Goal: Task Accomplishment & Management: Complete application form

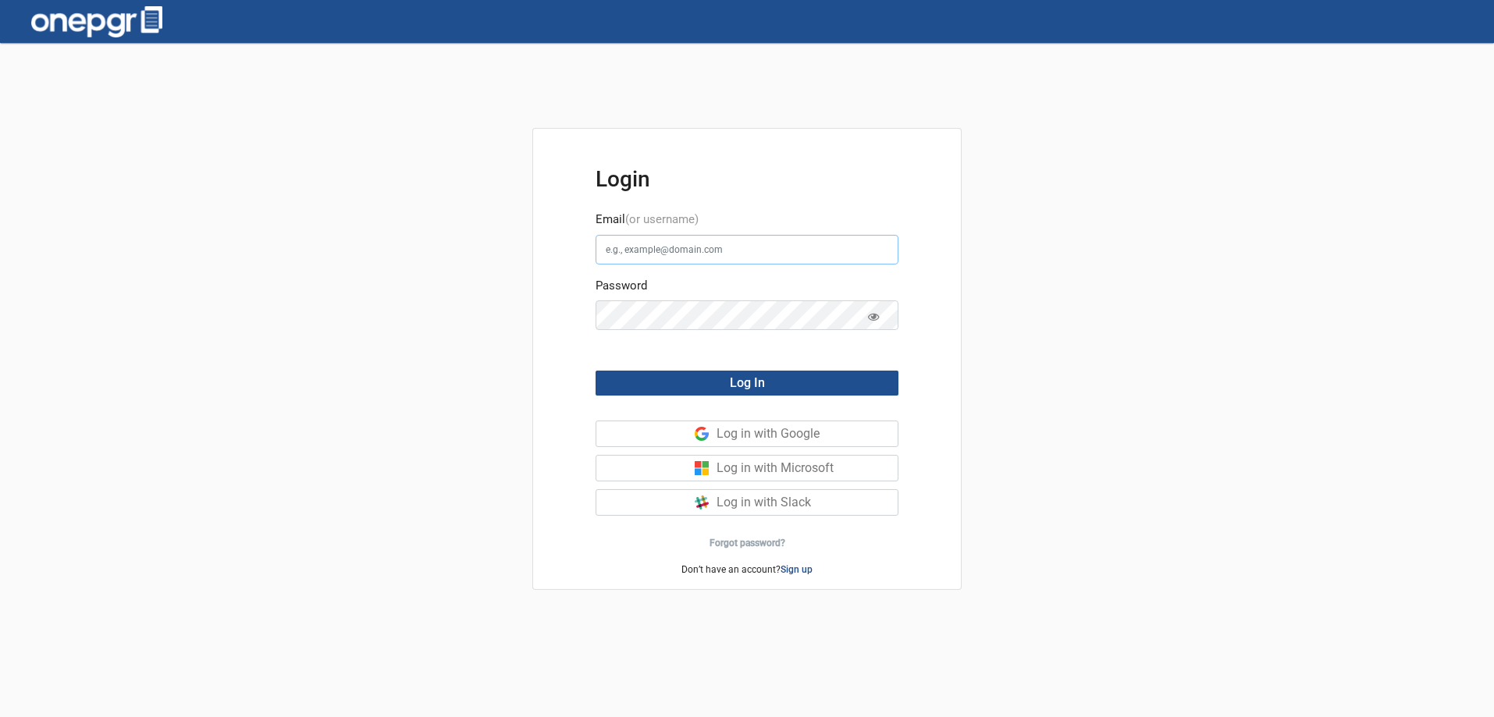
click at [697, 251] on input "Email (or username)" at bounding box center [747, 250] width 303 height 30
type input "[PERSON_NAME][EMAIL_ADDRESS][DOMAIN_NAME]"
click at [788, 371] on button "Log In" at bounding box center [747, 383] width 303 height 25
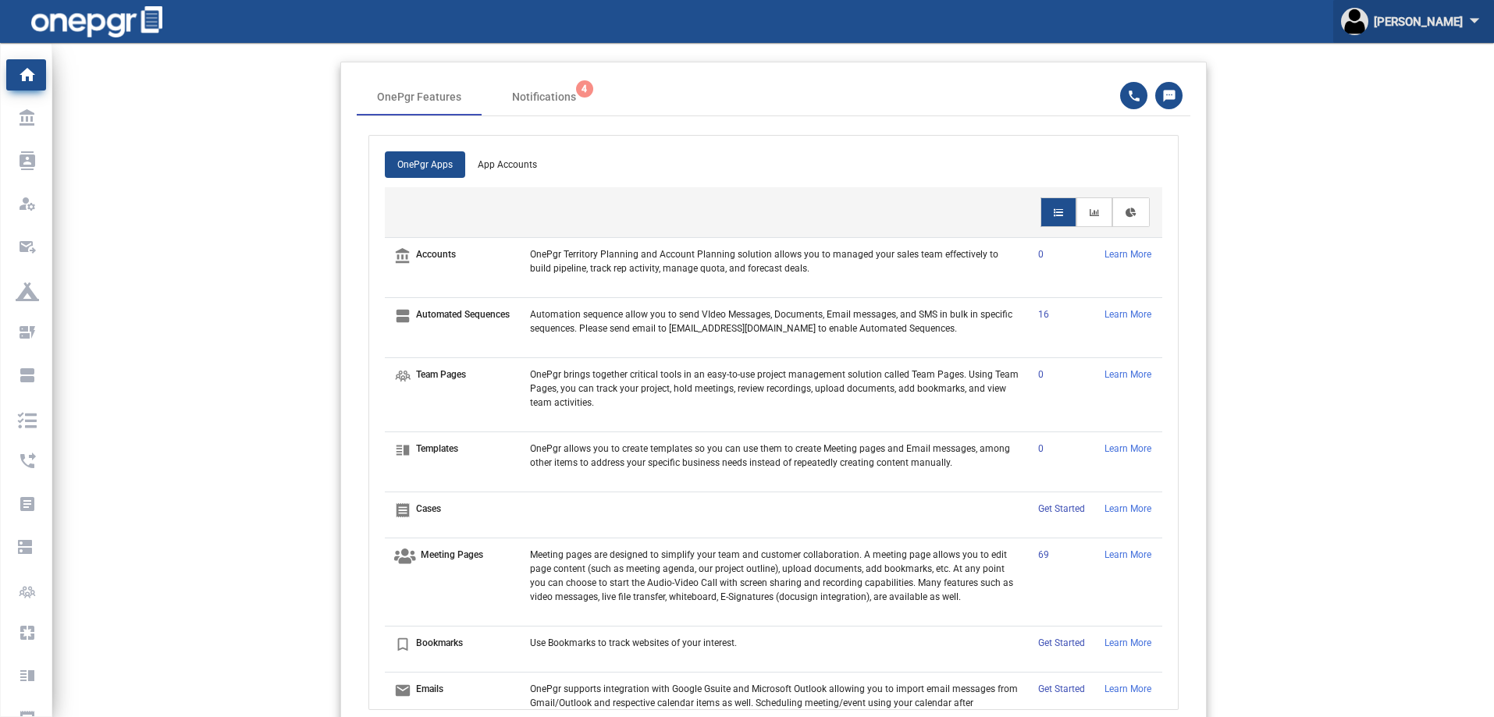
click at [1445, 23] on div "[PERSON_NAME] arrow_drop_down" at bounding box center [1413, 21] width 145 height 43
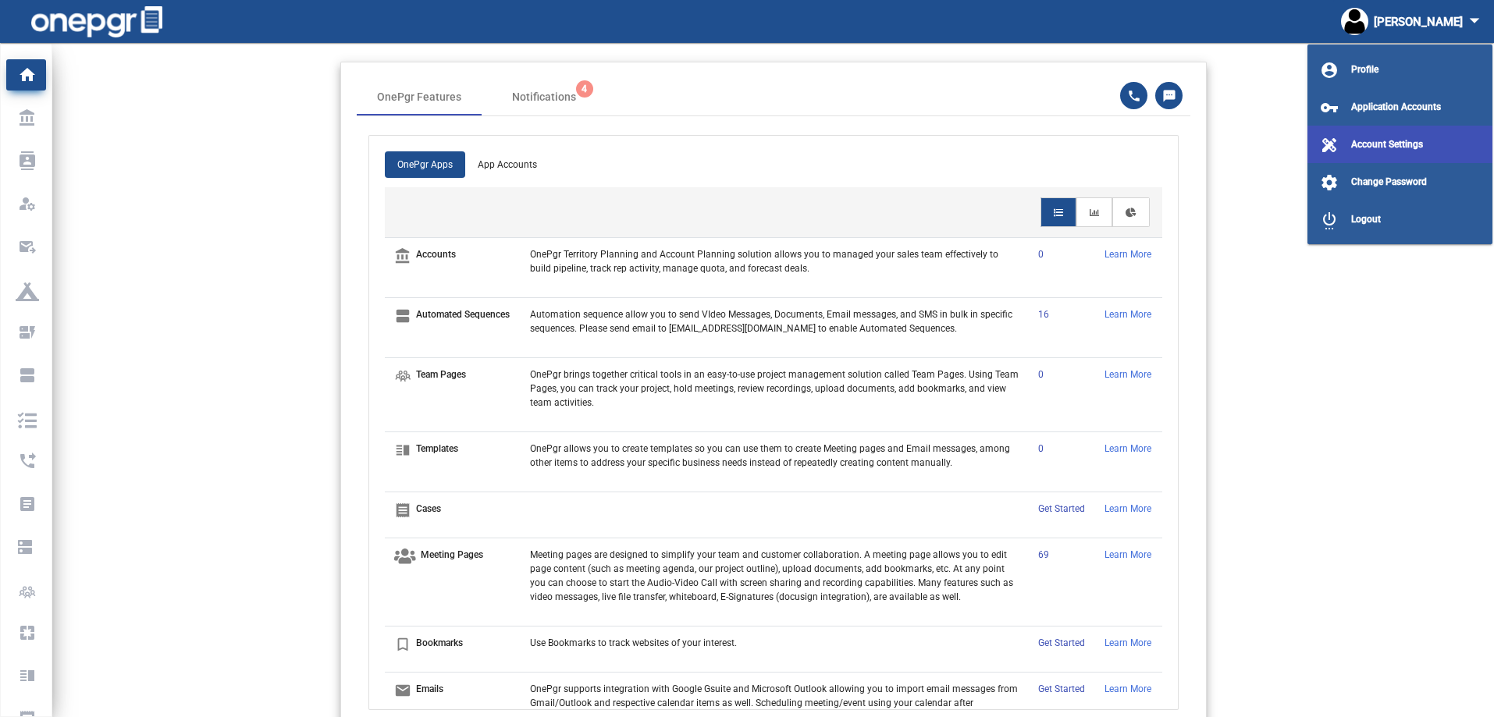
click at [1385, 146] on span "Account Settings" at bounding box center [1387, 144] width 72 height 11
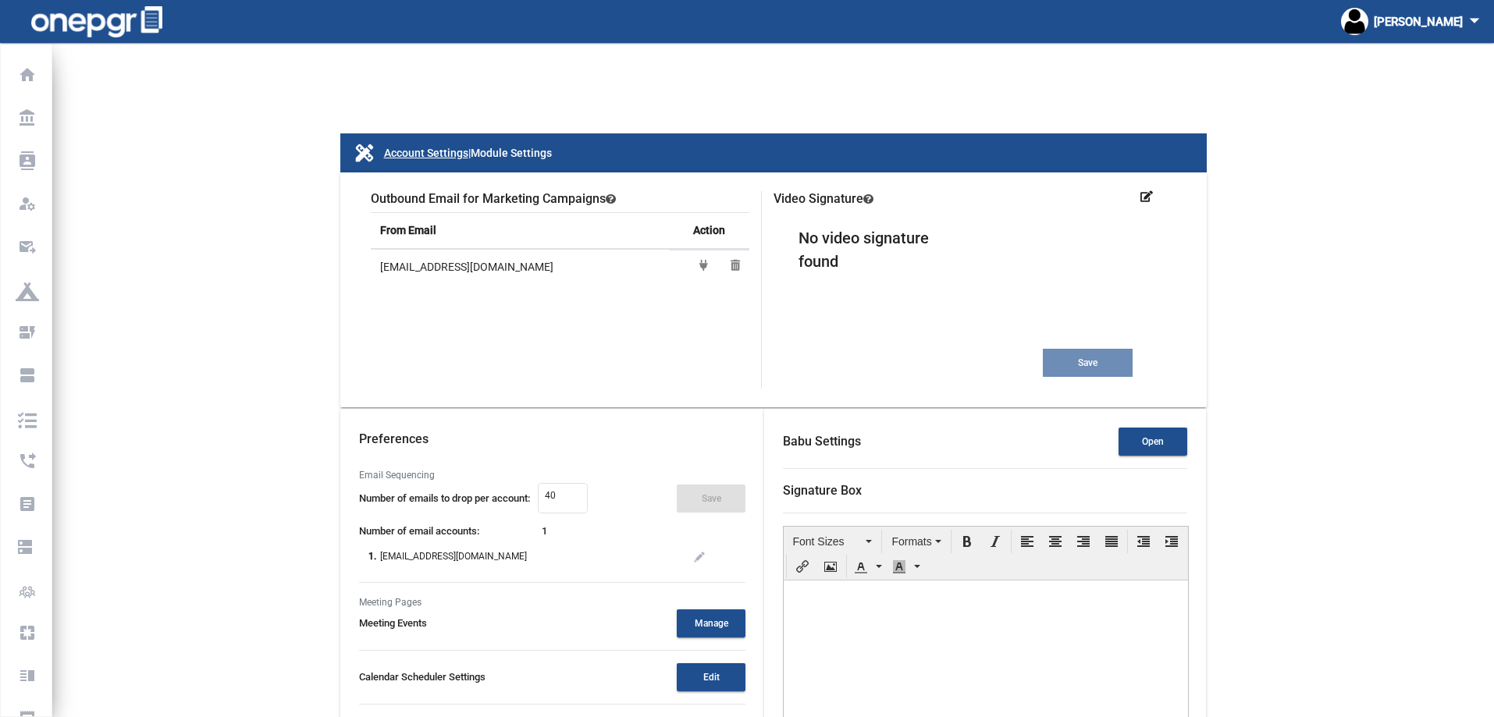
type input "xbm4j9d5hjikt7iwe1nb"
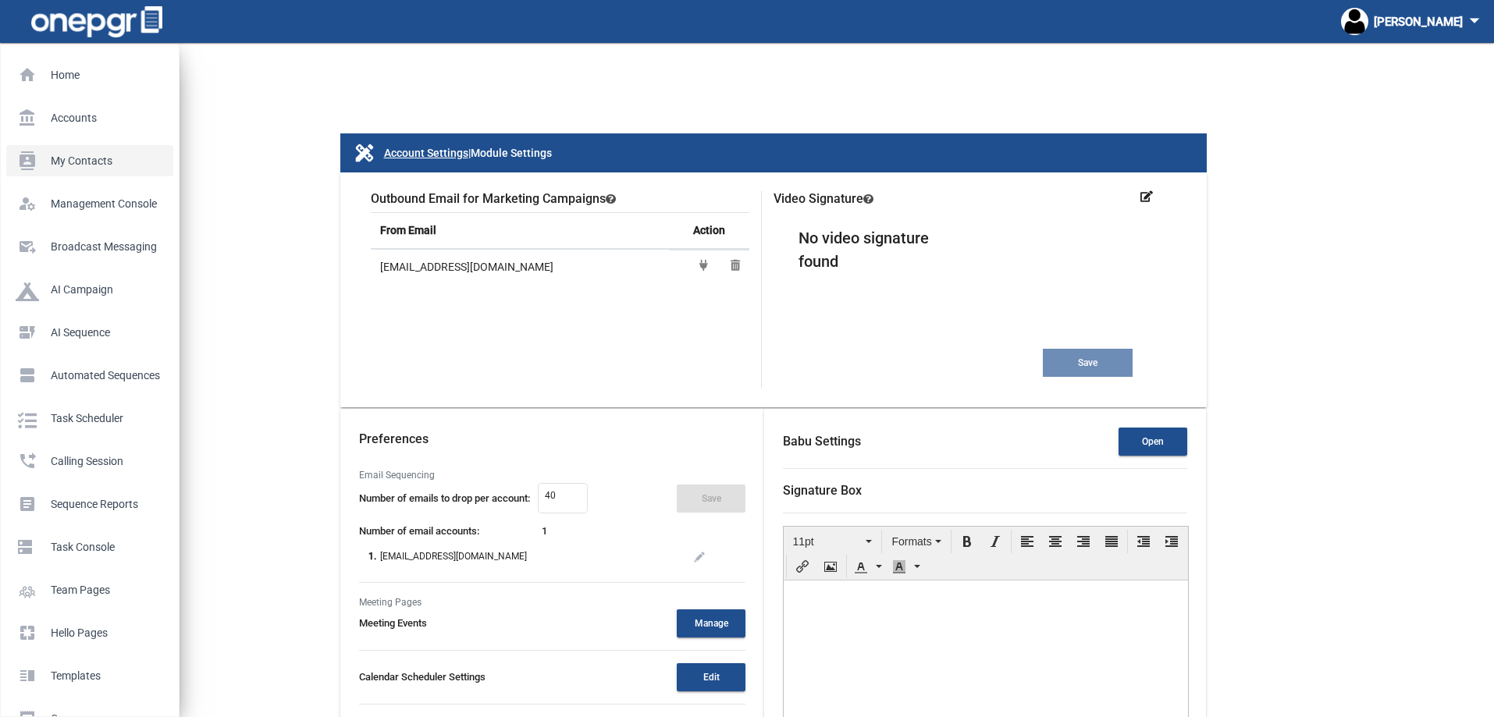
click at [55, 159] on p "My Contacts" at bounding box center [87, 160] width 142 height 23
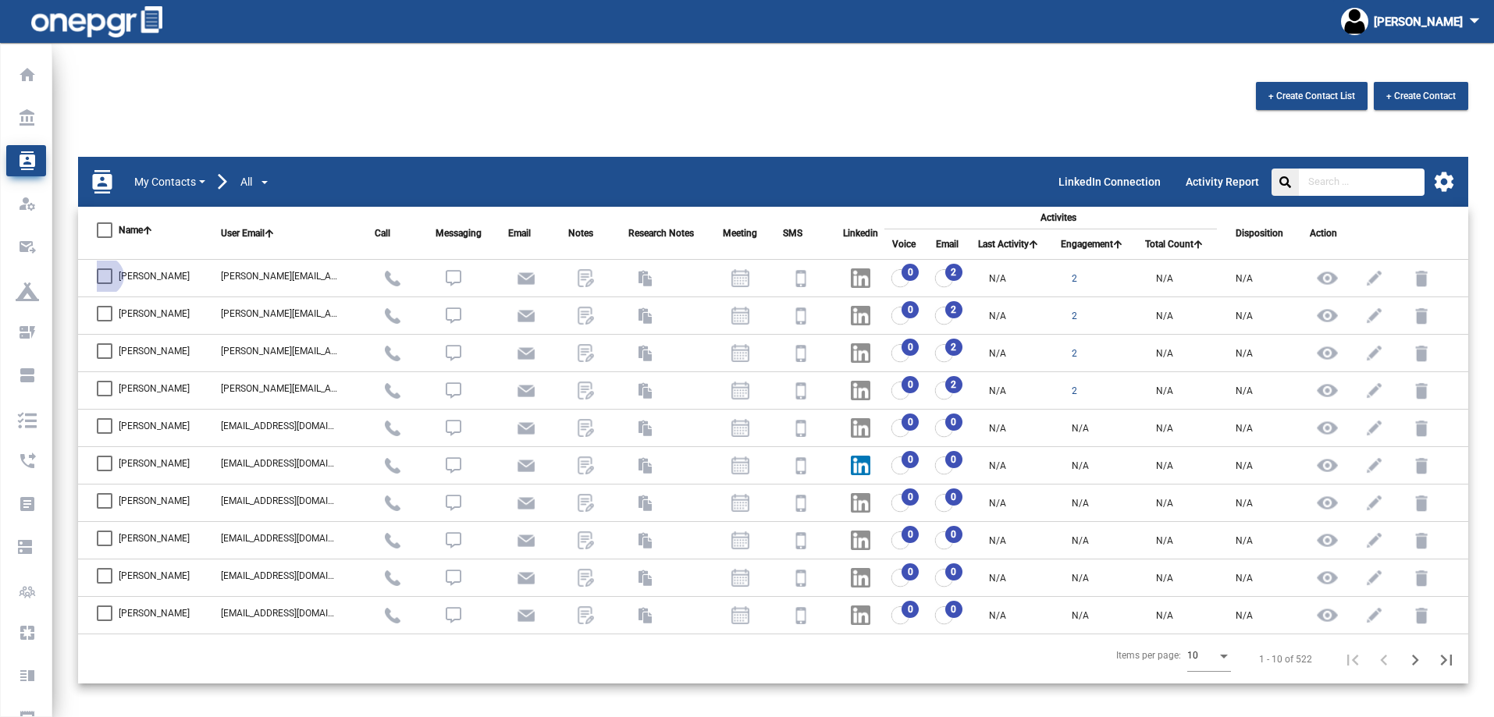
click at [167, 267] on span "[PERSON_NAME]" at bounding box center [154, 276] width 71 height 19
click at [105, 284] on input "[PERSON_NAME]" at bounding box center [104, 284] width 1 height 1
click at [167, 267] on span "[PERSON_NAME]" at bounding box center [154, 276] width 71 height 19
click at [105, 284] on input "[PERSON_NAME]" at bounding box center [104, 284] width 1 height 1
checkbox input "false"
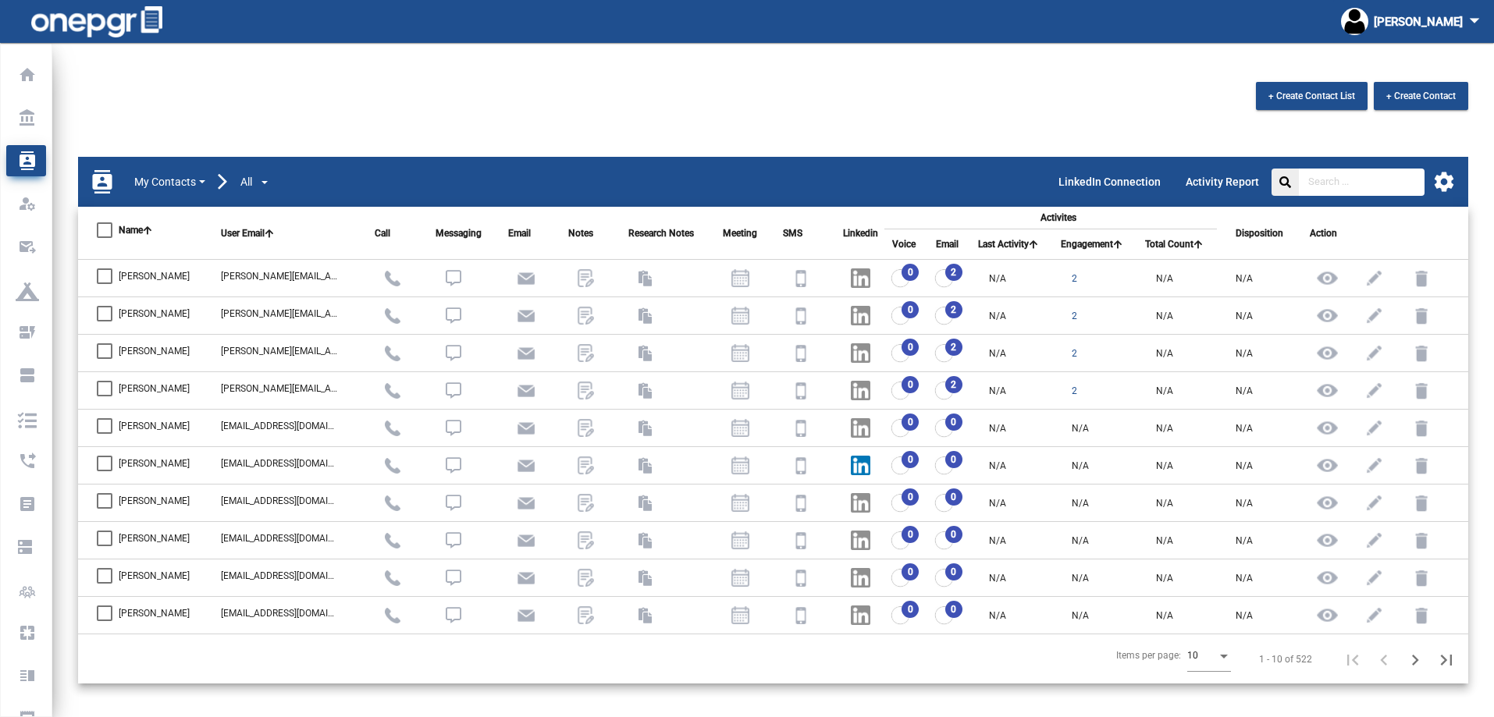
click at [1306, 125] on div "+ Create Contact List + Create Contact contacts My Contacts All LinkedIn Connec…" at bounding box center [773, 401] width 1442 height 639
click at [1436, 180] on mat-icon "settings" at bounding box center [1444, 181] width 23 height 23
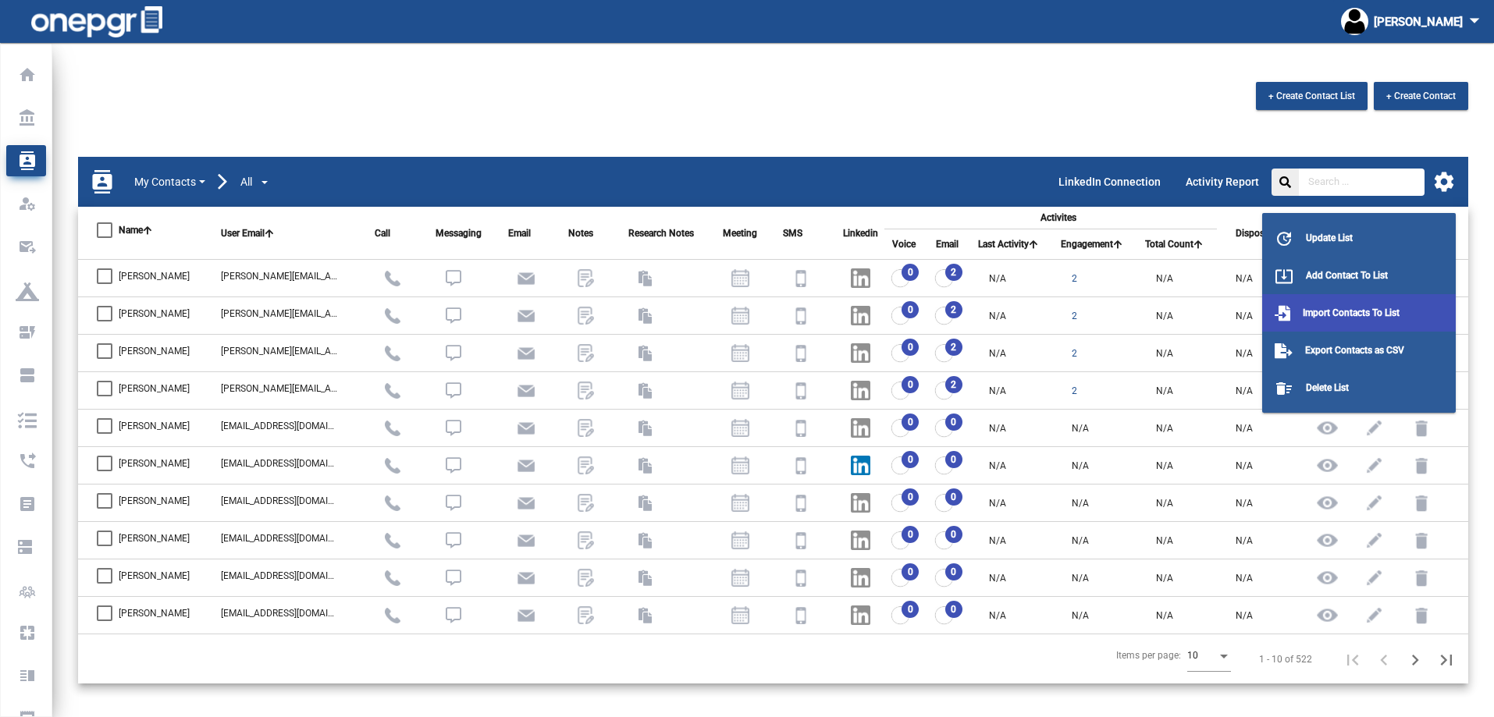
click at [1348, 311] on span "Import Contacts To List" at bounding box center [1351, 313] width 97 height 11
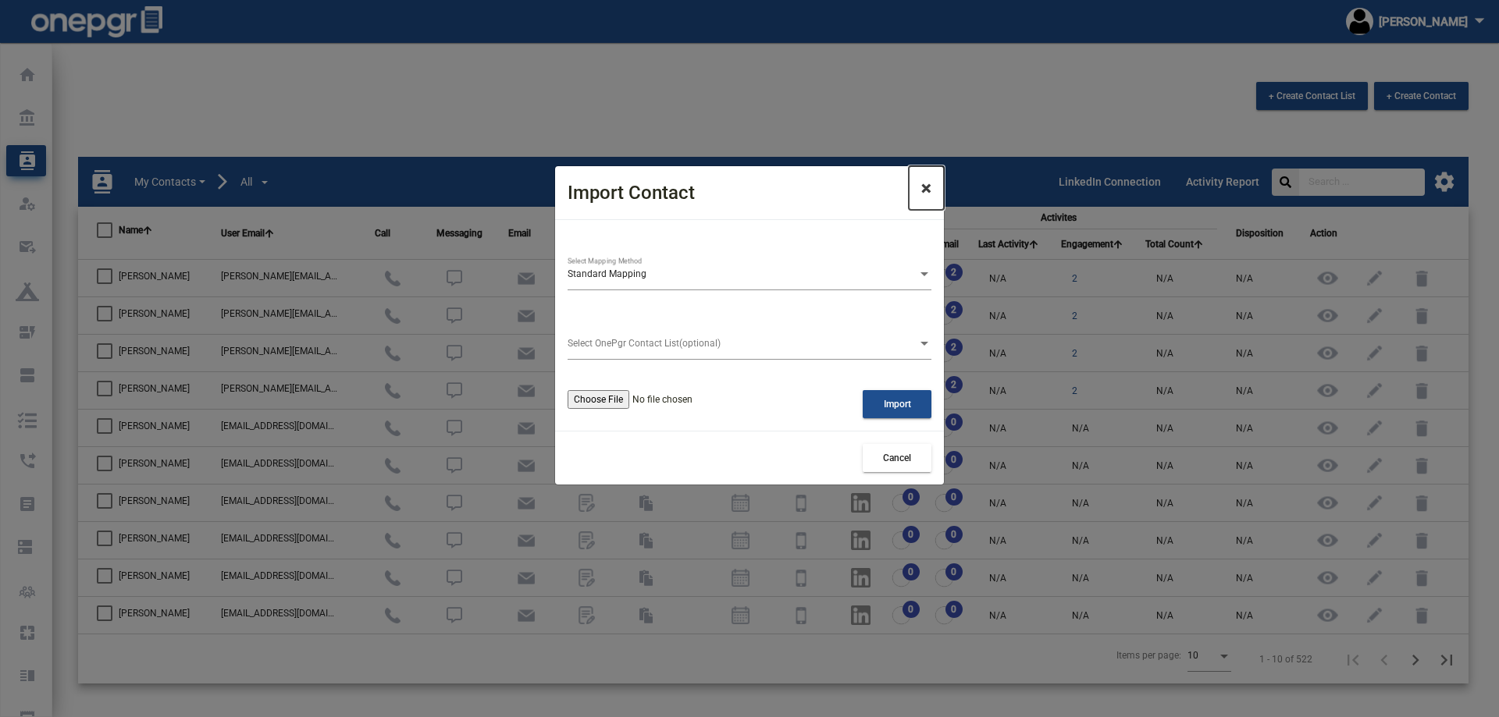
drag, startPoint x: 927, startPoint y: 185, endPoint x: 991, endPoint y: 183, distance: 63.3
click at [935, 183] on button "×" at bounding box center [926, 188] width 35 height 44
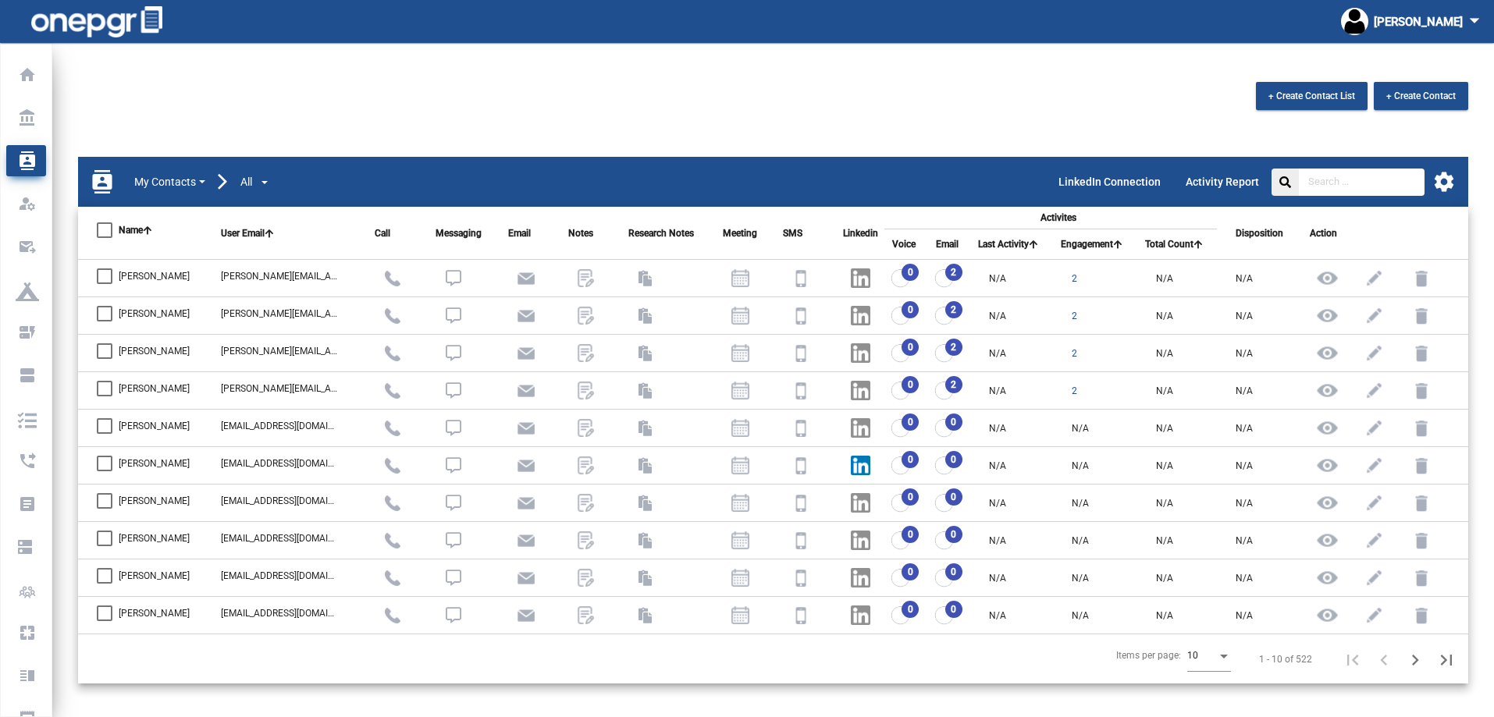
click at [1386, 183] on input "text" at bounding box center [1362, 182] width 126 height 27
click at [1443, 181] on mat-icon "settings" at bounding box center [1444, 181] width 23 height 23
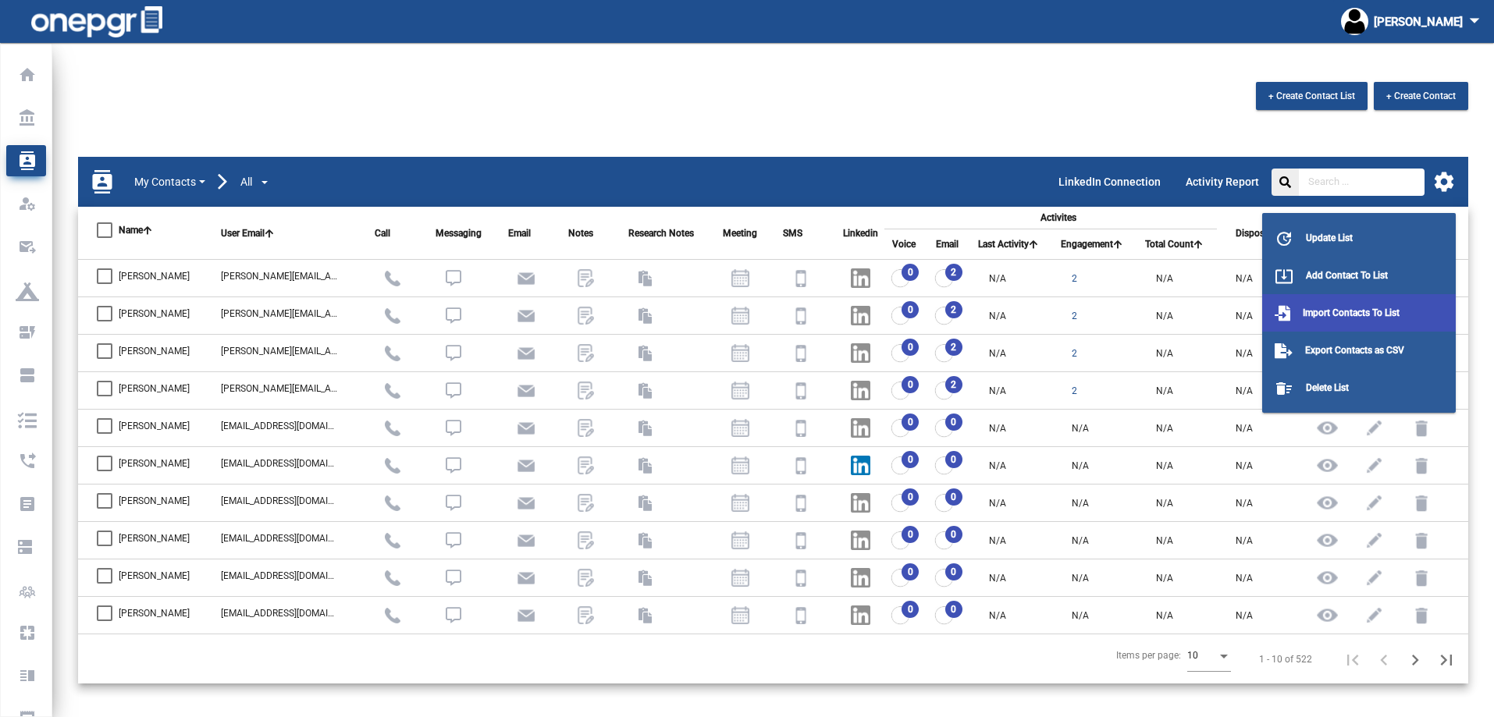
click at [1365, 311] on span "Import Contacts To List" at bounding box center [1351, 313] width 97 height 11
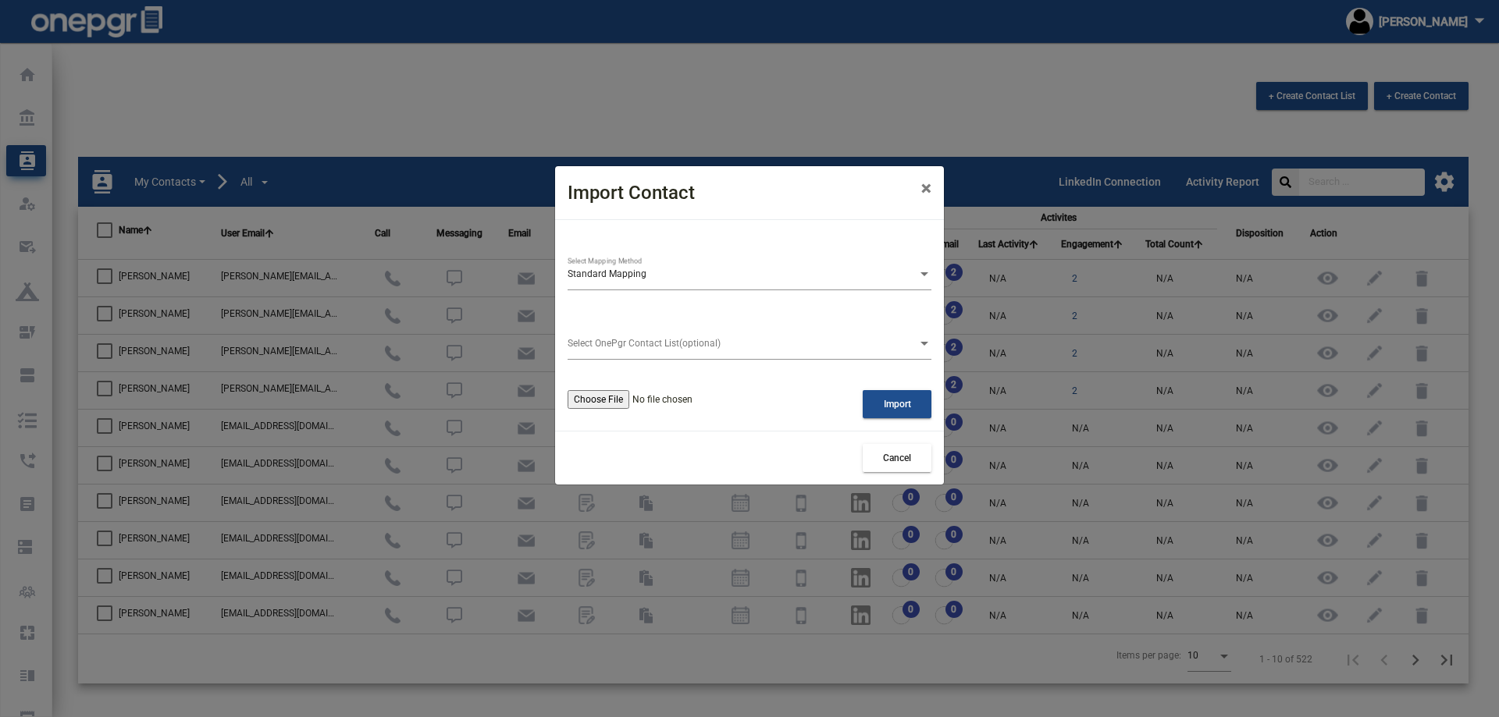
click at [592, 394] on input "file" at bounding box center [661, 399] width 186 height 19
type input "C:\fakepath\sample_contacts.xlsx"
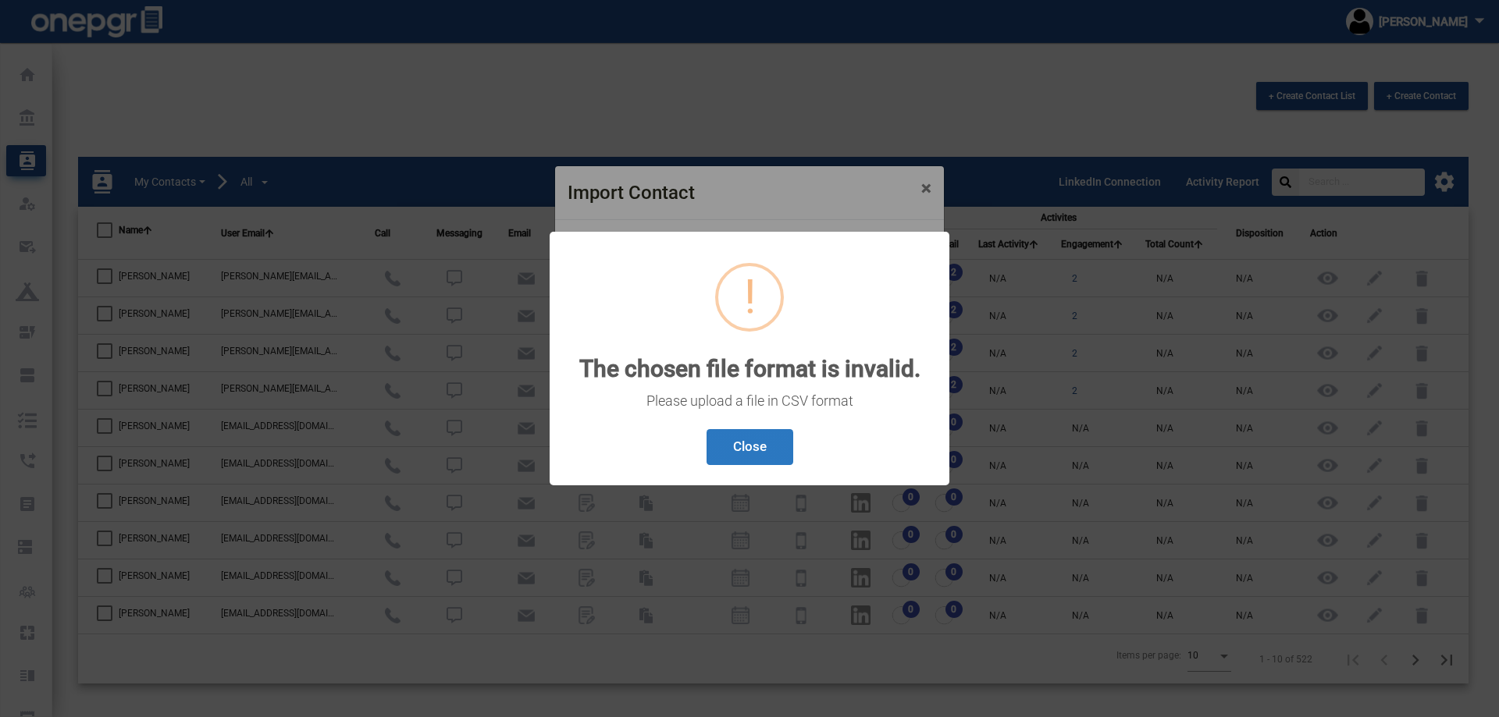
click at [745, 453] on button "Close" at bounding box center [749, 447] width 87 height 37
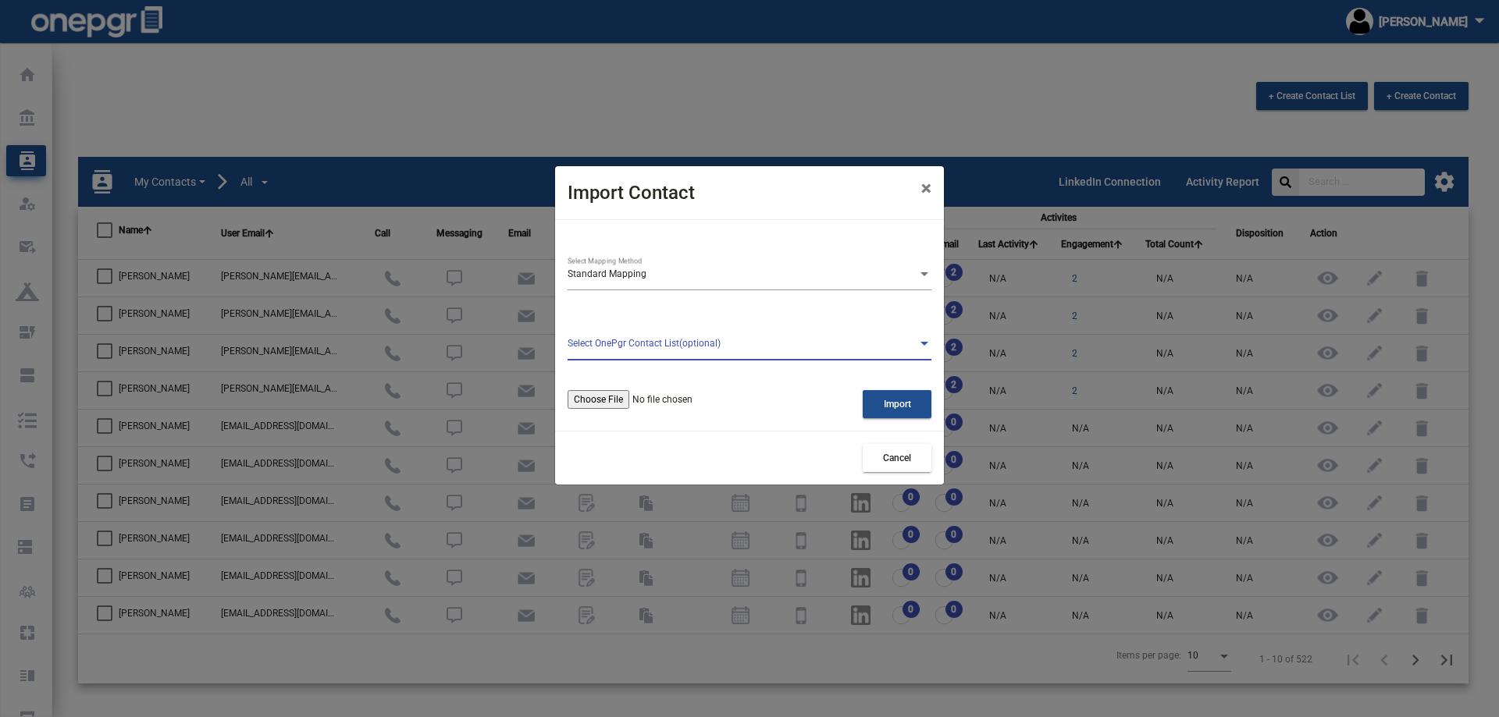
click at [679, 339] on span at bounding box center [743, 344] width 350 height 11
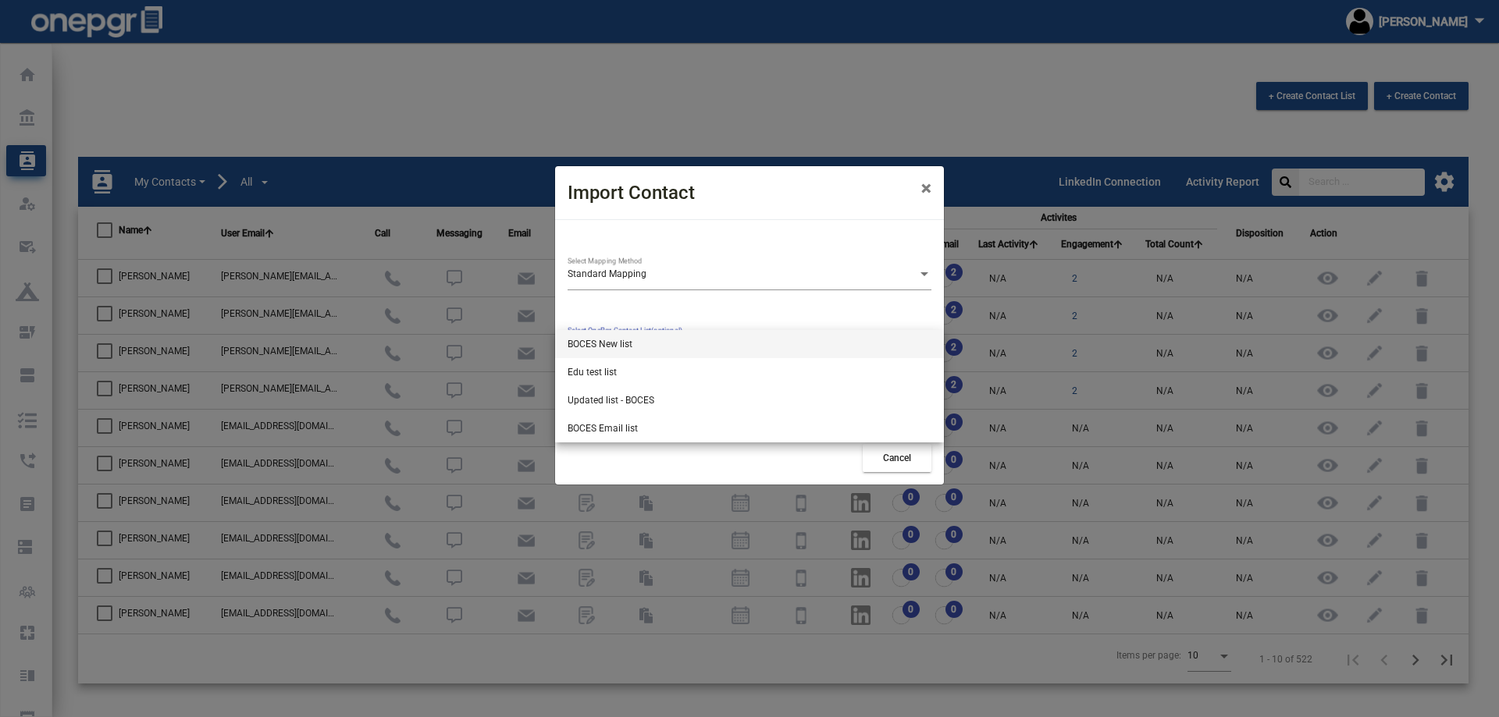
click at [674, 294] on div at bounding box center [749, 358] width 1499 height 717
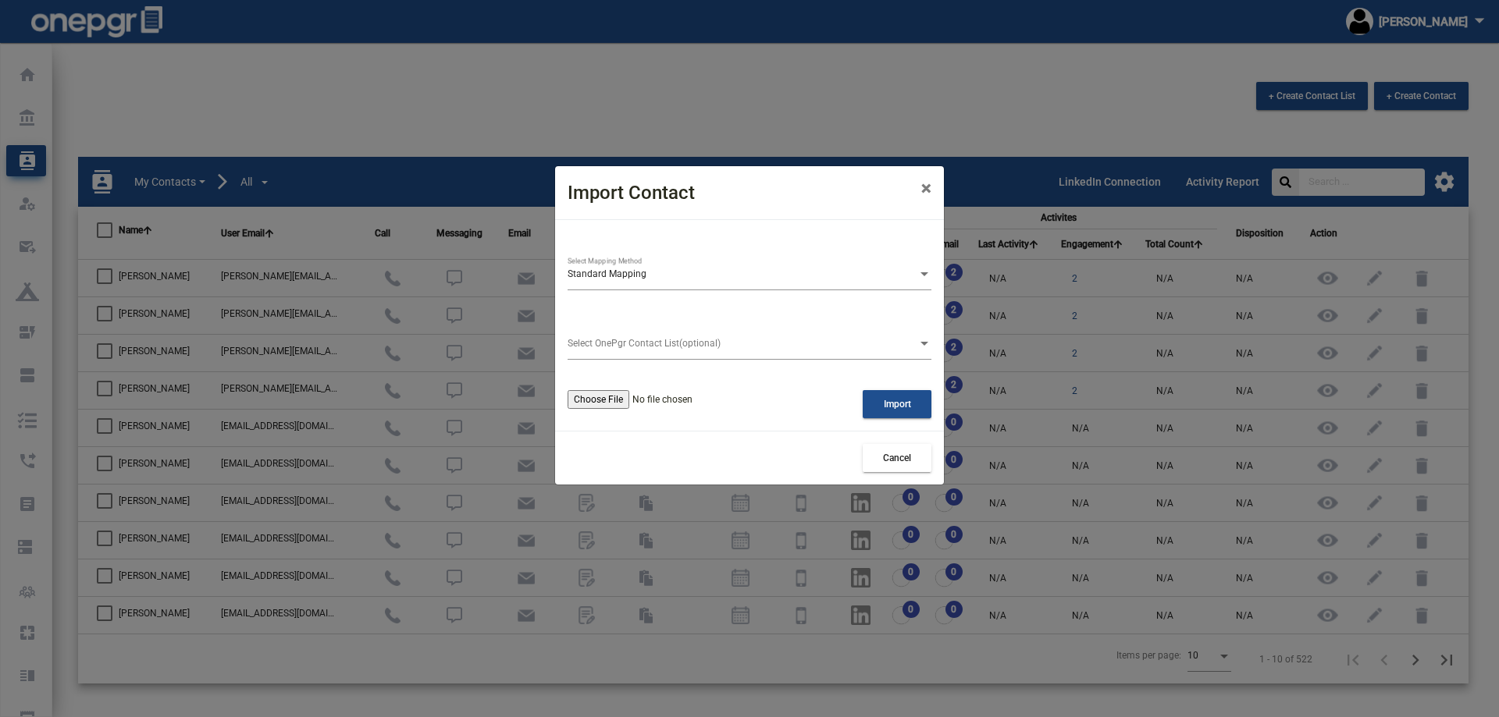
click at [597, 391] on input "file" at bounding box center [661, 399] width 186 height 19
type input "C:\fakepath\sample_contacts - Sheet1.csv"
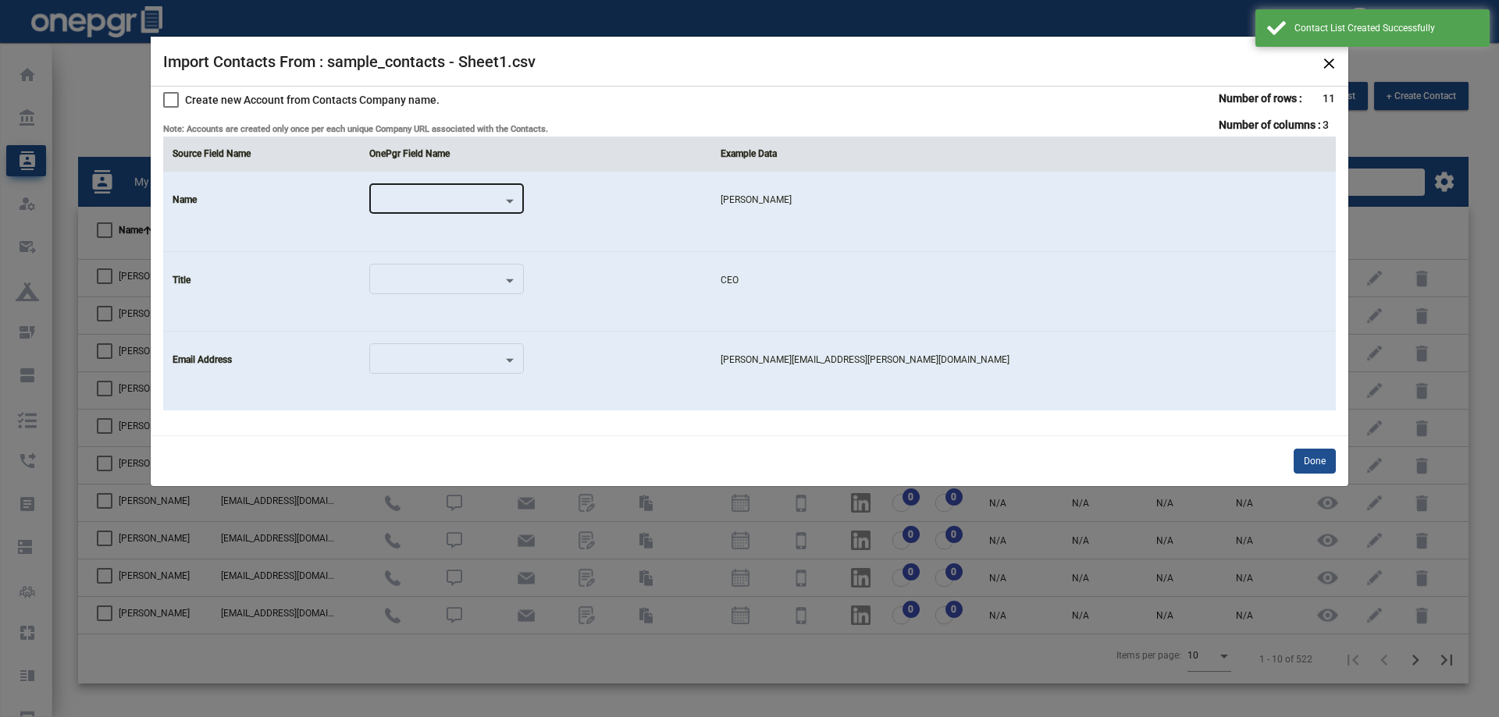
click at [517, 184] on div at bounding box center [446, 199] width 141 height 37
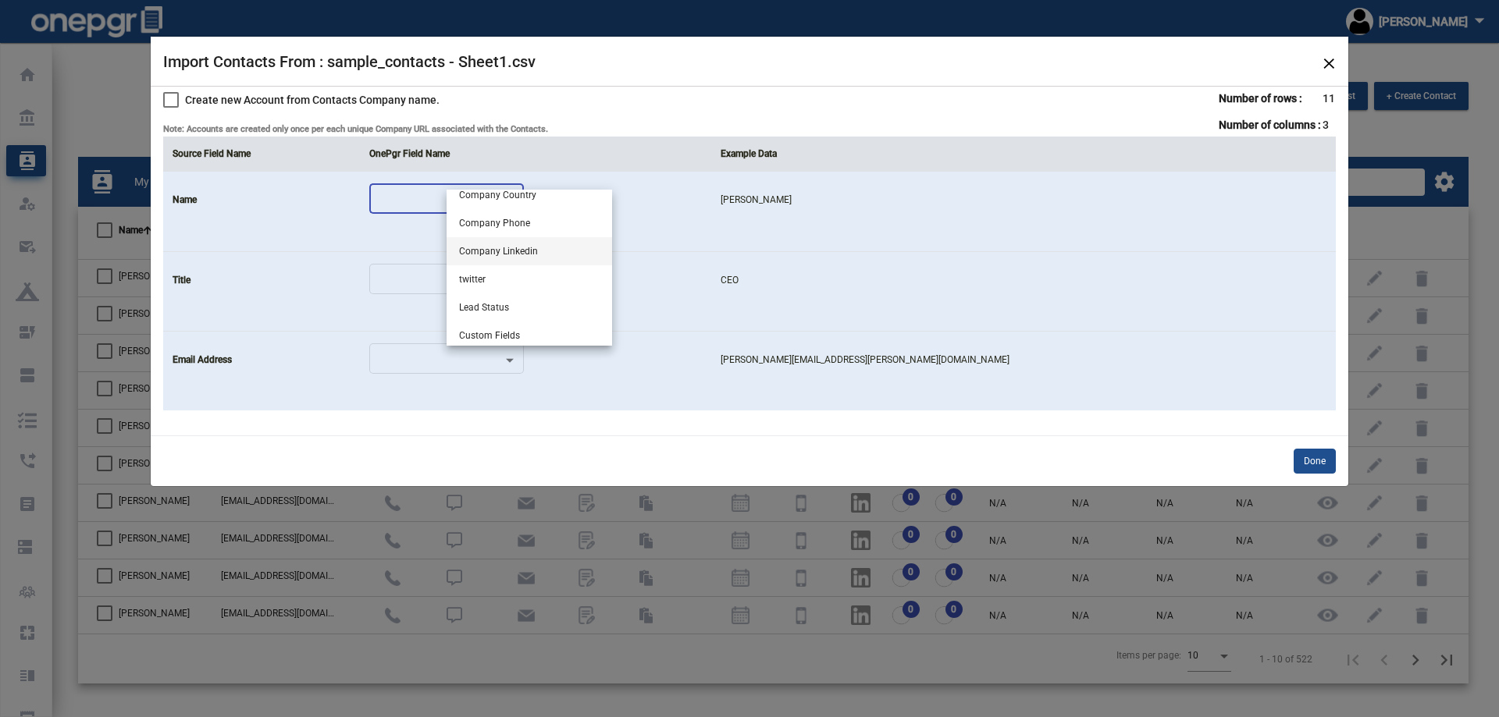
scroll to position [603, 0]
click at [1322, 65] on div at bounding box center [749, 358] width 1499 height 717
click at [1344, 61] on mat-toolbar "Import Contacts From : sample_contacts - Sheet1.csv ×" at bounding box center [750, 62] width 1198 height 50
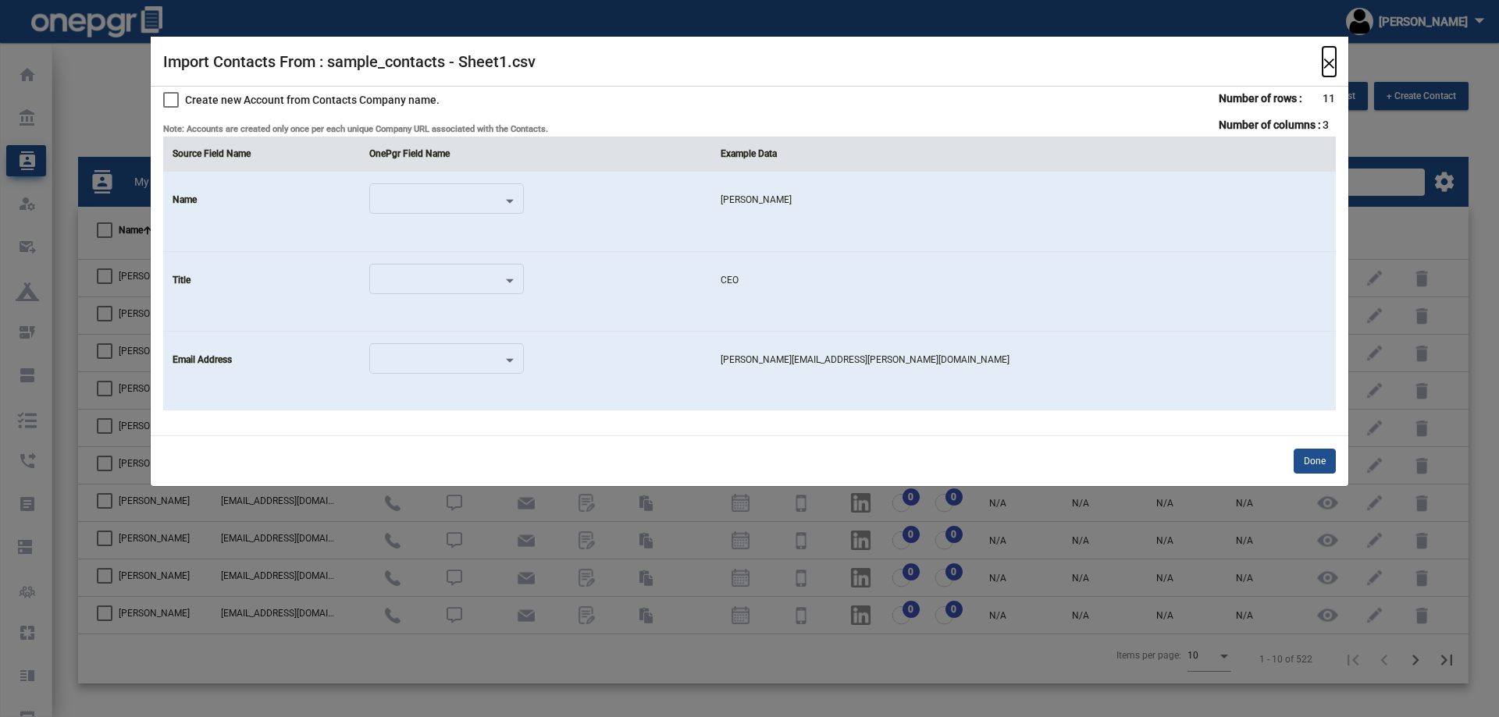
click at [1326, 62] on span "×" at bounding box center [1328, 62] width 13 height 30
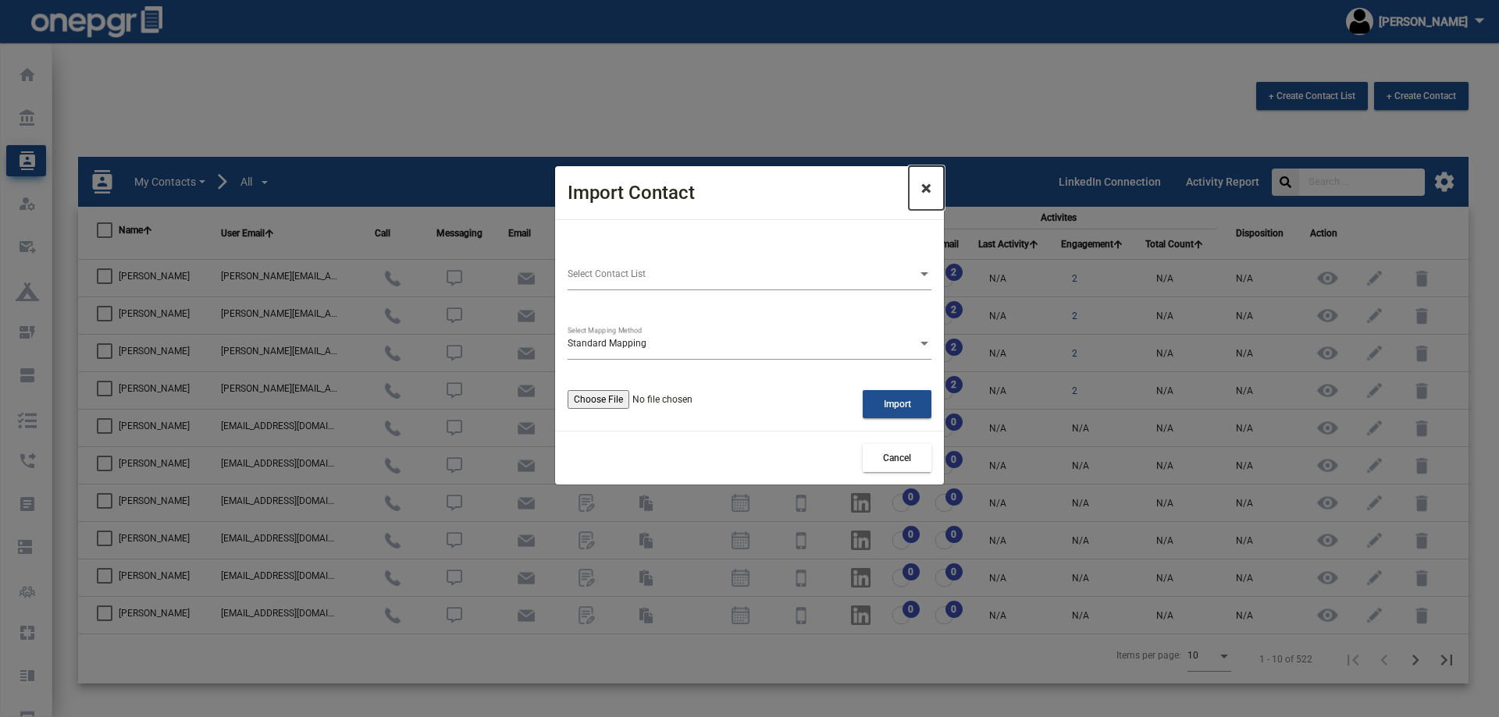
click at [934, 181] on button "×" at bounding box center [926, 188] width 35 height 44
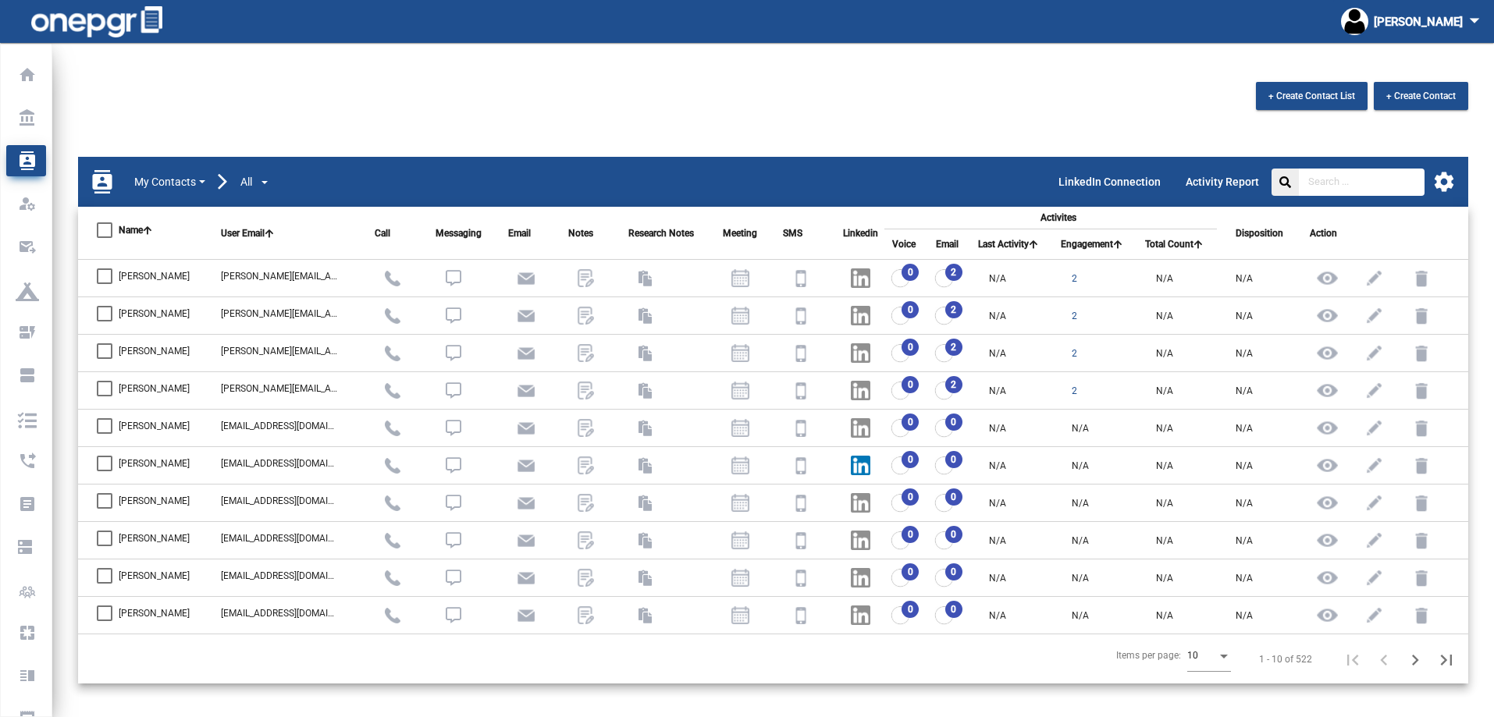
click at [1447, 173] on mat-icon "settings" at bounding box center [1444, 181] width 23 height 23
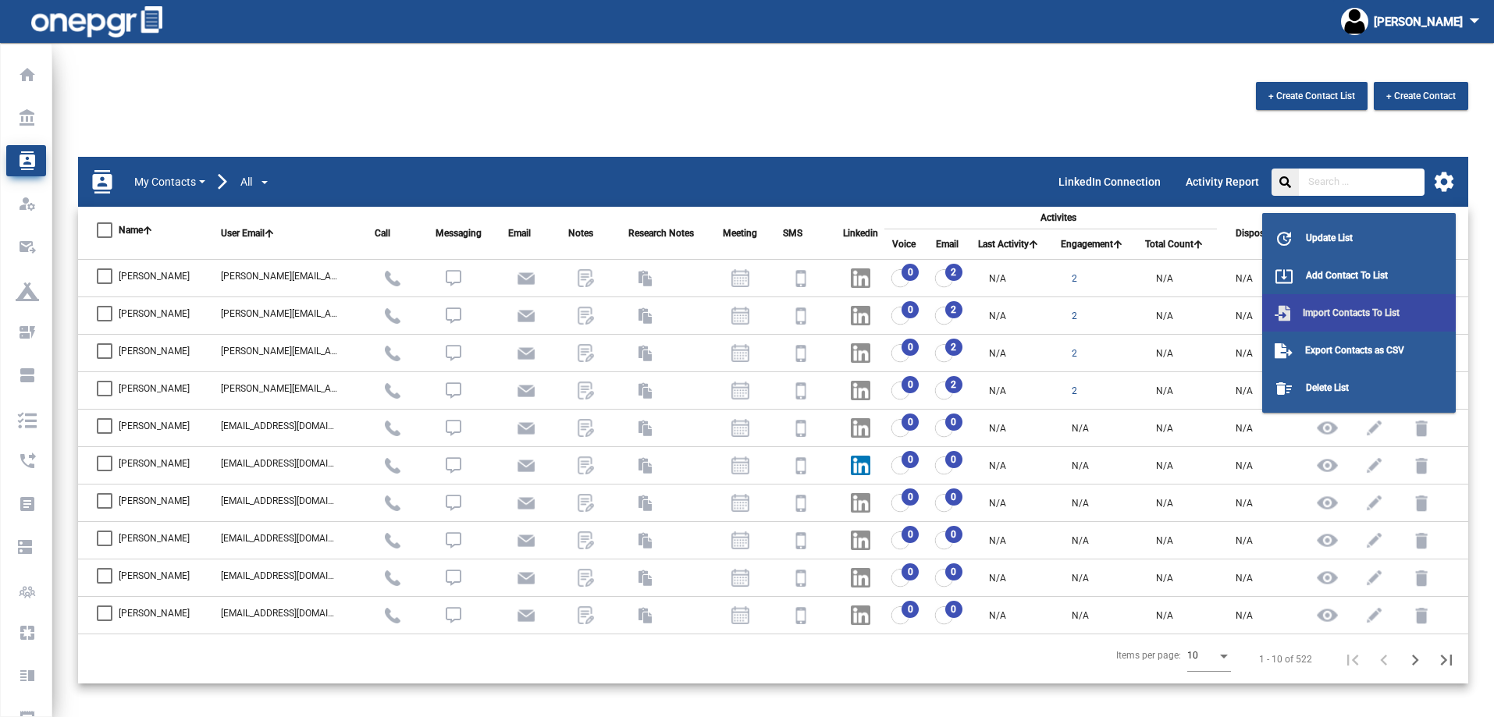
click at [1320, 308] on span "Import Contacts To List" at bounding box center [1351, 313] width 97 height 11
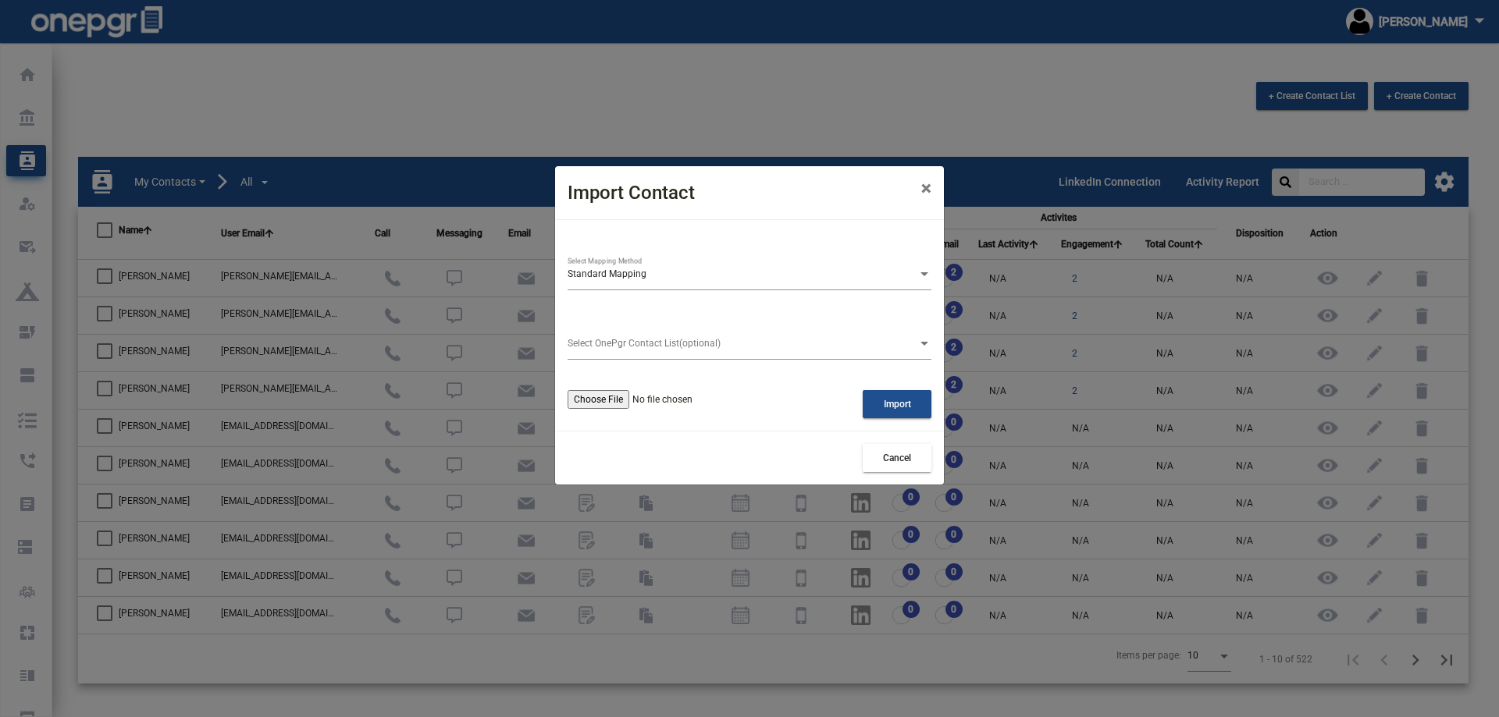
click at [603, 409] on div "Standard Mapping Select Mapping Method Select OnePgr Contact List(optional) Imp…" at bounding box center [749, 325] width 389 height 211
click at [600, 397] on input "file" at bounding box center [661, 399] width 186 height 19
type input "C:\fakepath\sample_contacts - Sheet1.csv"
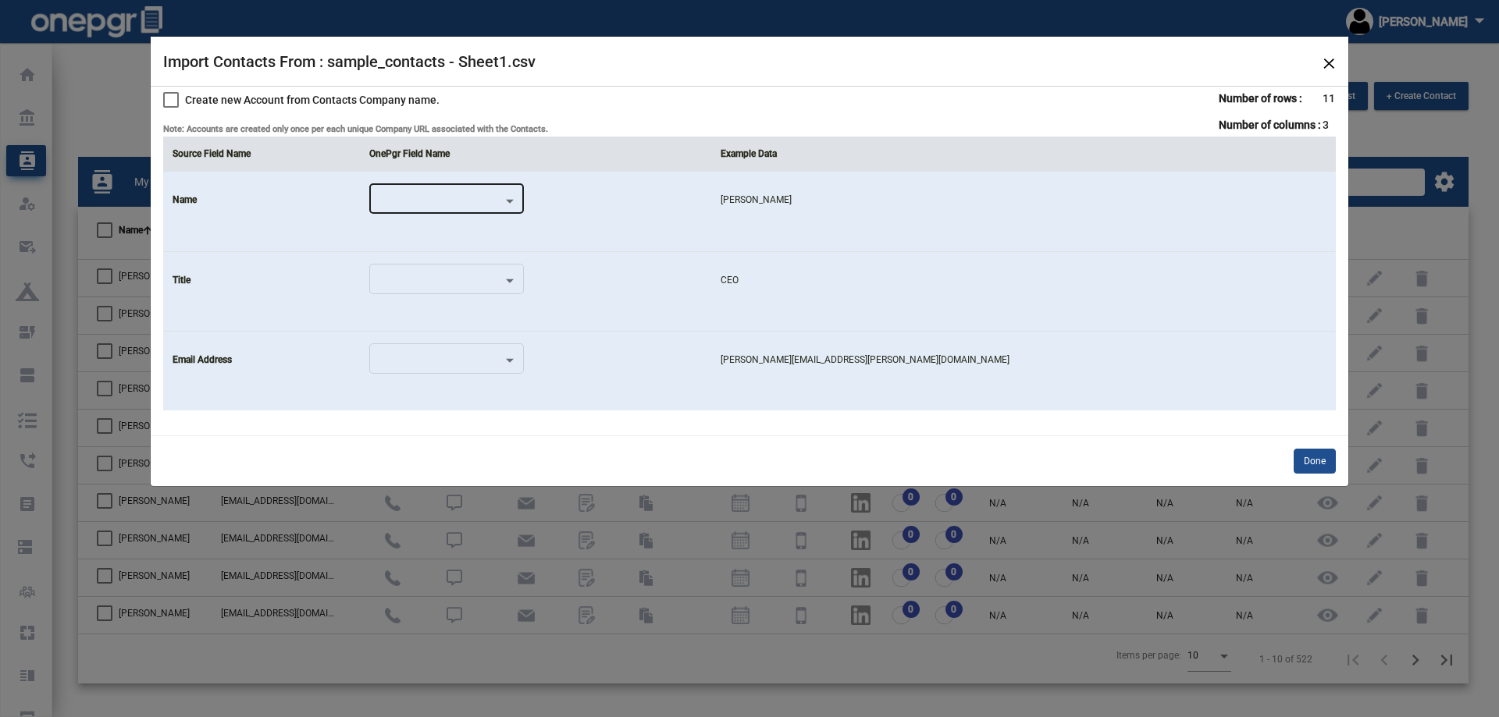
click at [517, 193] on div at bounding box center [446, 199] width 141 height 37
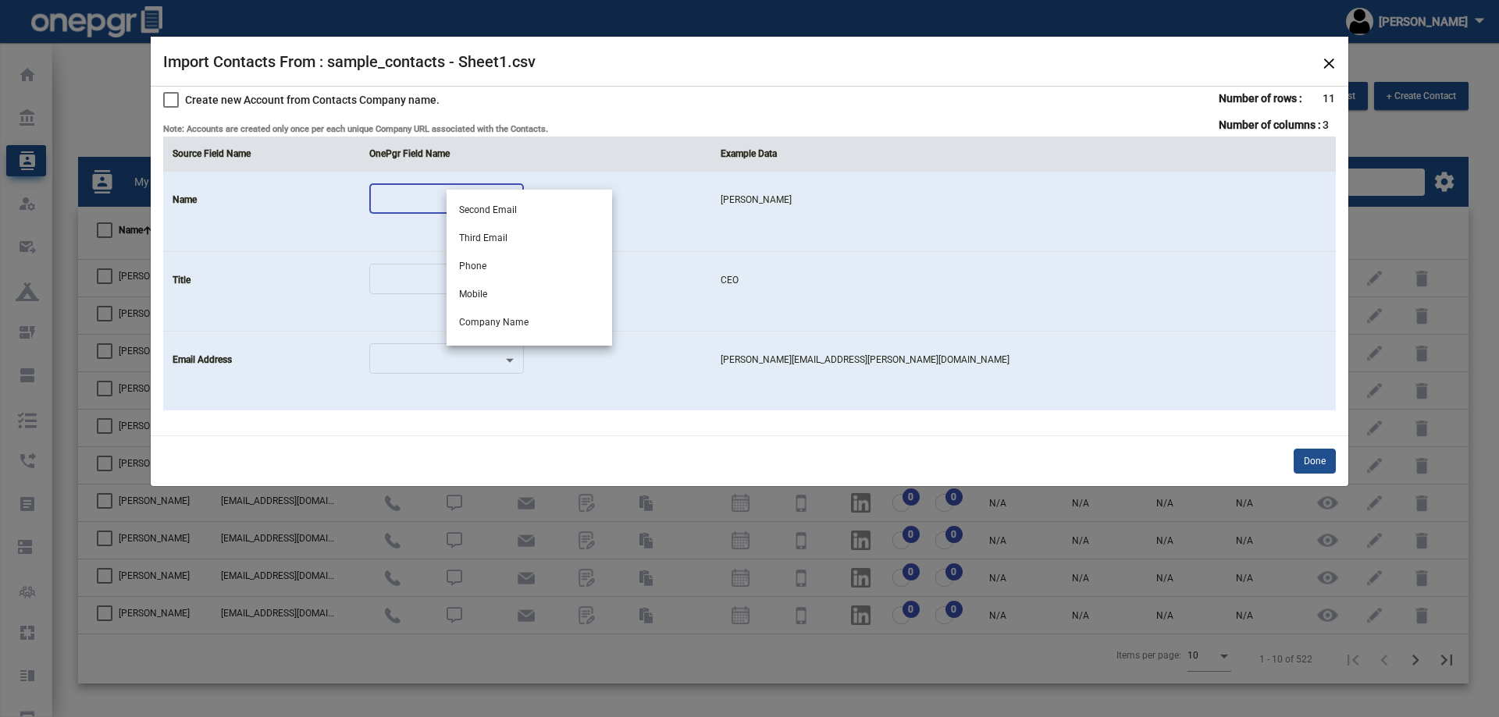
scroll to position [0, 0]
click at [1329, 65] on div at bounding box center [749, 358] width 1499 height 717
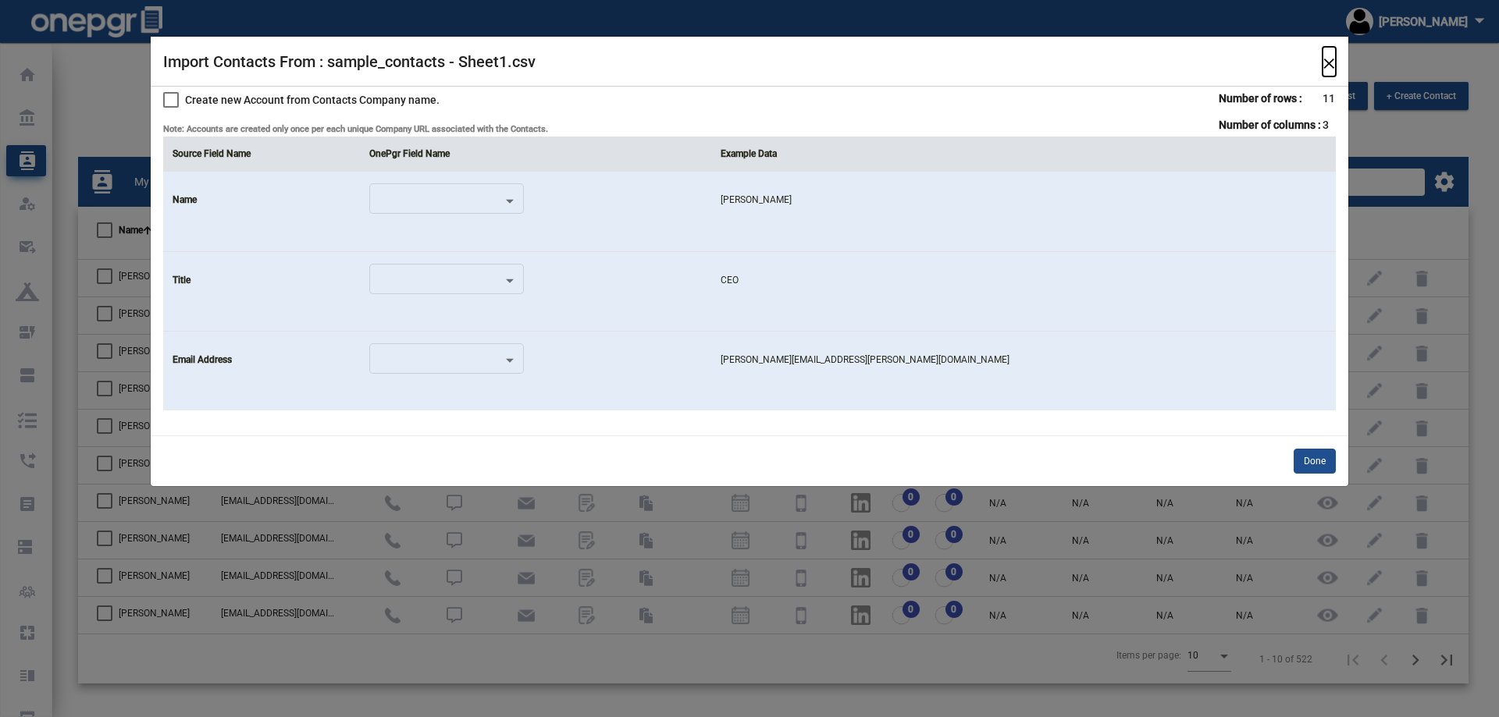
click at [1327, 52] on span "×" at bounding box center [1328, 62] width 13 height 30
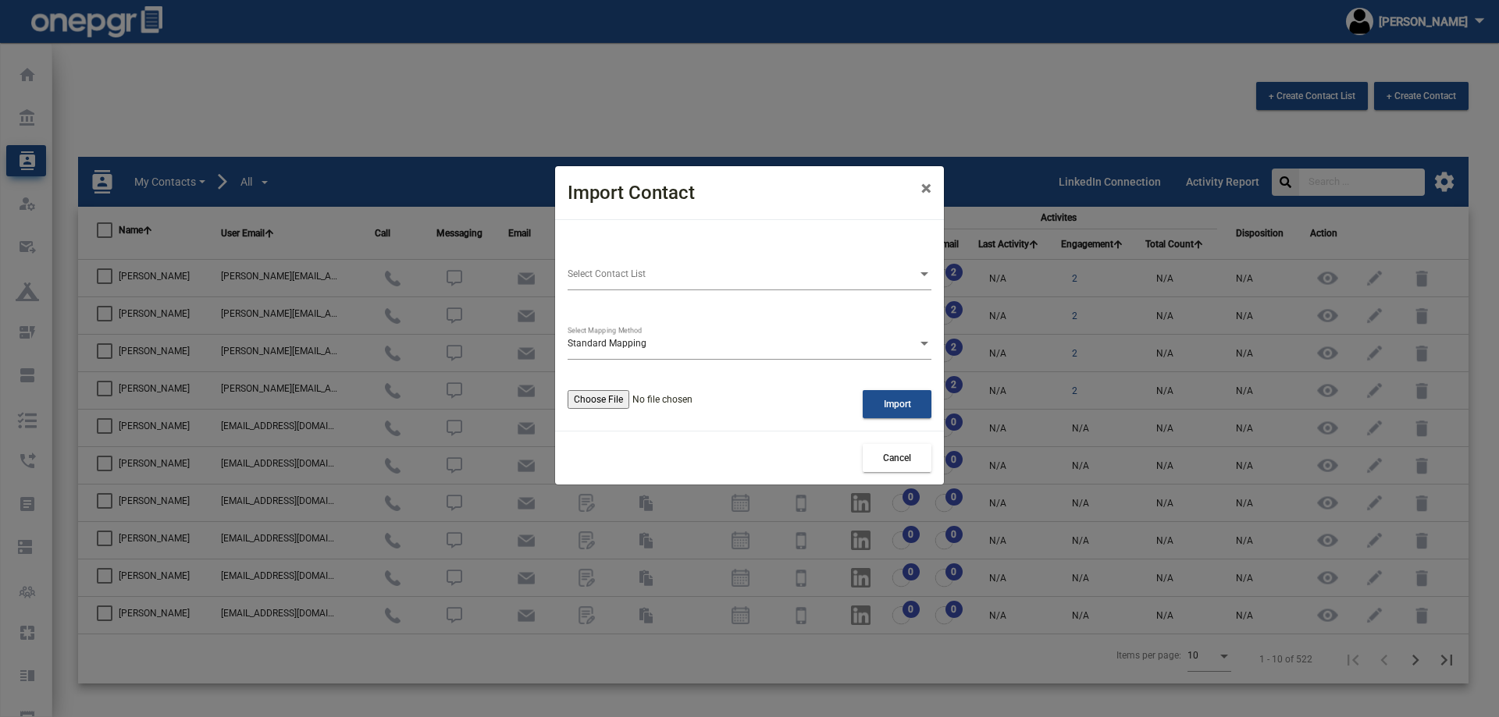
click at [611, 394] on input "file" at bounding box center [661, 399] width 186 height 19
click at [927, 180] on span "×" at bounding box center [926, 188] width 10 height 22
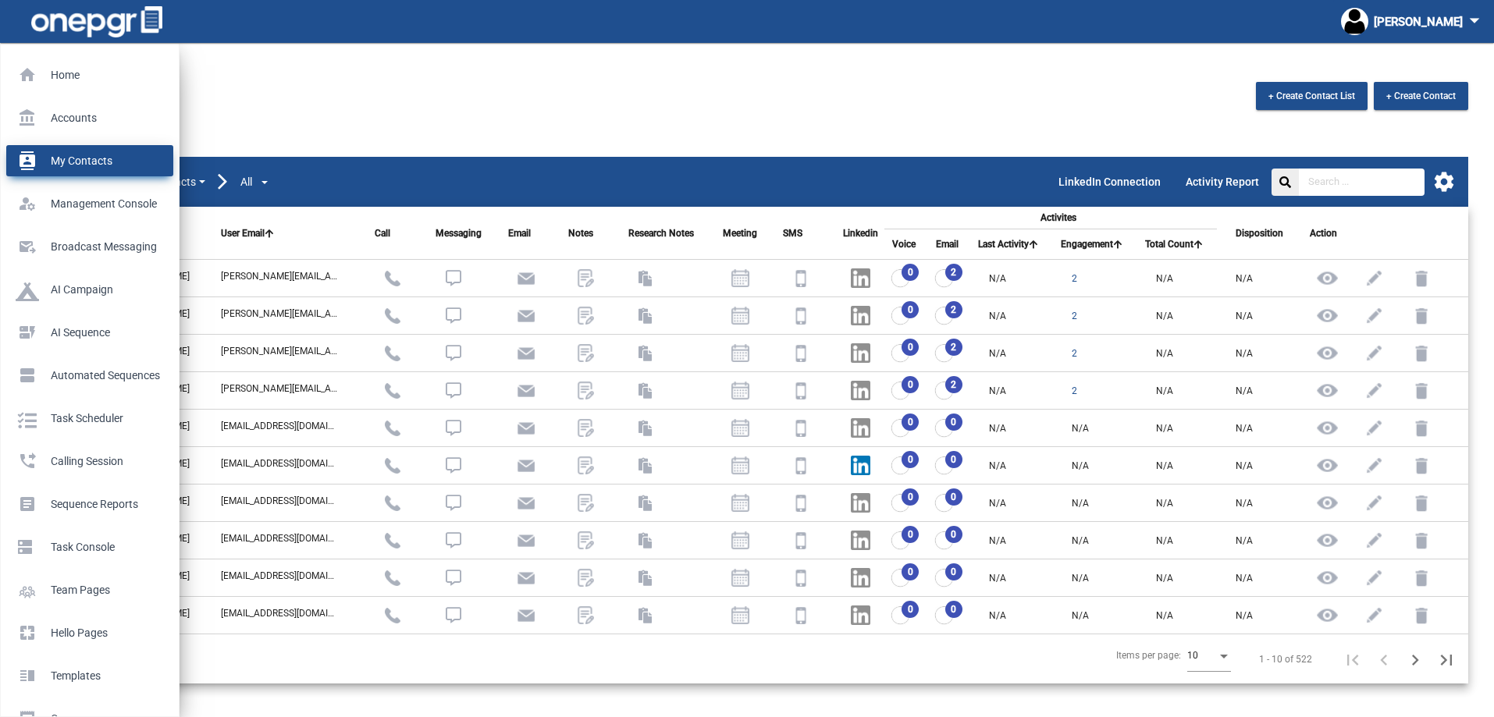
click at [77, 162] on p "My Contacts" at bounding box center [87, 160] width 142 height 23
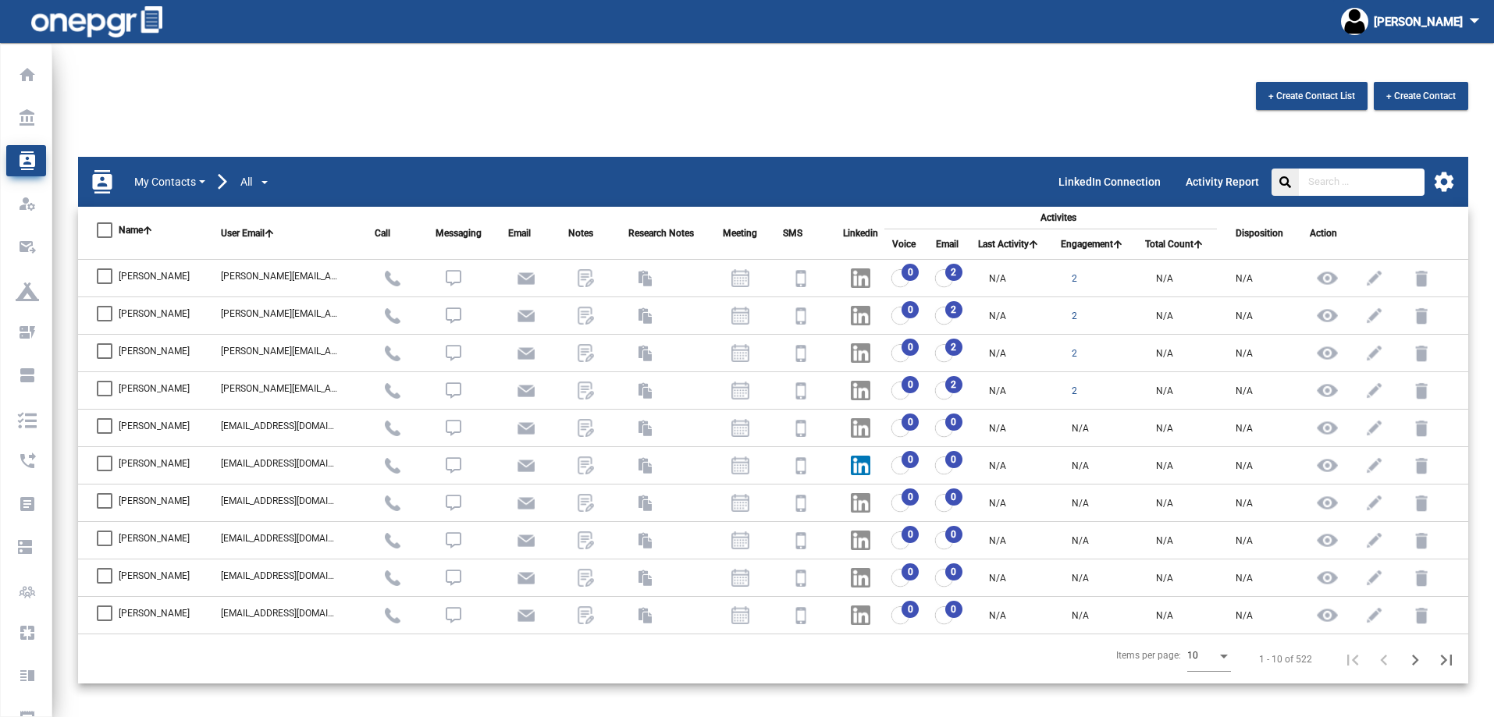
click at [1451, 182] on mat-icon "settings" at bounding box center [1444, 181] width 23 height 23
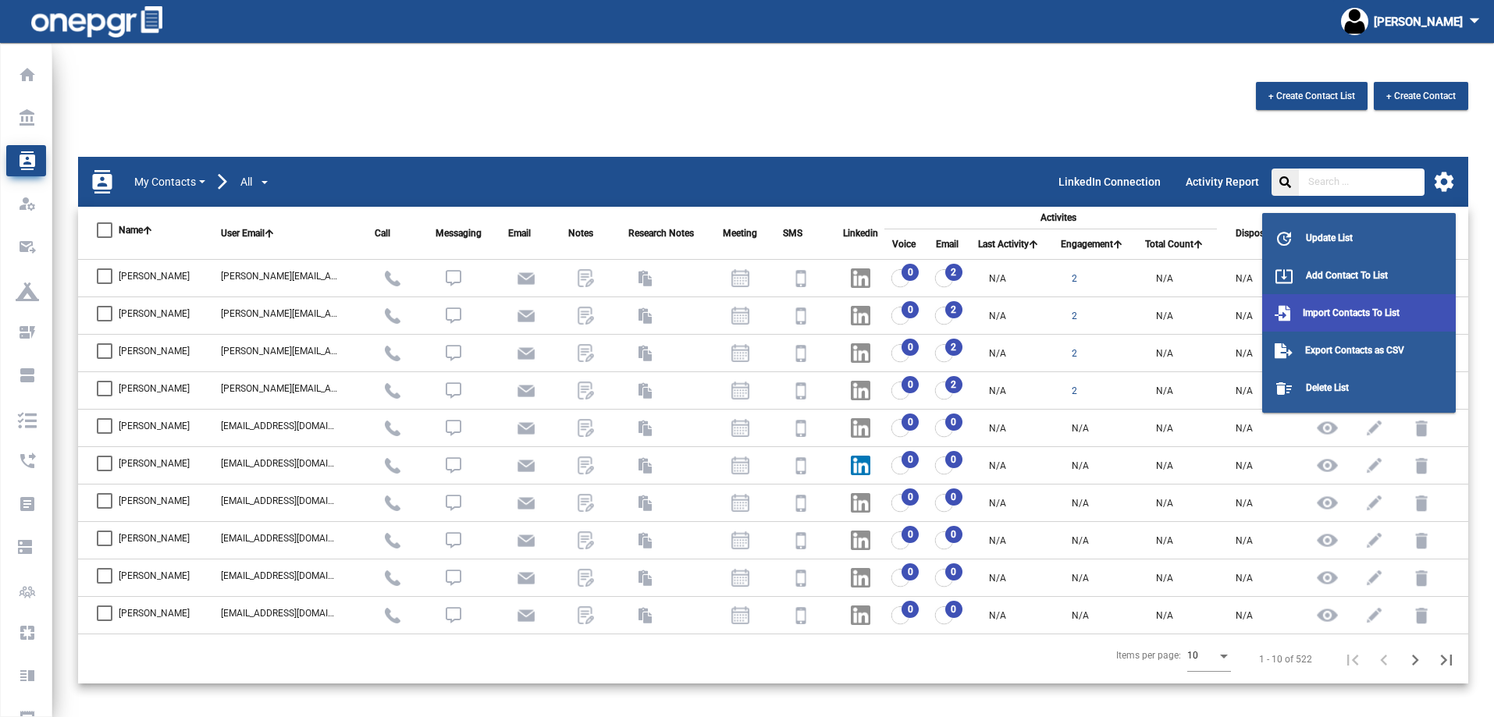
click at [1328, 308] on span "Import Contacts To List" at bounding box center [1351, 313] width 97 height 11
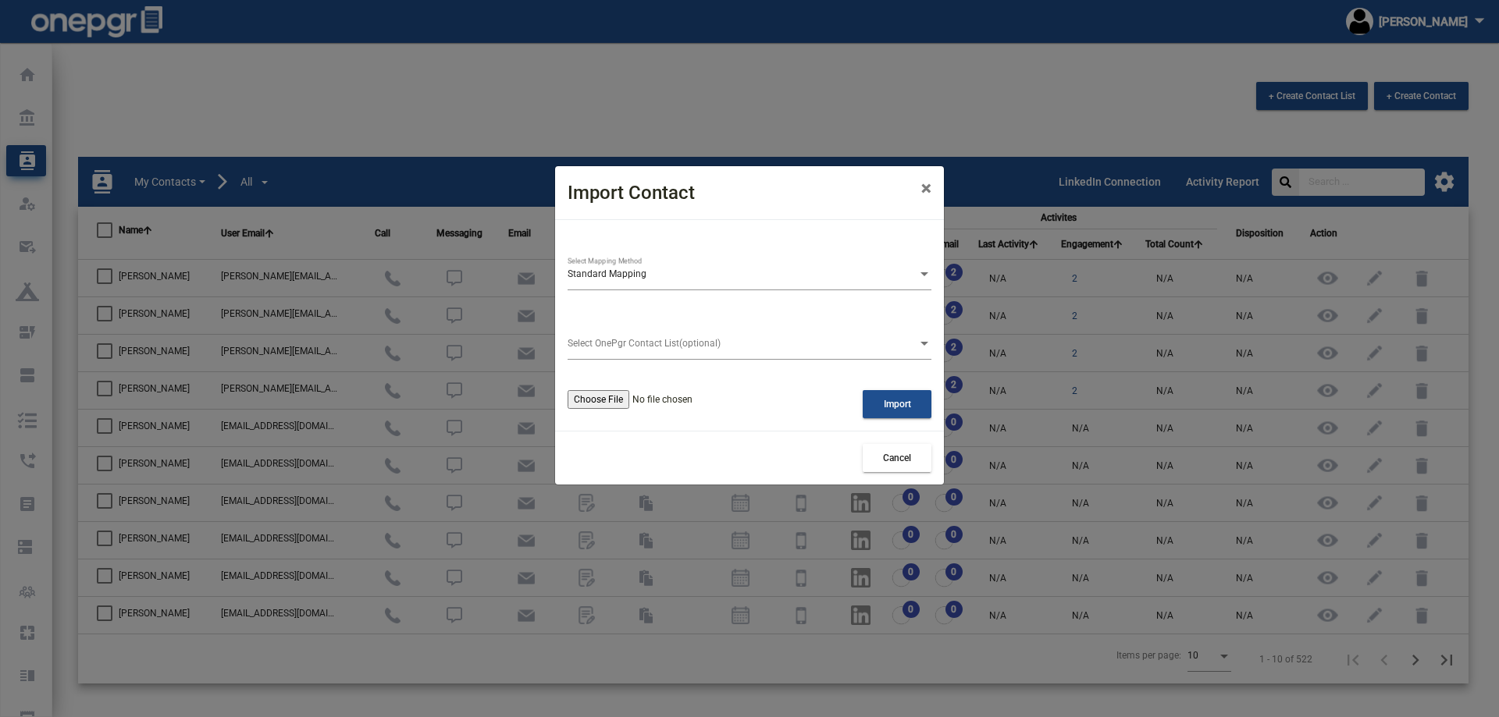
click at [610, 396] on input "file" at bounding box center [661, 399] width 186 height 19
type input "C:\fakepath\sample_contacts_detailed - Sheet1.csv"
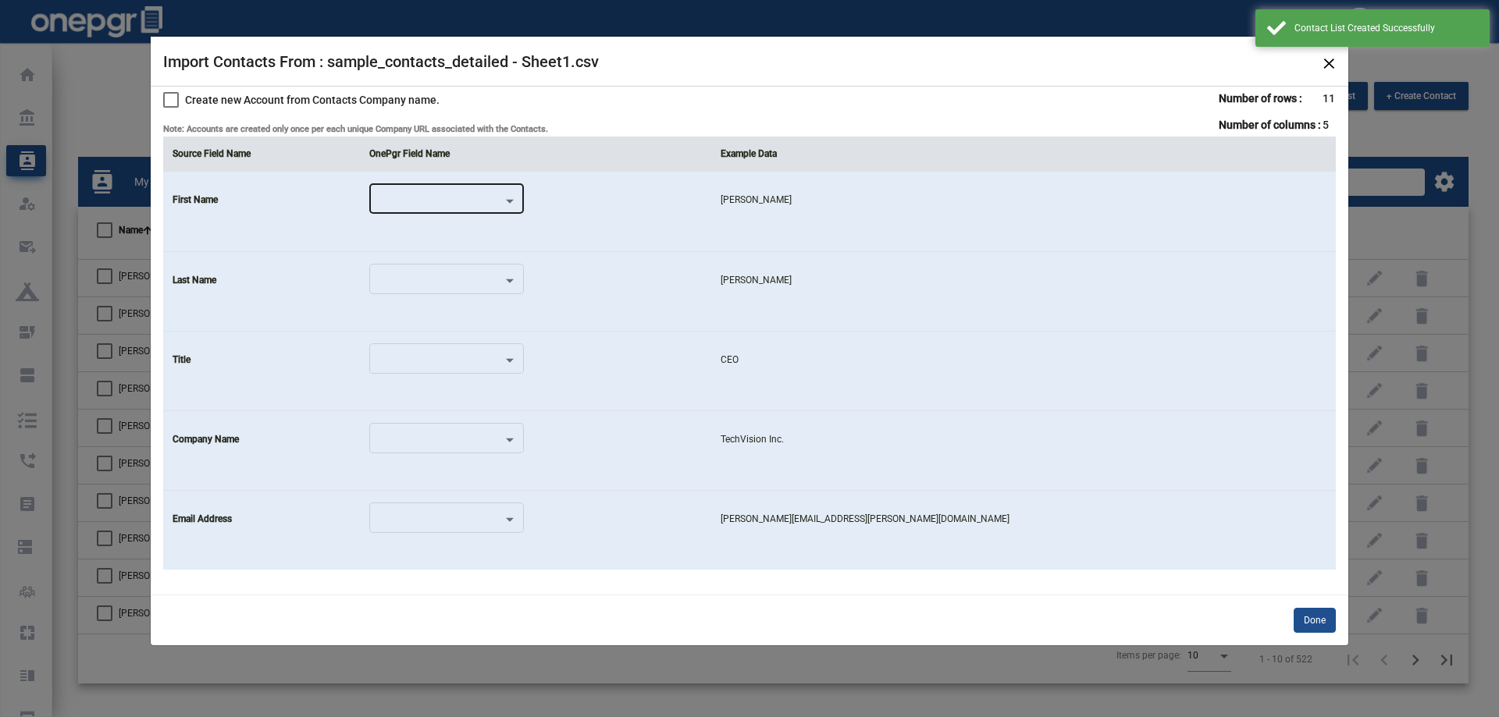
click at [503, 206] on div at bounding box center [439, 203] width 126 height 11
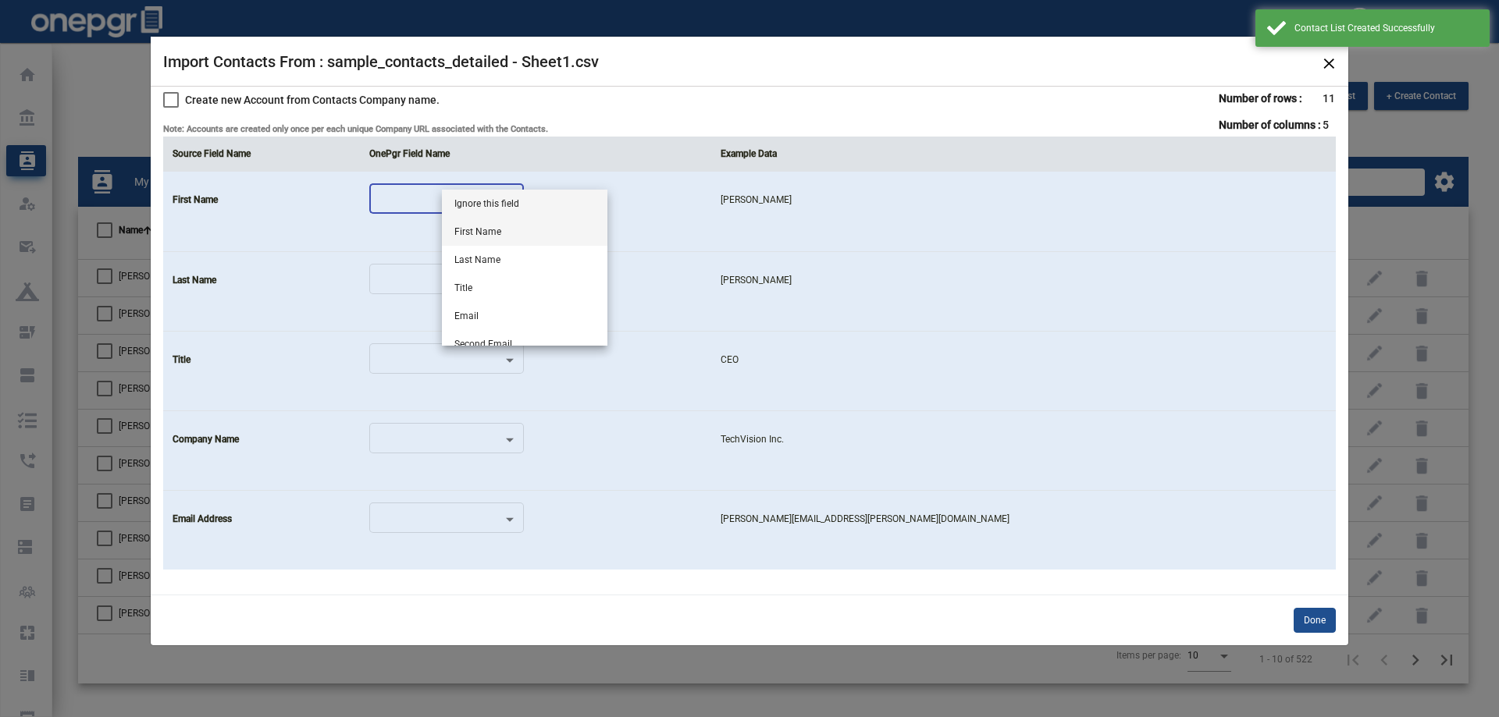
click at [528, 226] on span "First Name" at bounding box center [524, 232] width 141 height 28
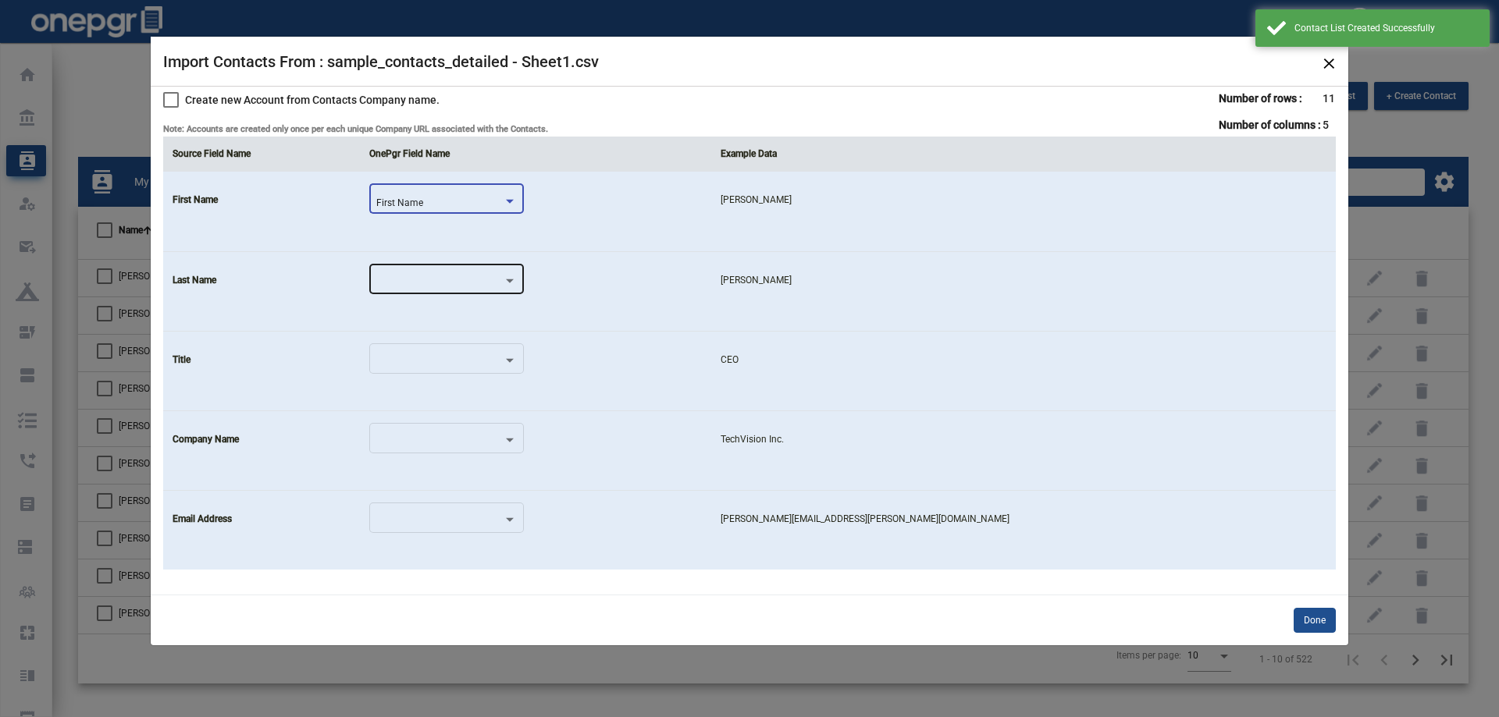
click at [511, 267] on div at bounding box center [446, 280] width 141 height 37
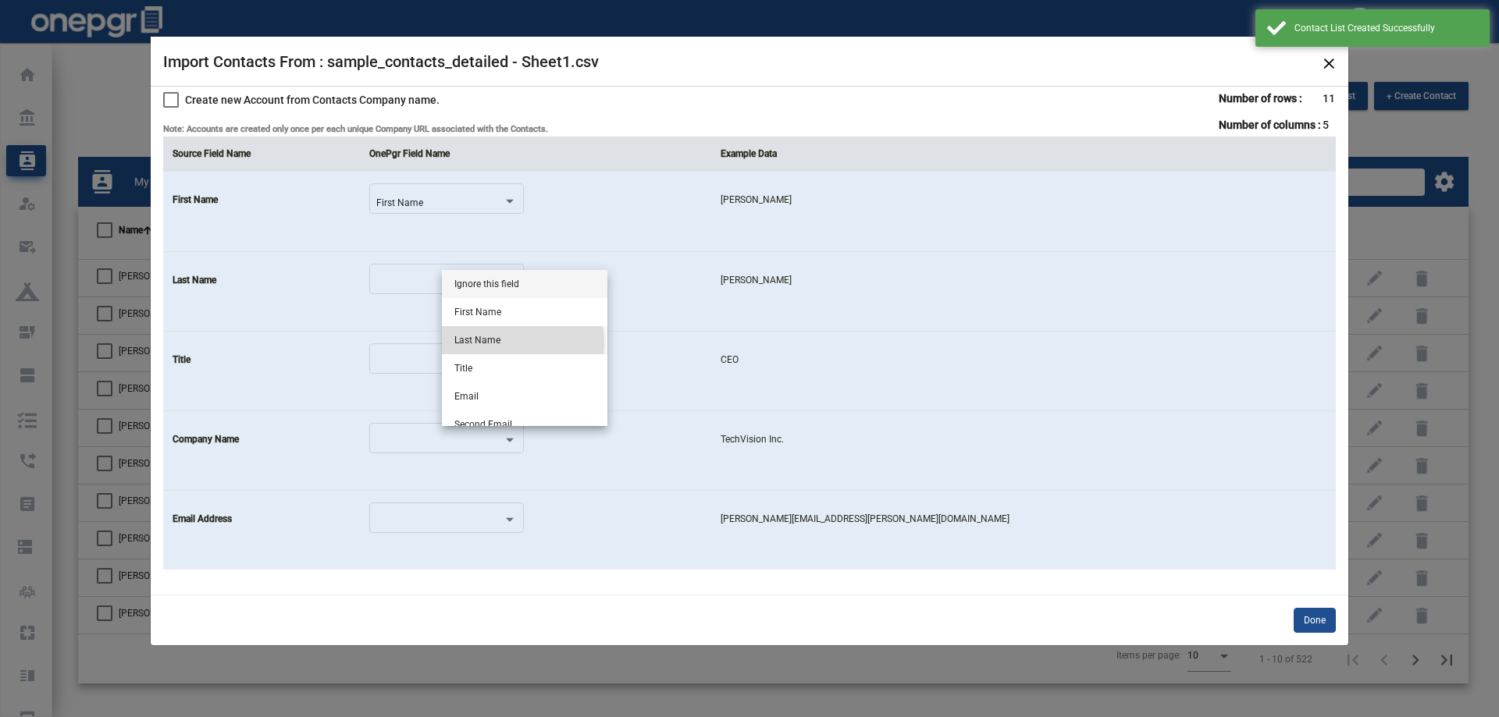
click at [507, 343] on span "Last Name" at bounding box center [524, 340] width 141 height 28
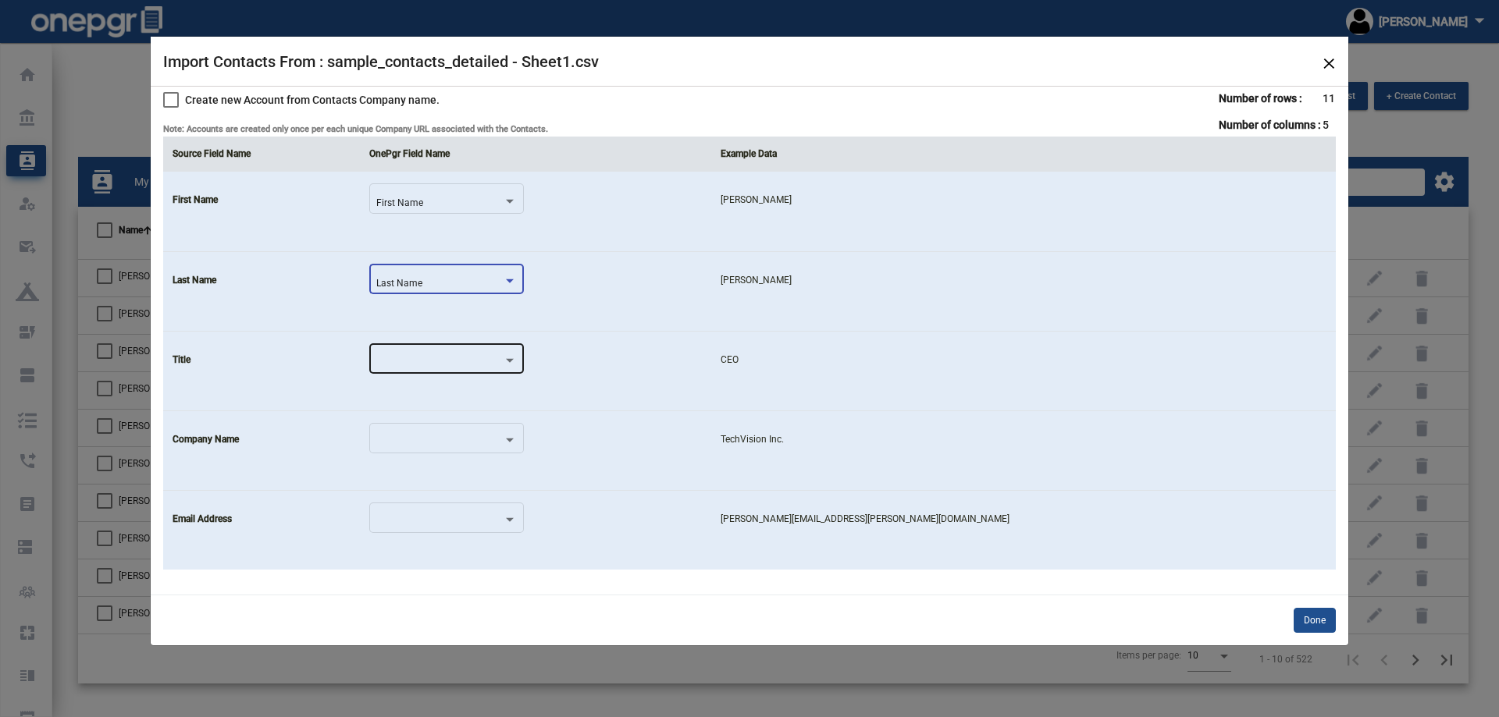
click at [505, 354] on div at bounding box center [446, 359] width 141 height 37
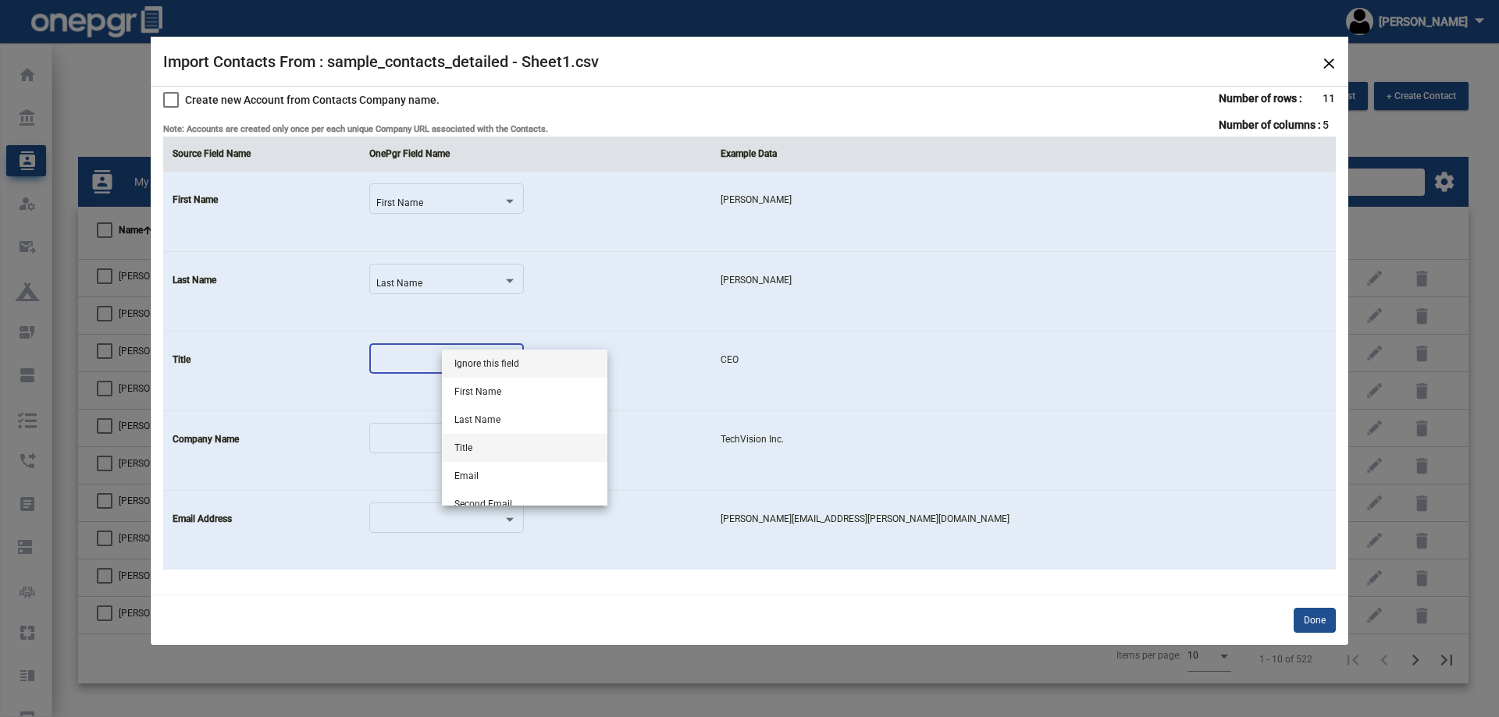
click at [512, 438] on span "Title" at bounding box center [524, 448] width 141 height 28
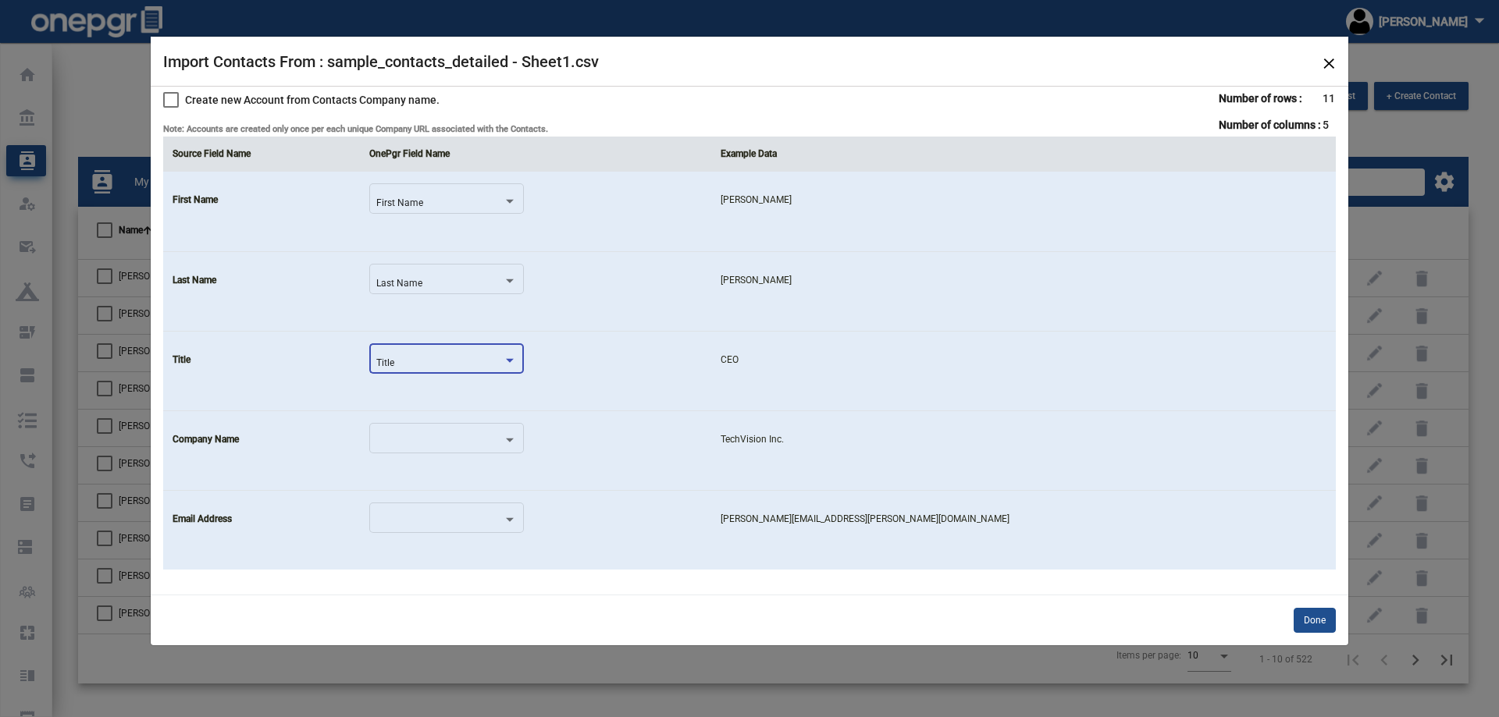
click at [503, 438] on div at bounding box center [439, 443] width 126 height 11
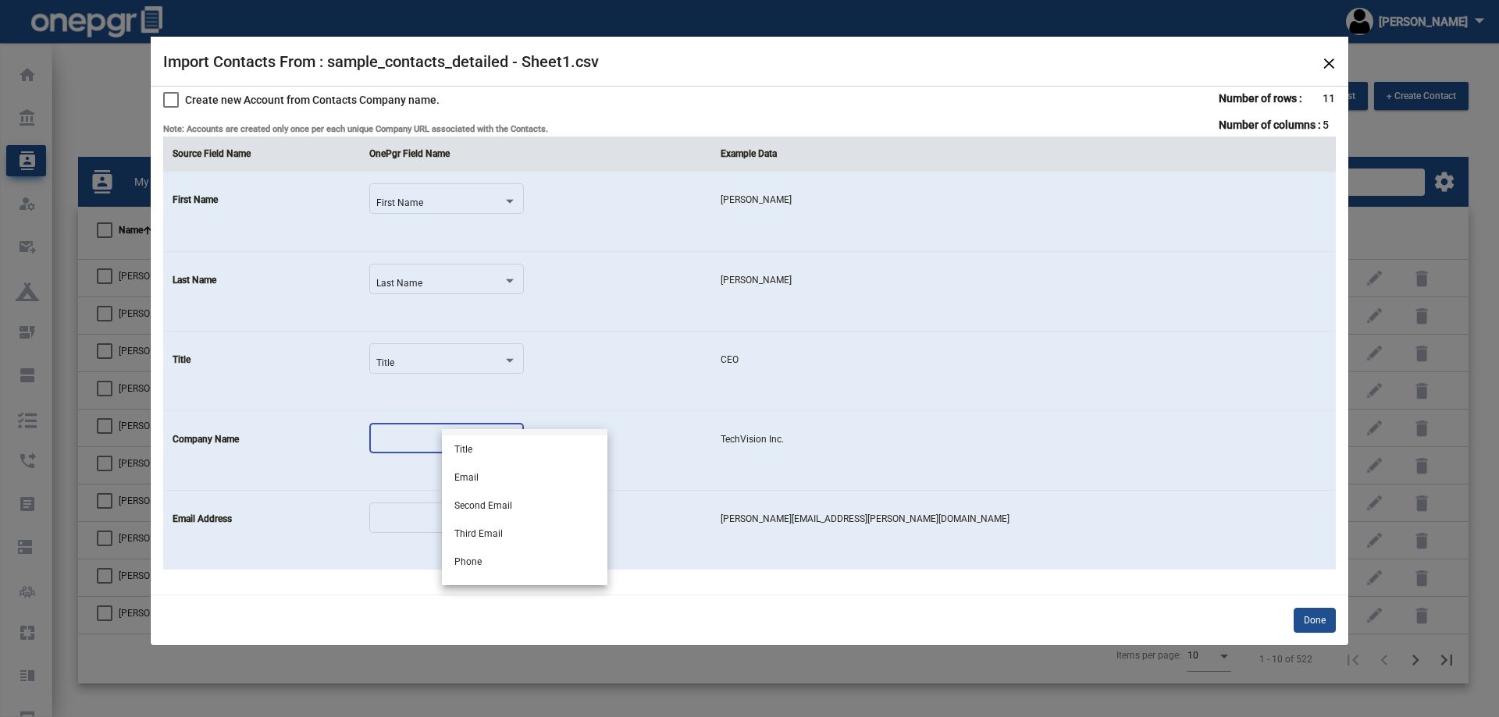
scroll to position [156, 0]
click at [499, 550] on span "Company Name" at bounding box center [524, 540] width 141 height 28
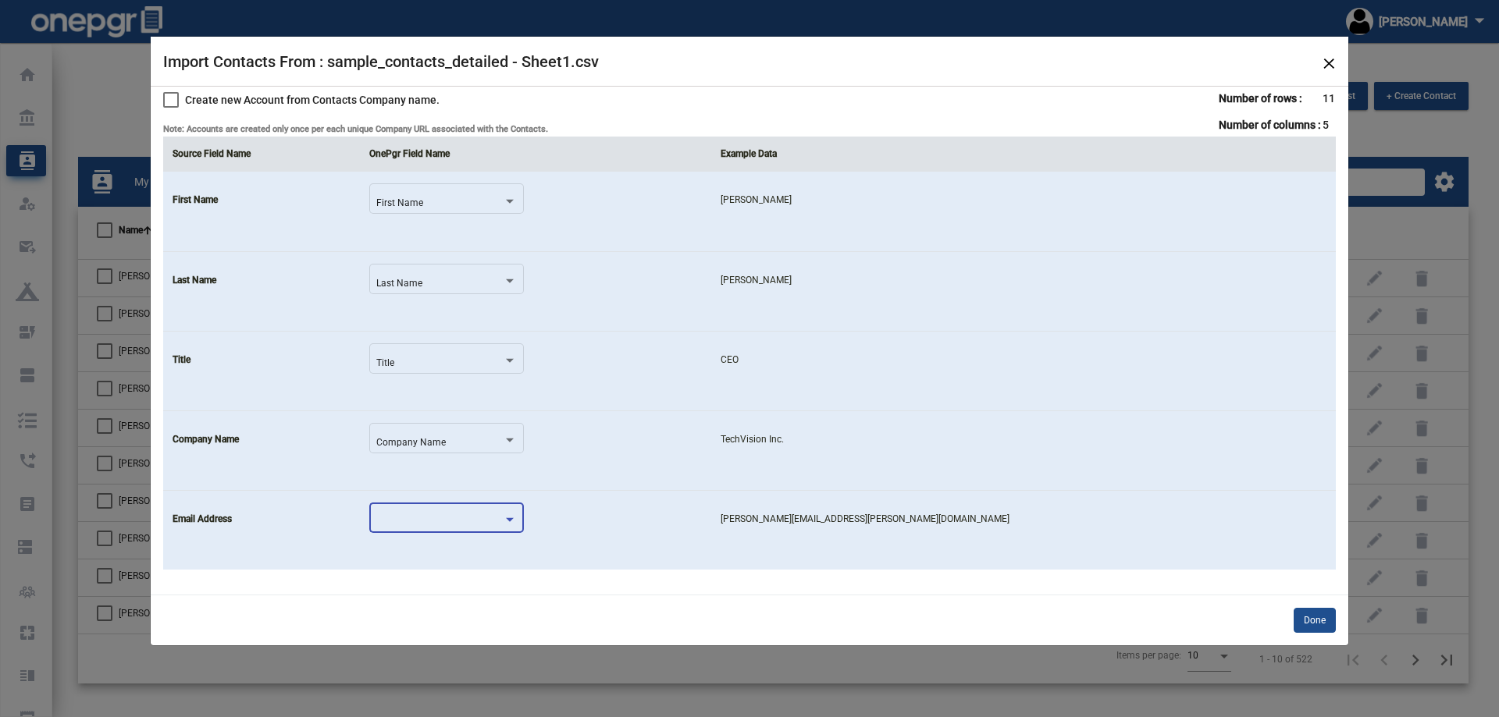
click at [500, 518] on div at bounding box center [439, 523] width 126 height 11
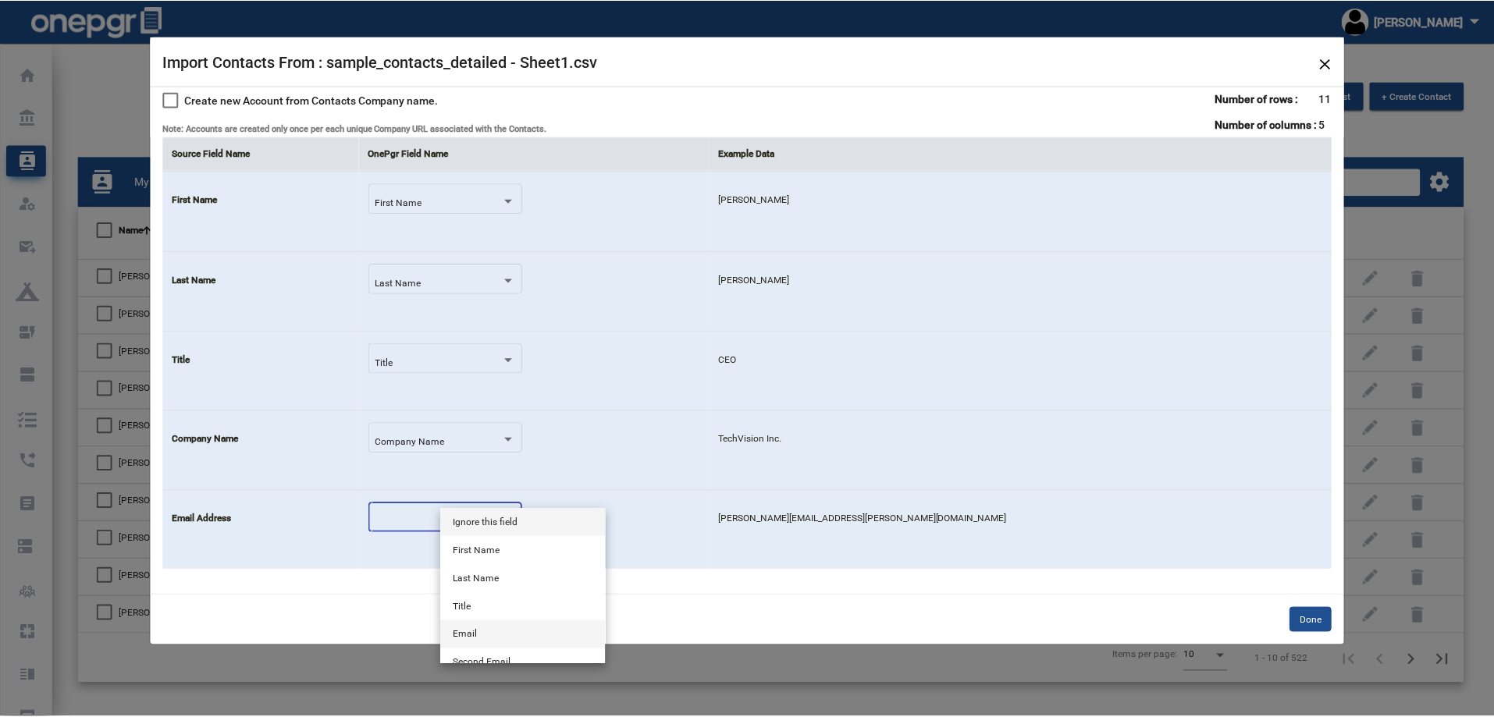
scroll to position [78, 0]
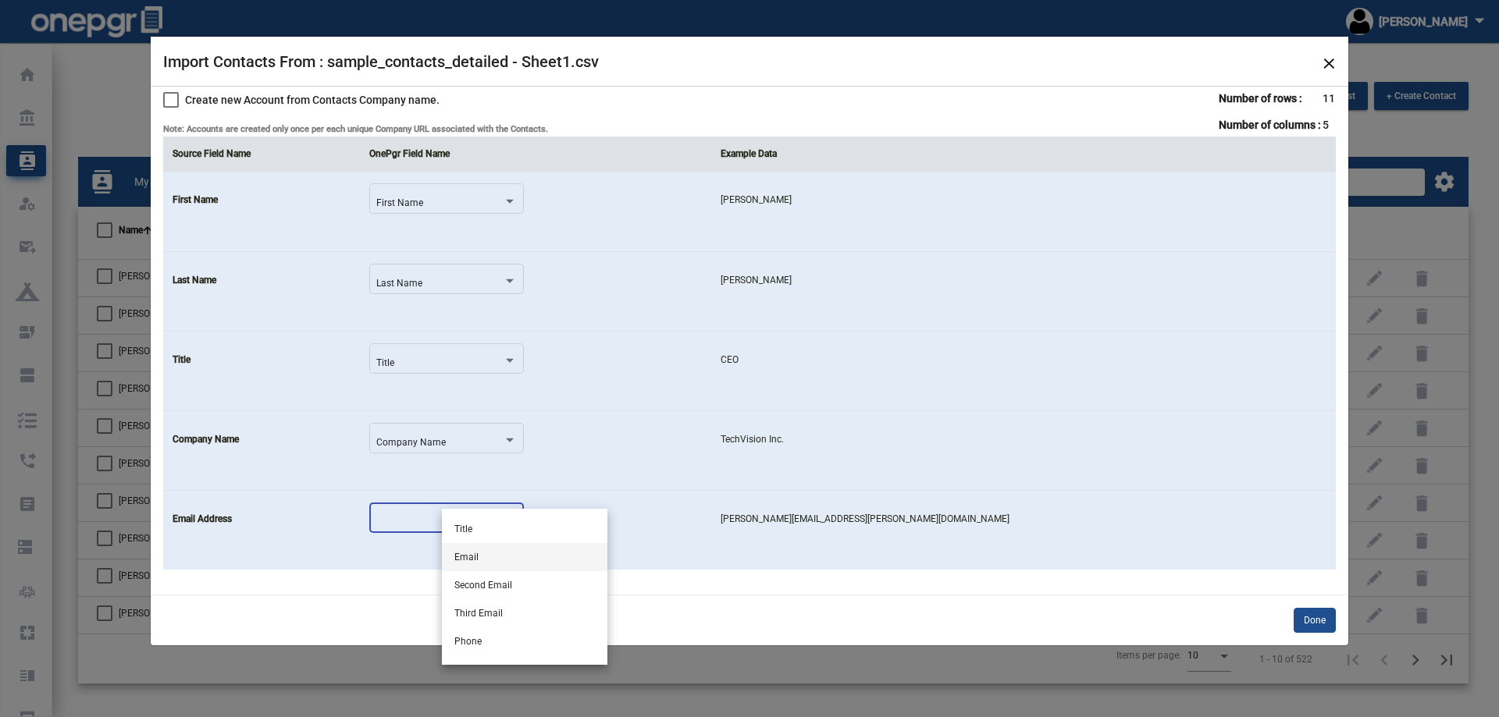
click at [493, 552] on span "Email" at bounding box center [524, 557] width 141 height 28
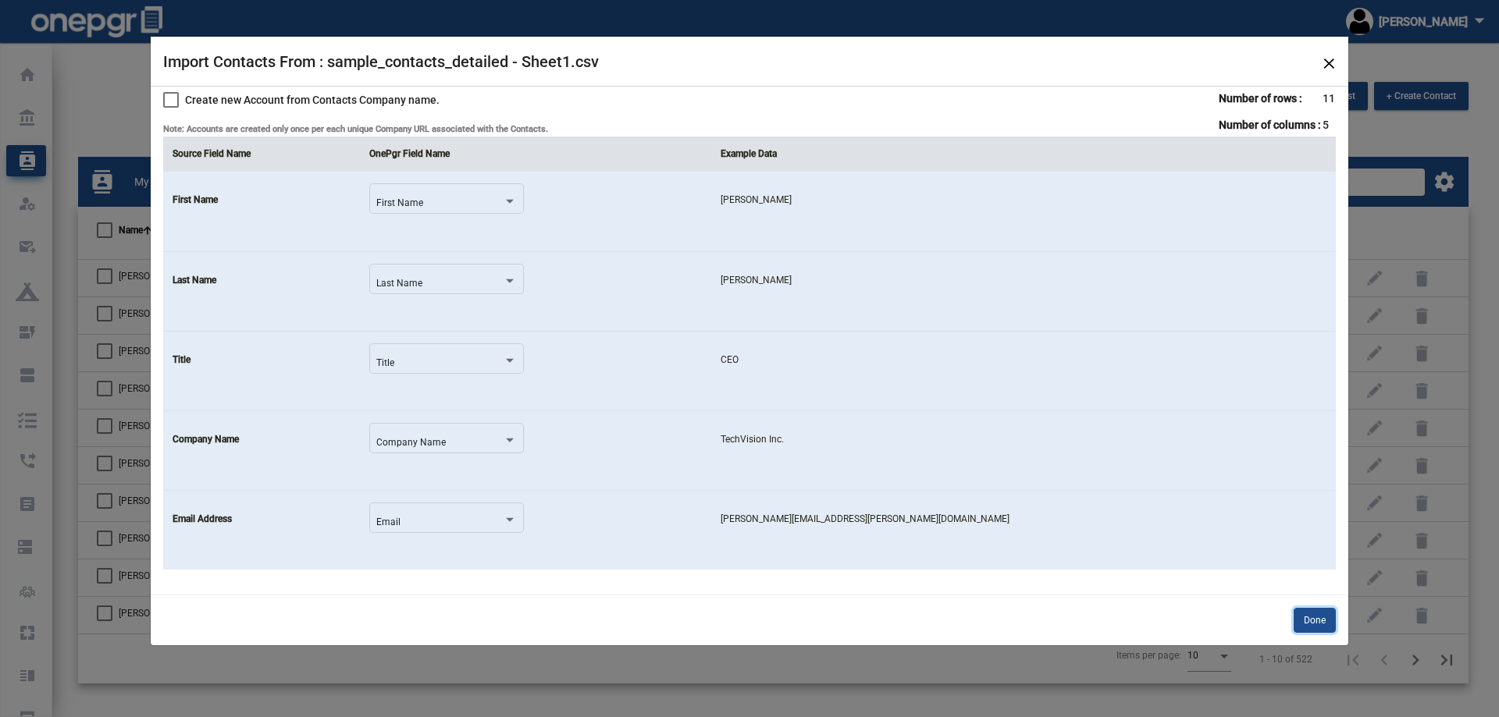
click at [1312, 619] on button "Done" at bounding box center [1315, 620] width 42 height 25
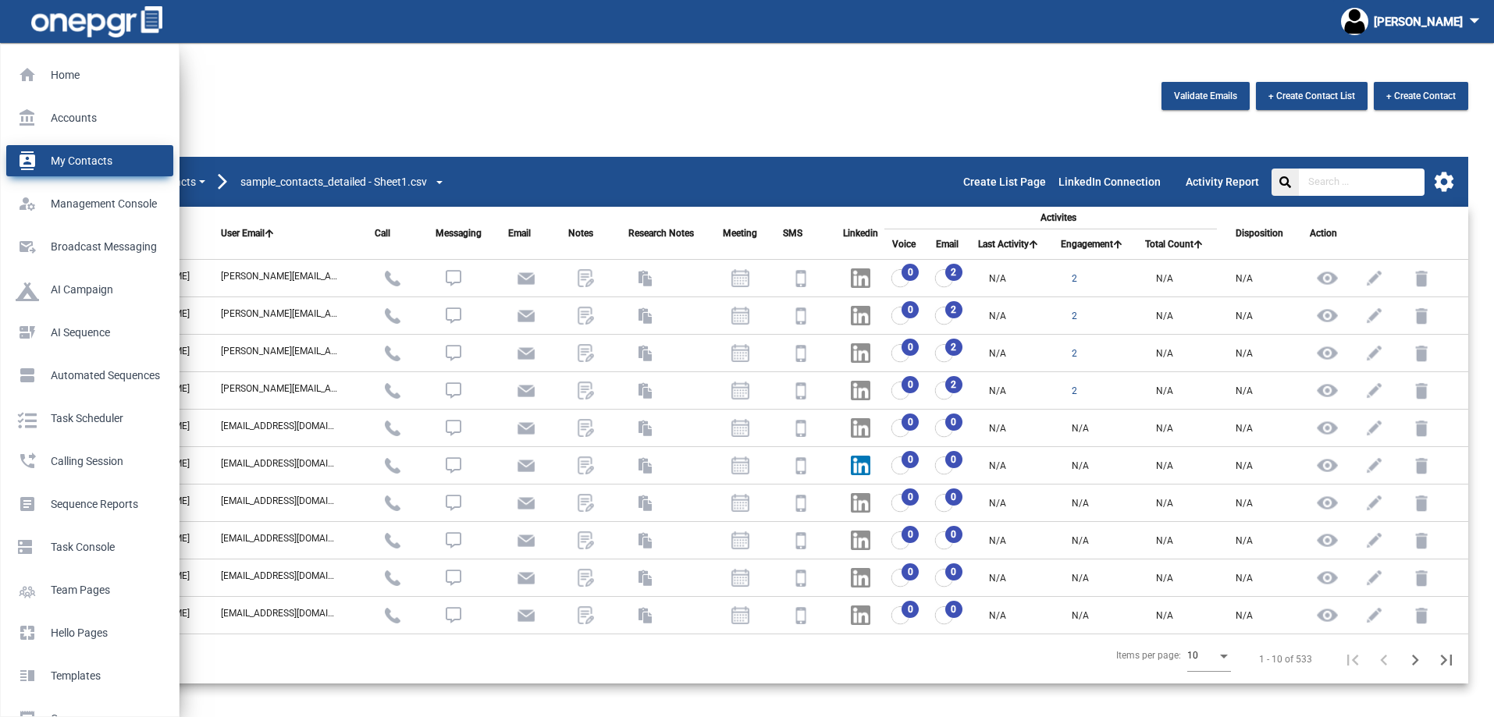
click at [51, 162] on p "My Contacts" at bounding box center [87, 160] width 142 height 23
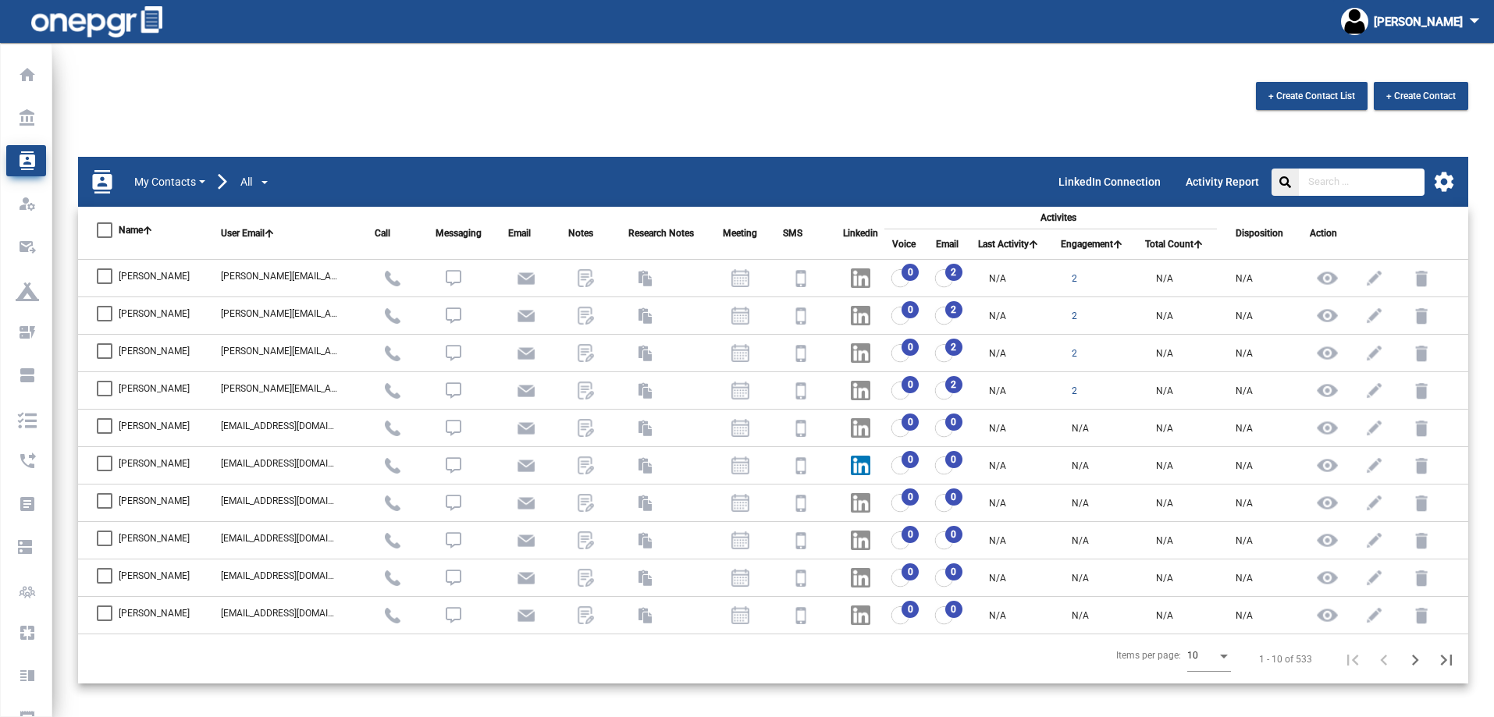
click at [526, 70] on mat-sidenav-content "+ Create Contact List + Create Contact contacts My Contacts All LinkedIn Connec…" at bounding box center [773, 382] width 1442 height 678
click at [1442, 21] on div "[PERSON_NAME] arrow_drop_down" at bounding box center [1413, 21] width 145 height 43
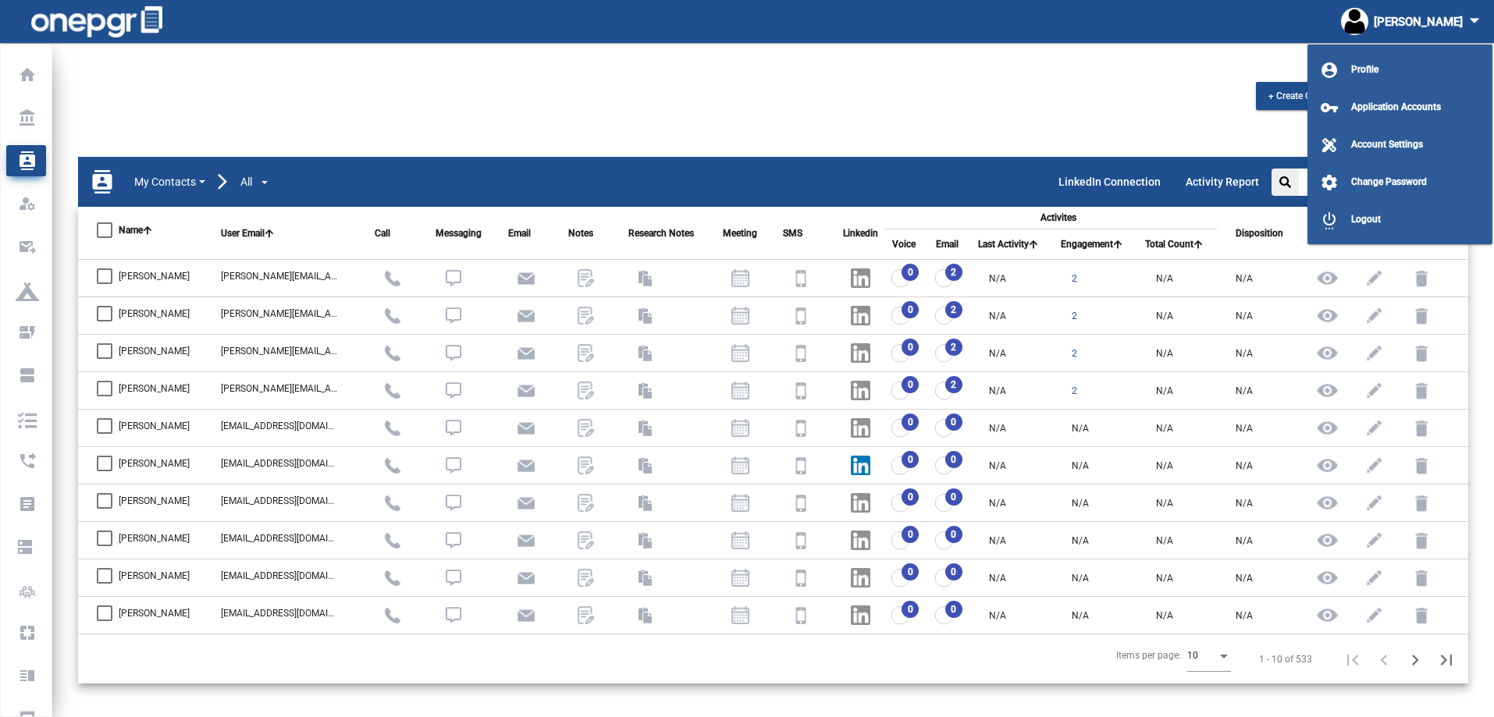
click at [27, 345] on div at bounding box center [747, 358] width 1494 height 717
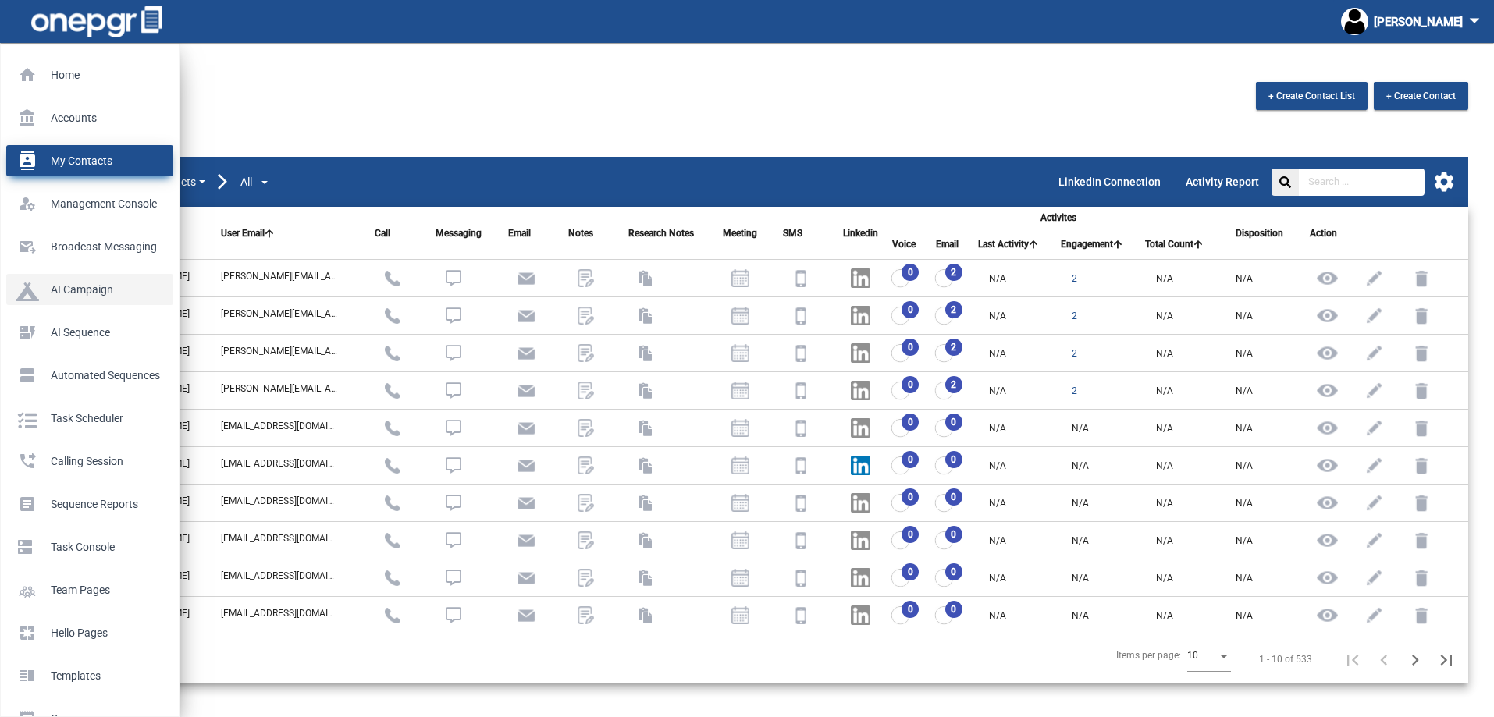
click at [44, 289] on p "AI Campaign" at bounding box center [87, 289] width 142 height 23
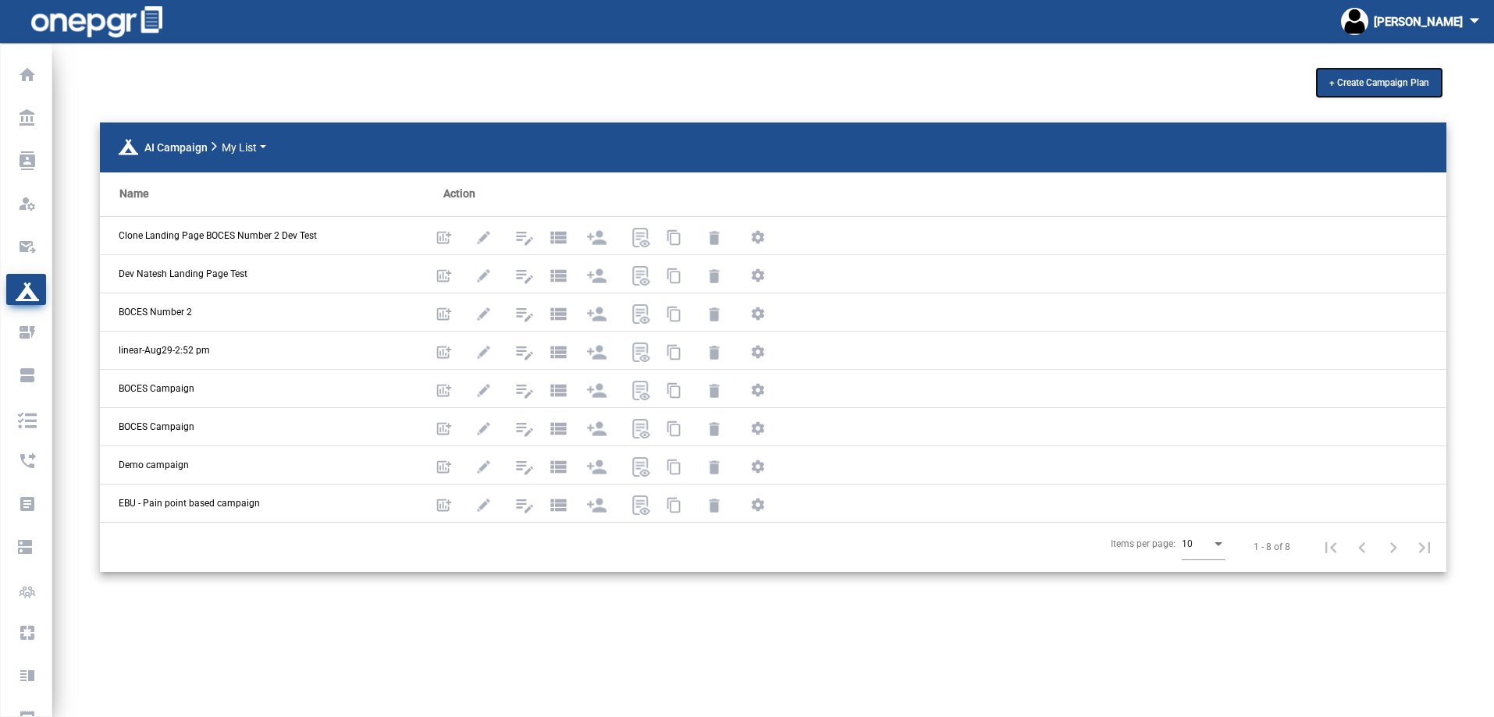
click at [1403, 87] on span "+ Create Campaign Plan" at bounding box center [1379, 82] width 100 height 11
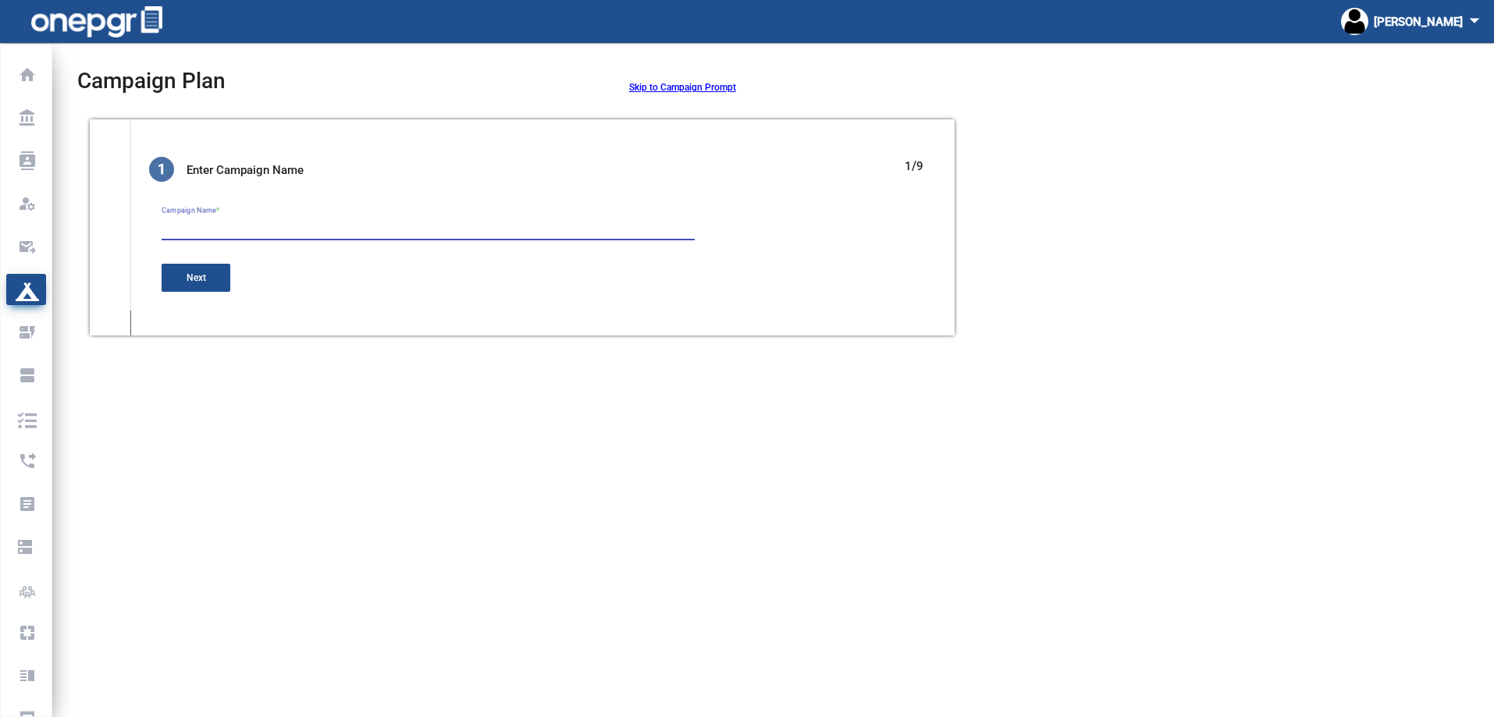
click at [215, 227] on input "Campaign Name *" at bounding box center [428, 224] width 533 height 11
type input "Test Campaign [DATE]"
click at [193, 277] on span "Next" at bounding box center [197, 277] width 20 height 11
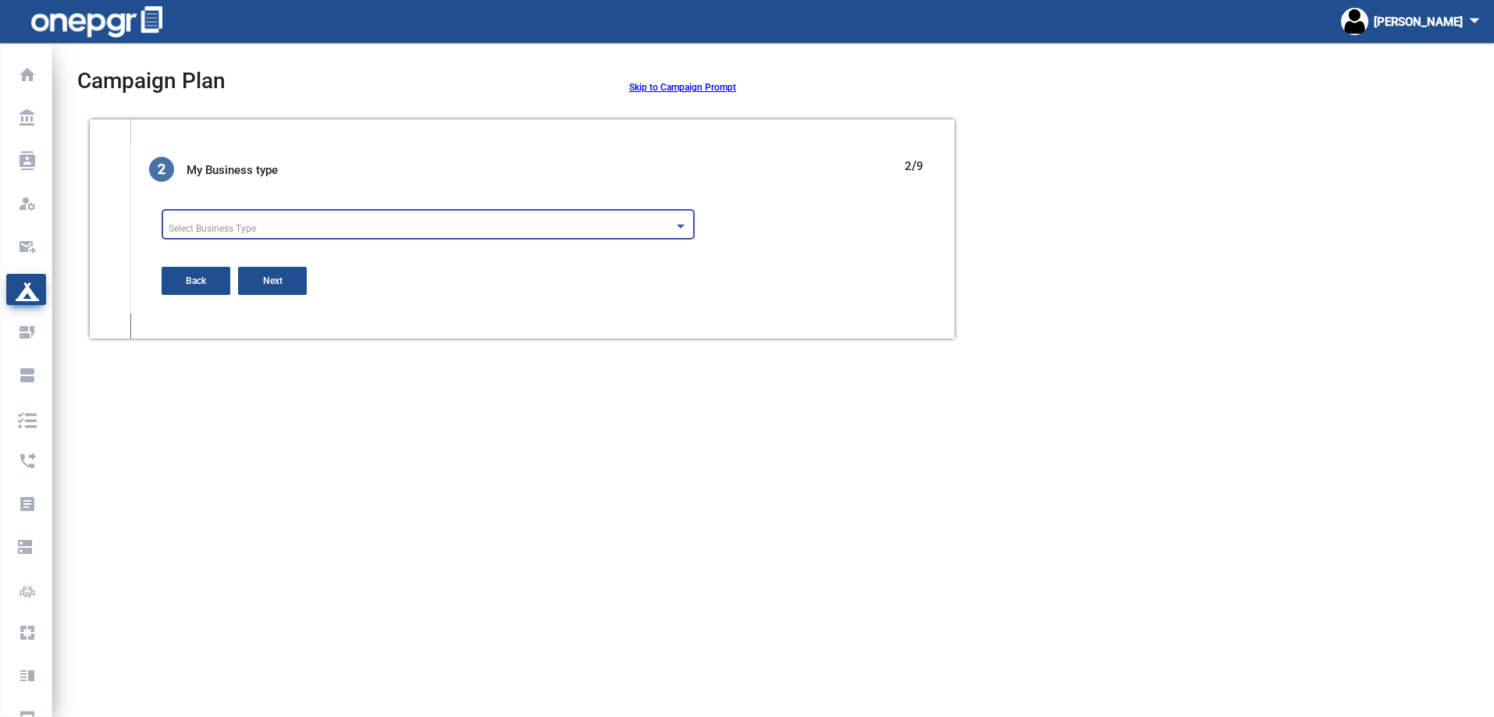
click at [226, 223] on span "Select Business Type" at bounding box center [212, 228] width 87 height 11
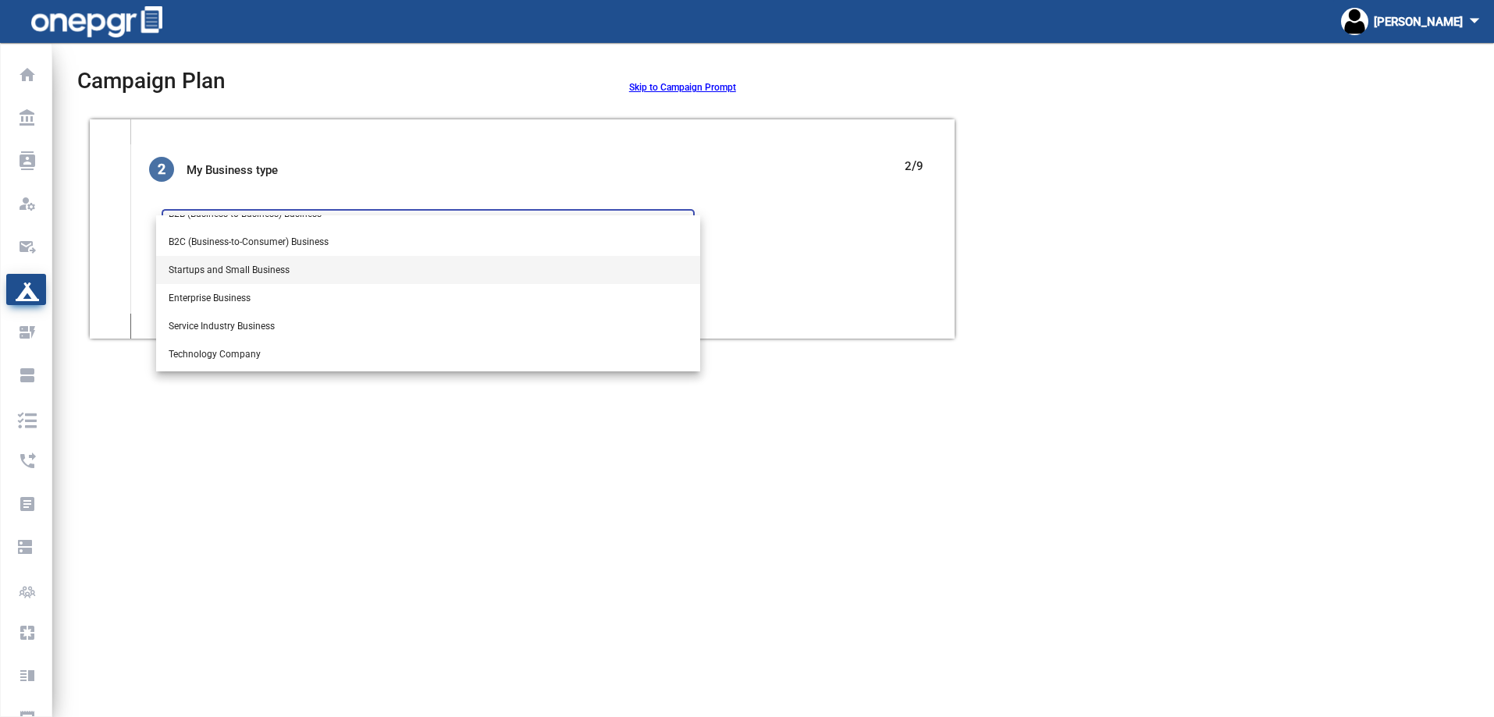
scroll to position [78, 0]
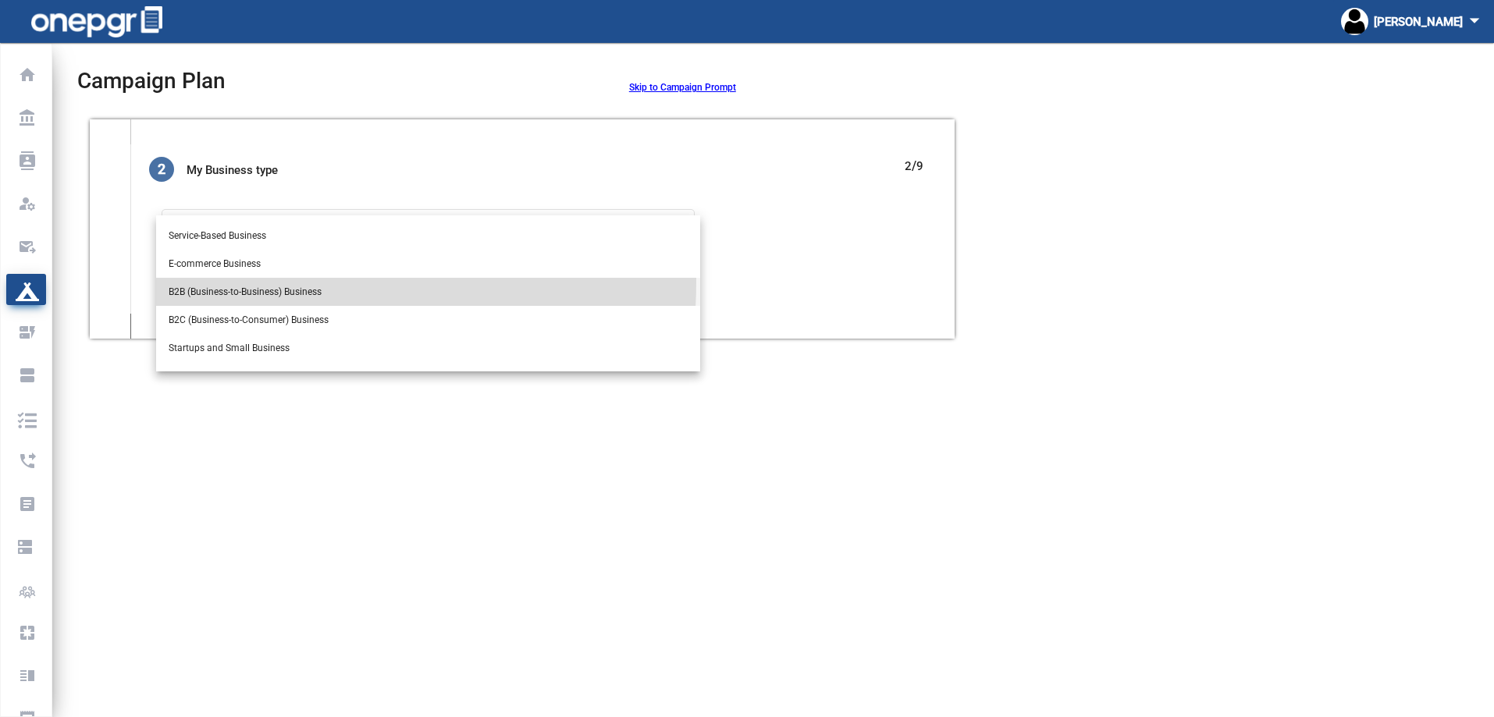
click at [239, 282] on span "B2B (Business-to-Business) Business" at bounding box center [428, 292] width 519 height 28
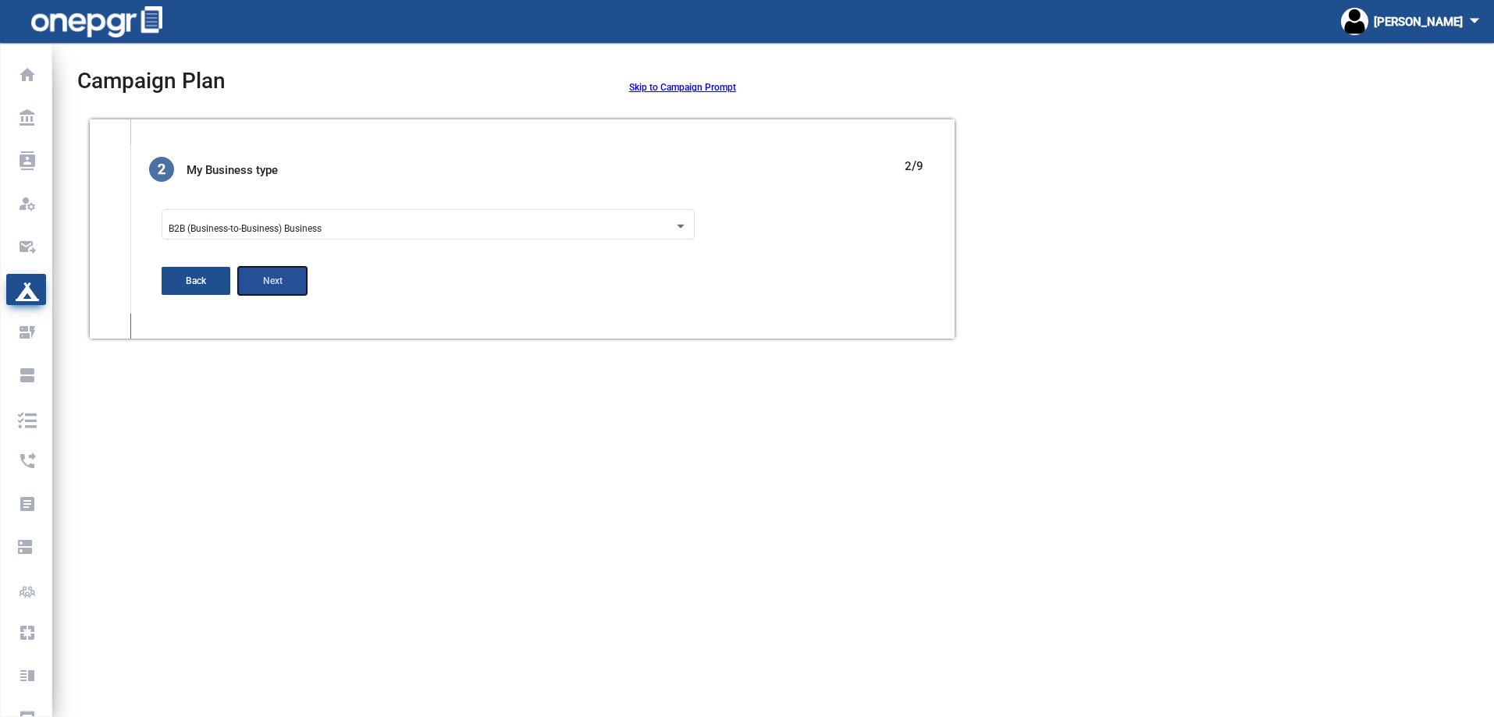
click at [285, 290] on button "Next" at bounding box center [272, 281] width 69 height 28
click at [268, 224] on textarea "Campaign Objective" at bounding box center [428, 230] width 533 height 27
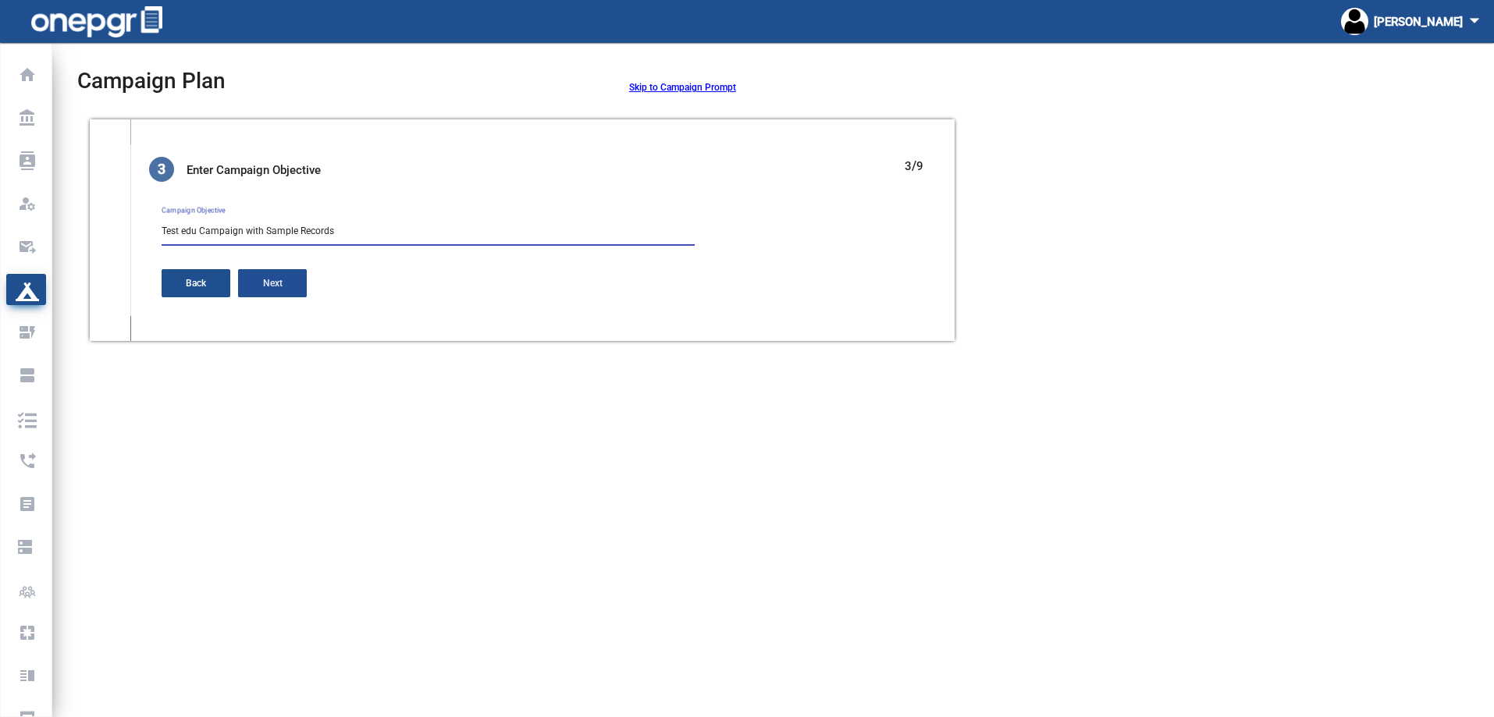
type textarea "Test edu Campaign with Sample Records"
click at [282, 288] on span "Next" at bounding box center [273, 283] width 20 height 11
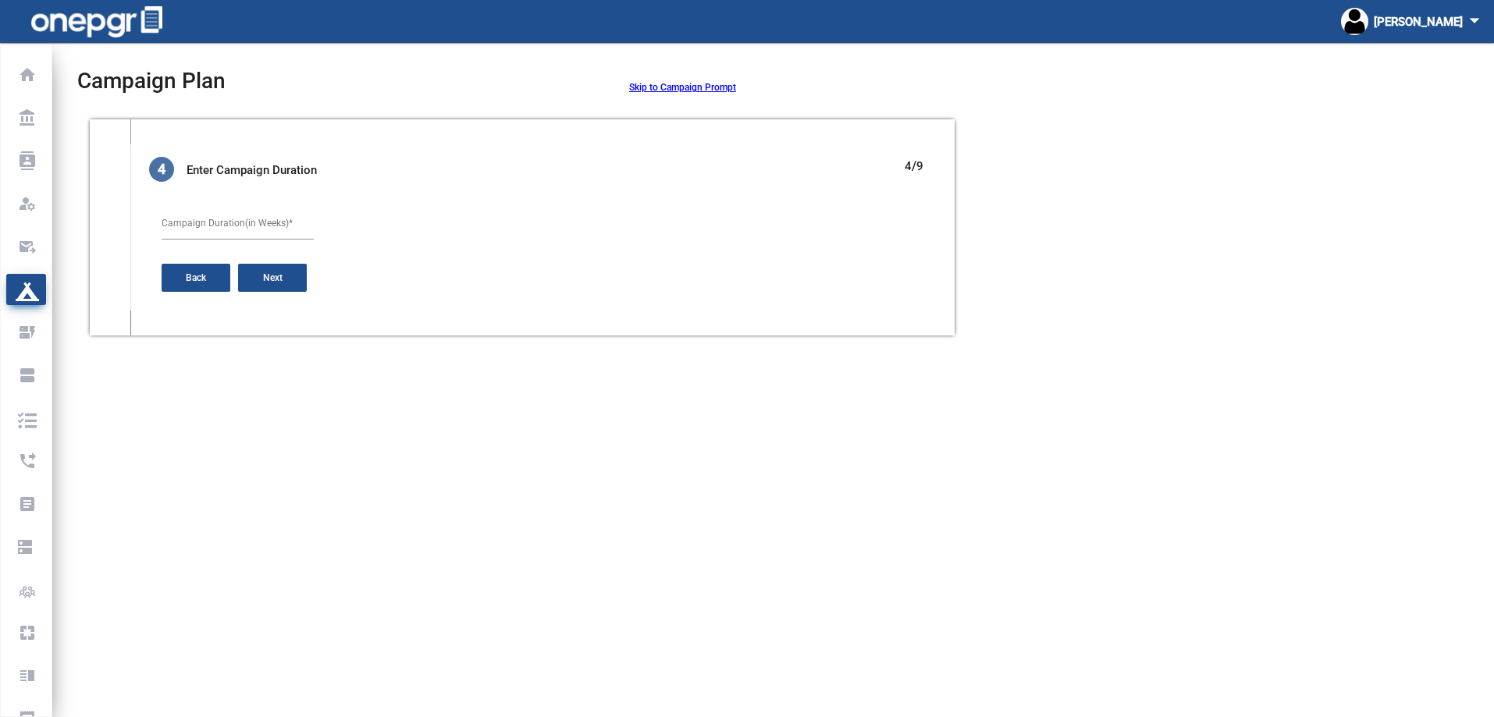
click at [245, 222] on input "Campaign Duration(in Weeks) *" at bounding box center [238, 224] width 152 height 11
type input "2"
click at [268, 272] on span "Next" at bounding box center [273, 277] width 20 height 11
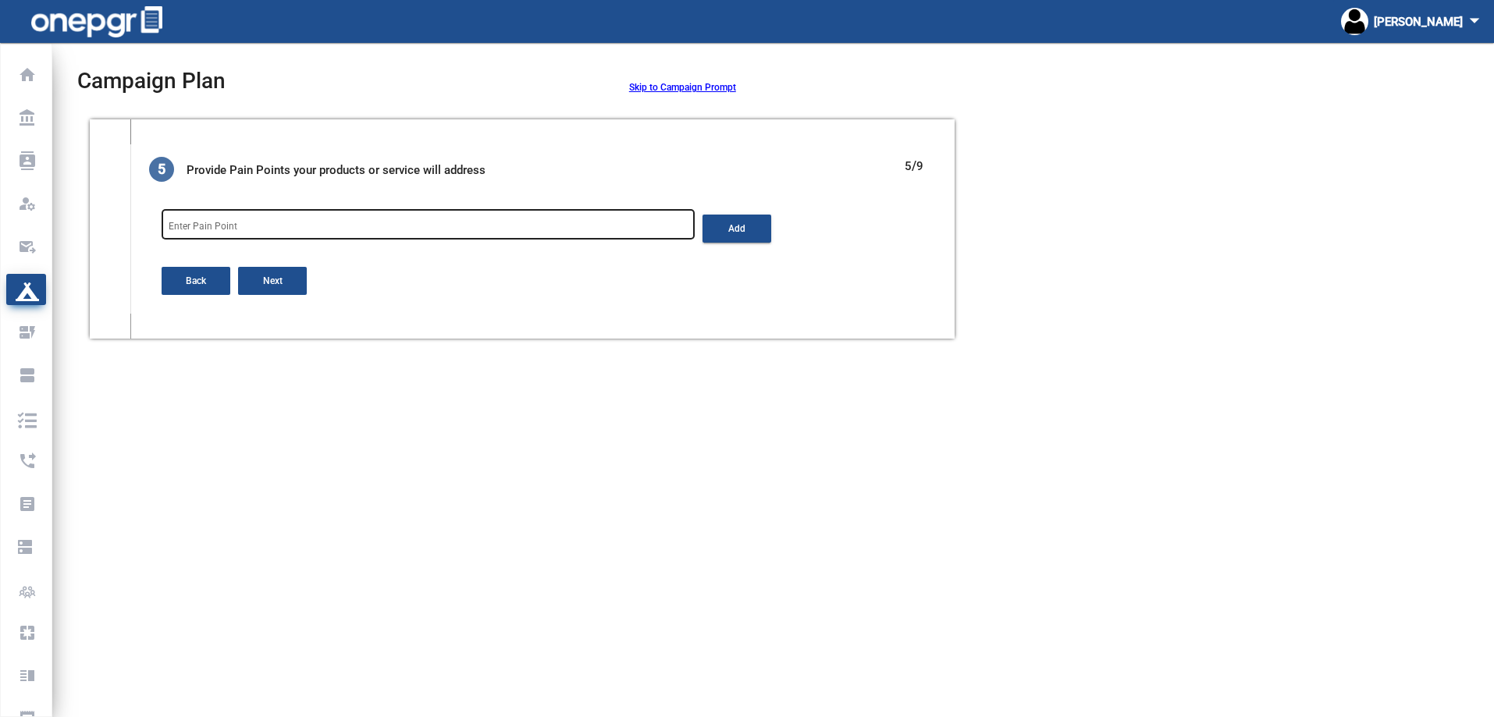
click at [269, 214] on div "Enter Pain Point" at bounding box center [428, 225] width 519 height 37
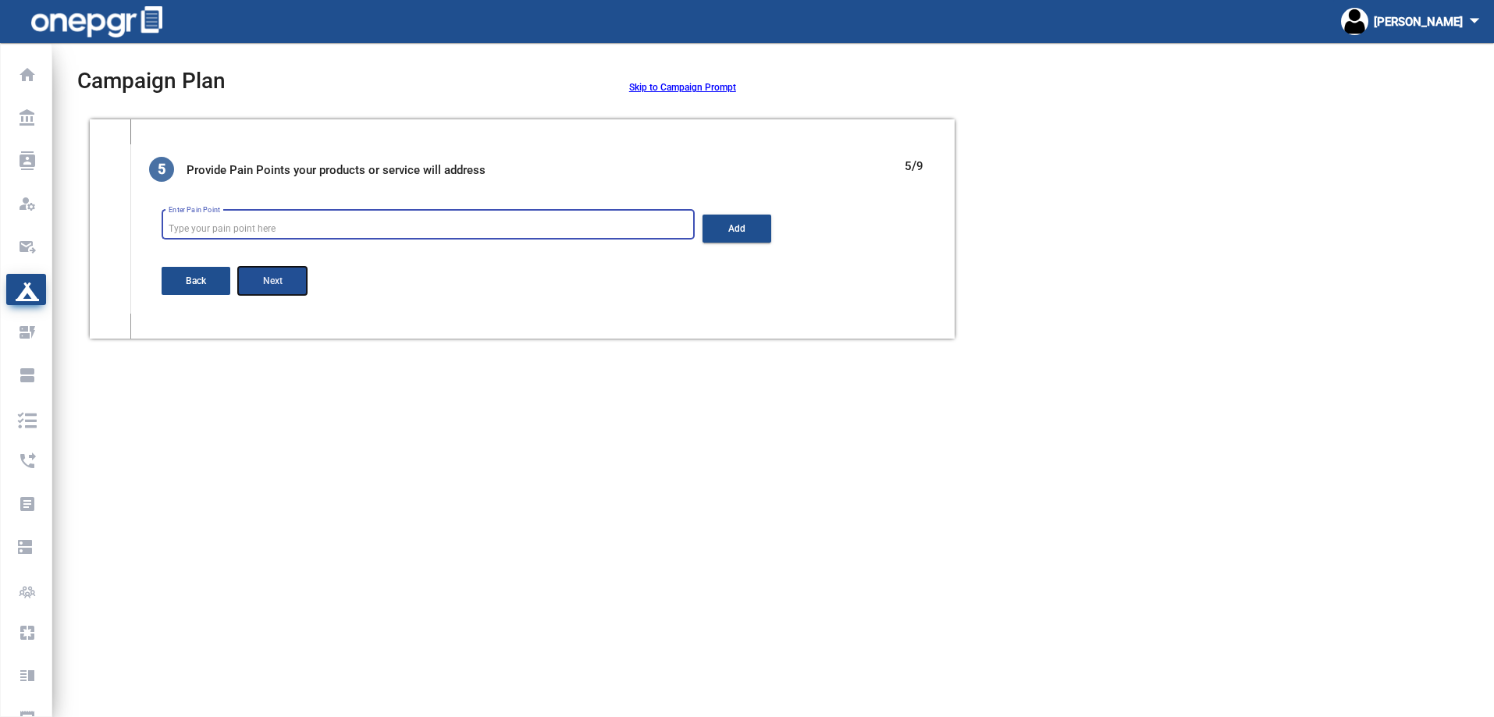
click at [249, 285] on button "Next" at bounding box center [272, 281] width 69 height 28
click at [231, 224] on input "Enter Prospect Titles" at bounding box center [428, 229] width 519 height 11
type input "IT Titles"
click at [281, 278] on span "Next" at bounding box center [273, 281] width 20 height 11
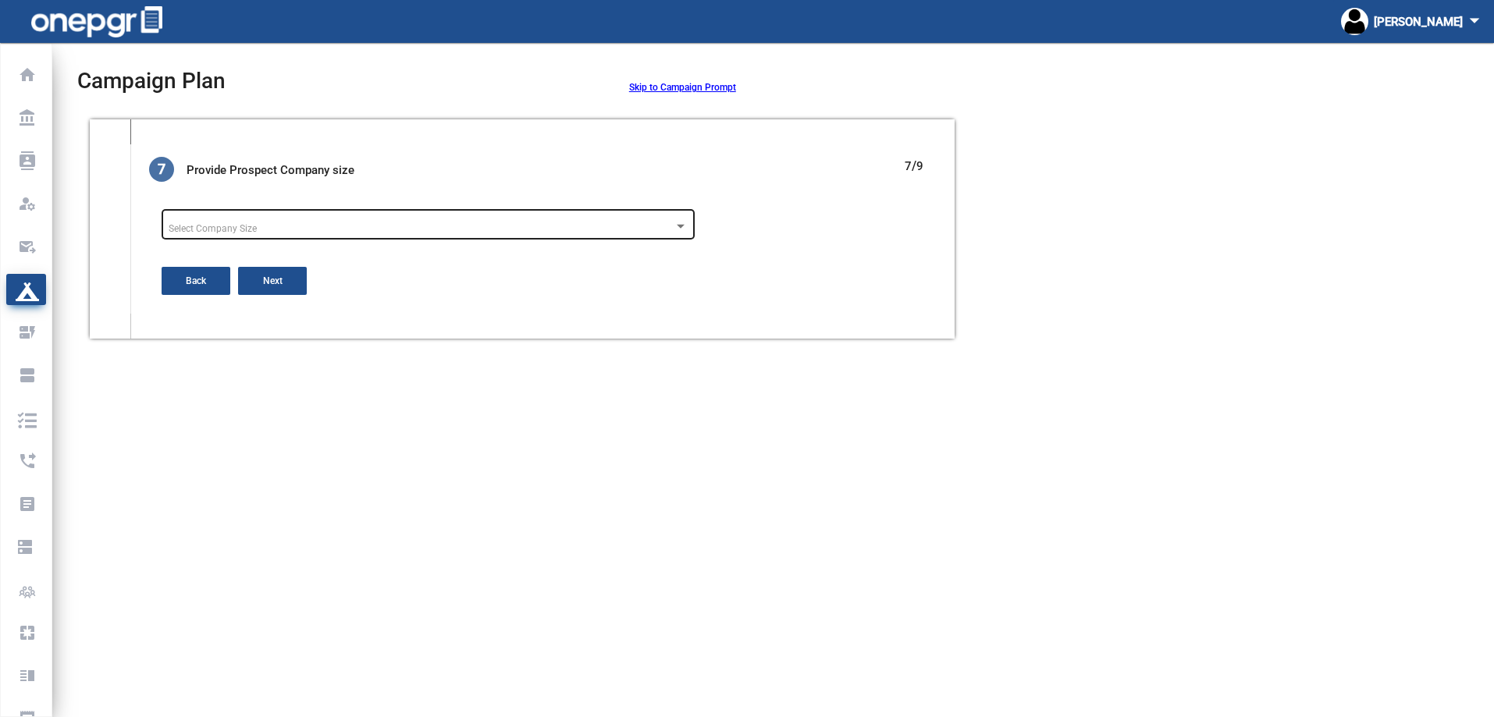
click at [299, 209] on div "Select Company Size" at bounding box center [428, 225] width 519 height 37
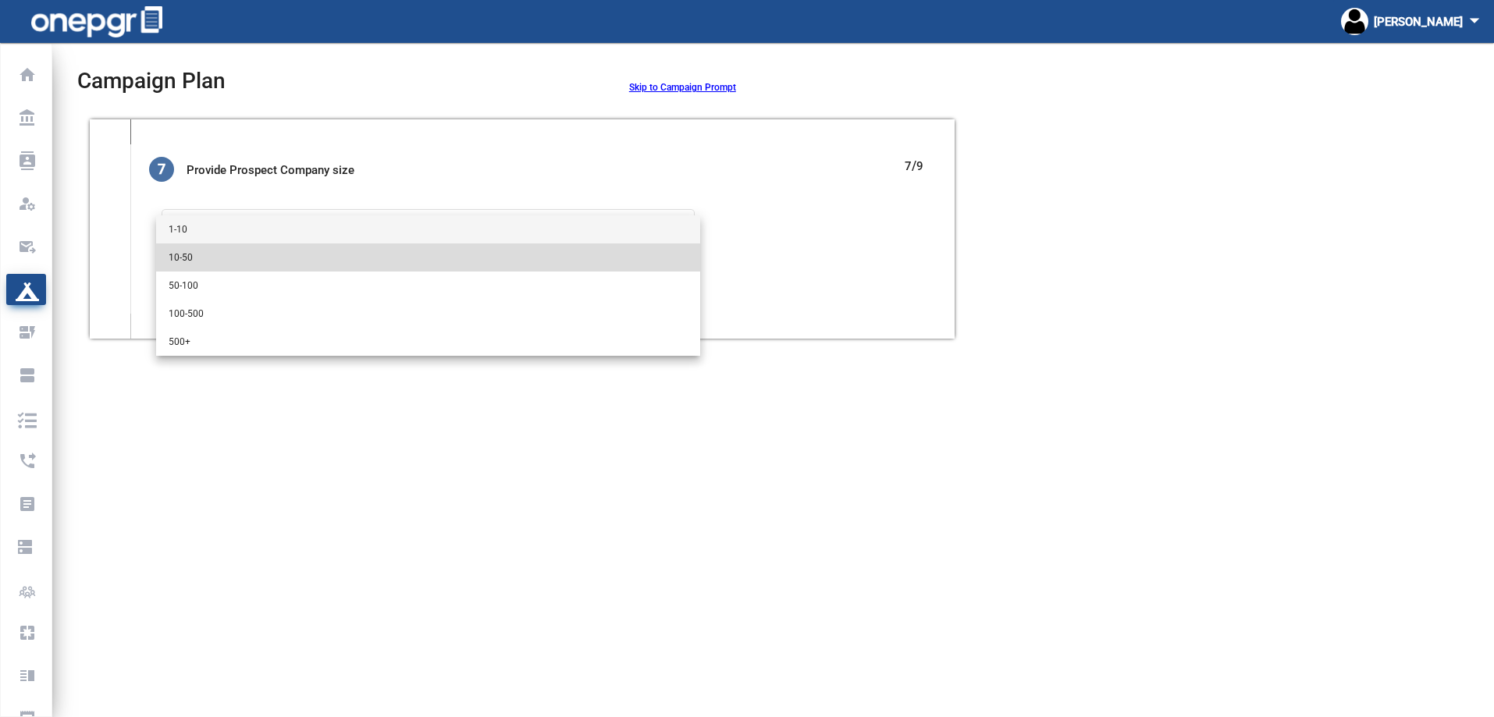
click at [271, 251] on span "10-50" at bounding box center [428, 258] width 519 height 28
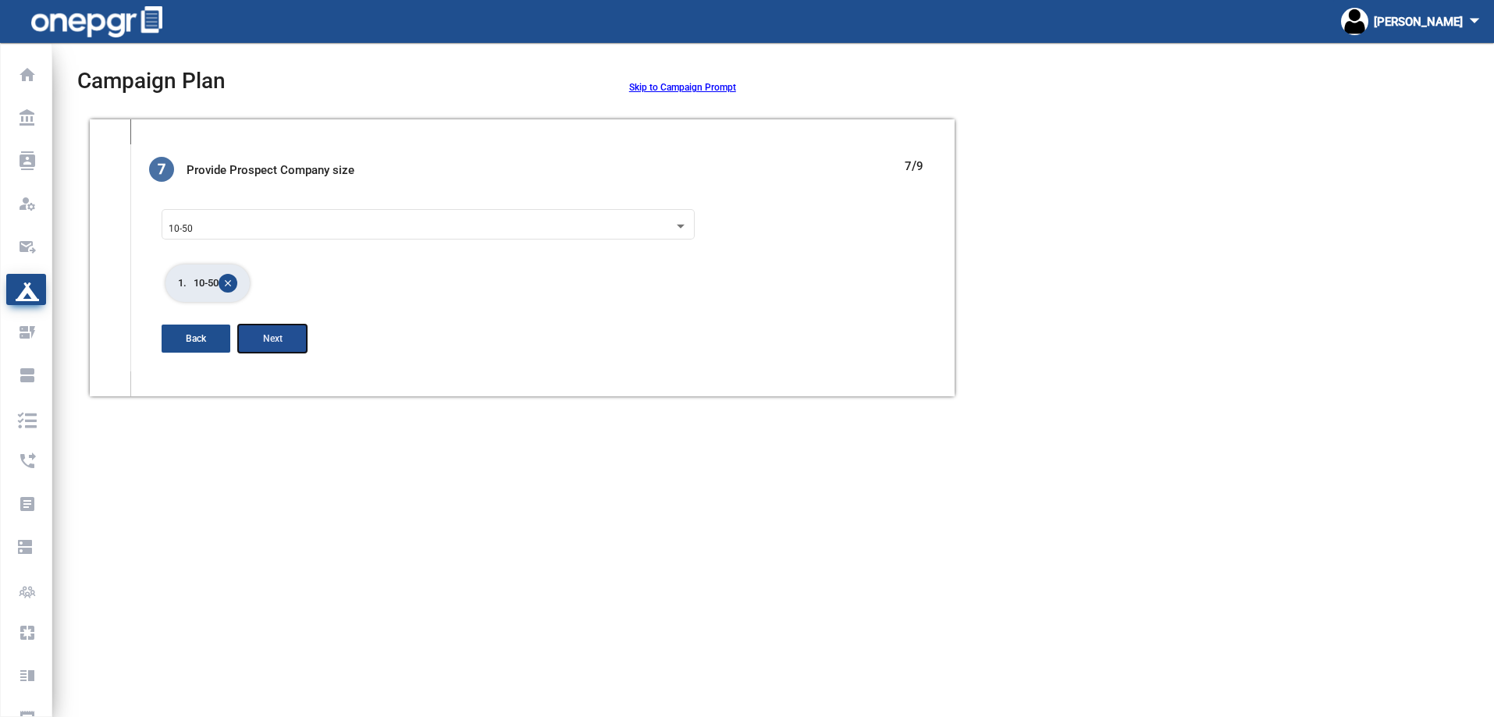
click at [282, 342] on span "Next" at bounding box center [273, 338] width 20 height 11
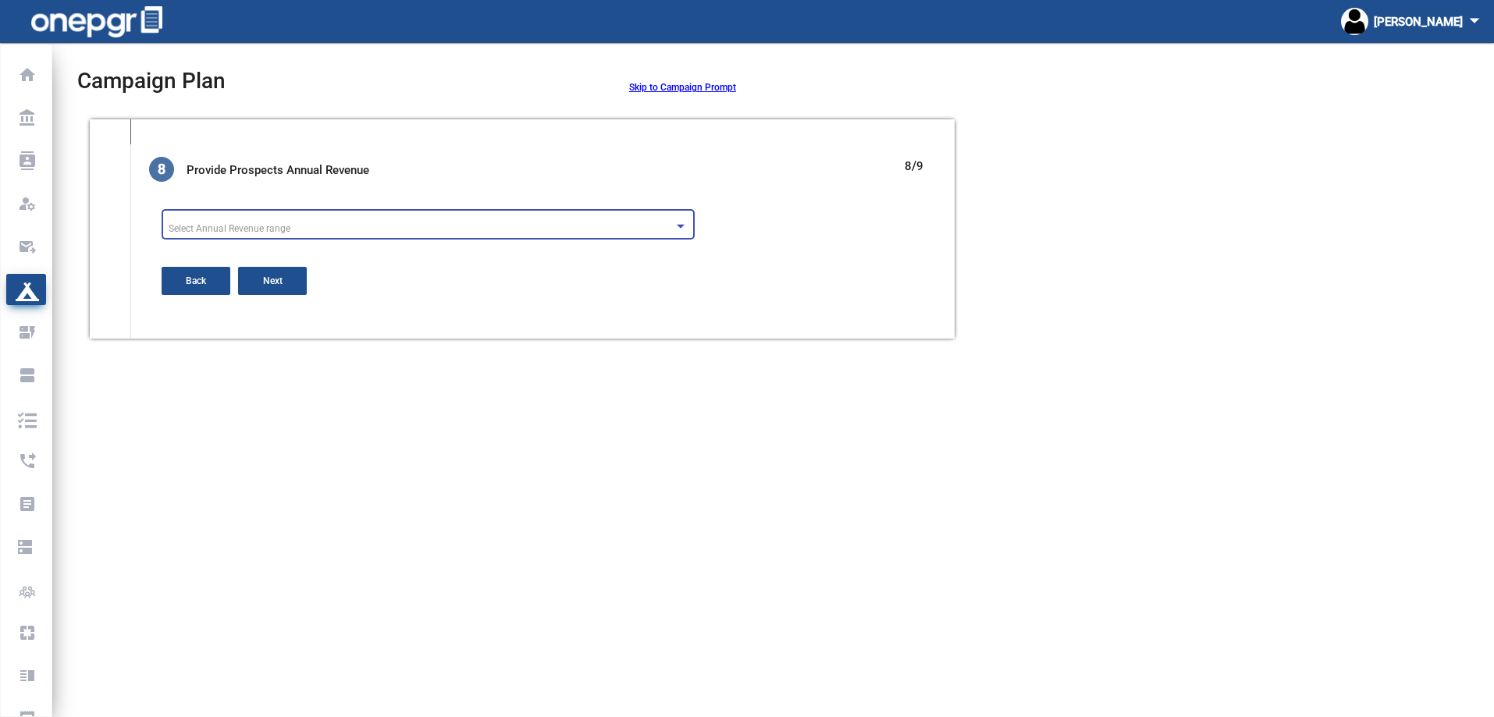
click at [293, 230] on div "Select Annual Revenue range" at bounding box center [421, 229] width 505 height 11
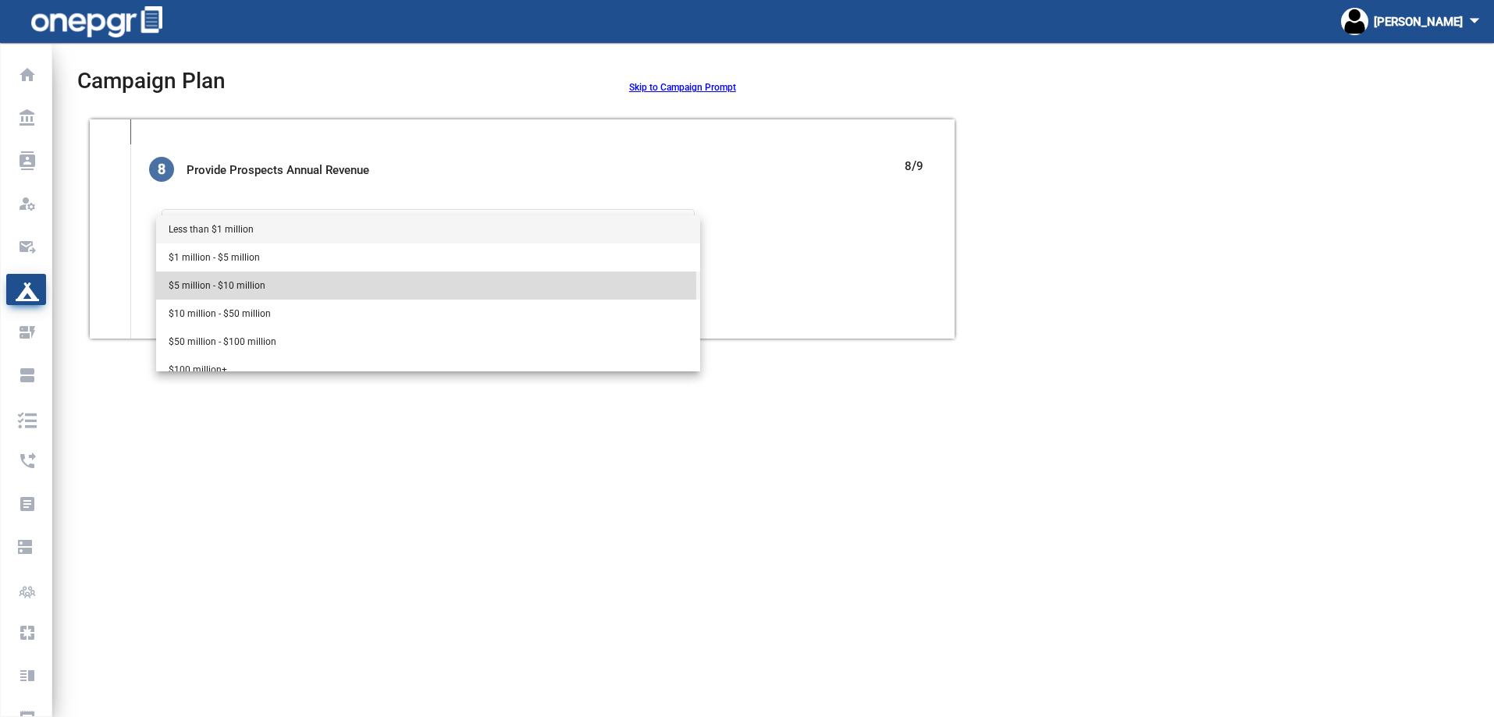
click at [283, 286] on span "$5 million - $10 million" at bounding box center [428, 286] width 519 height 28
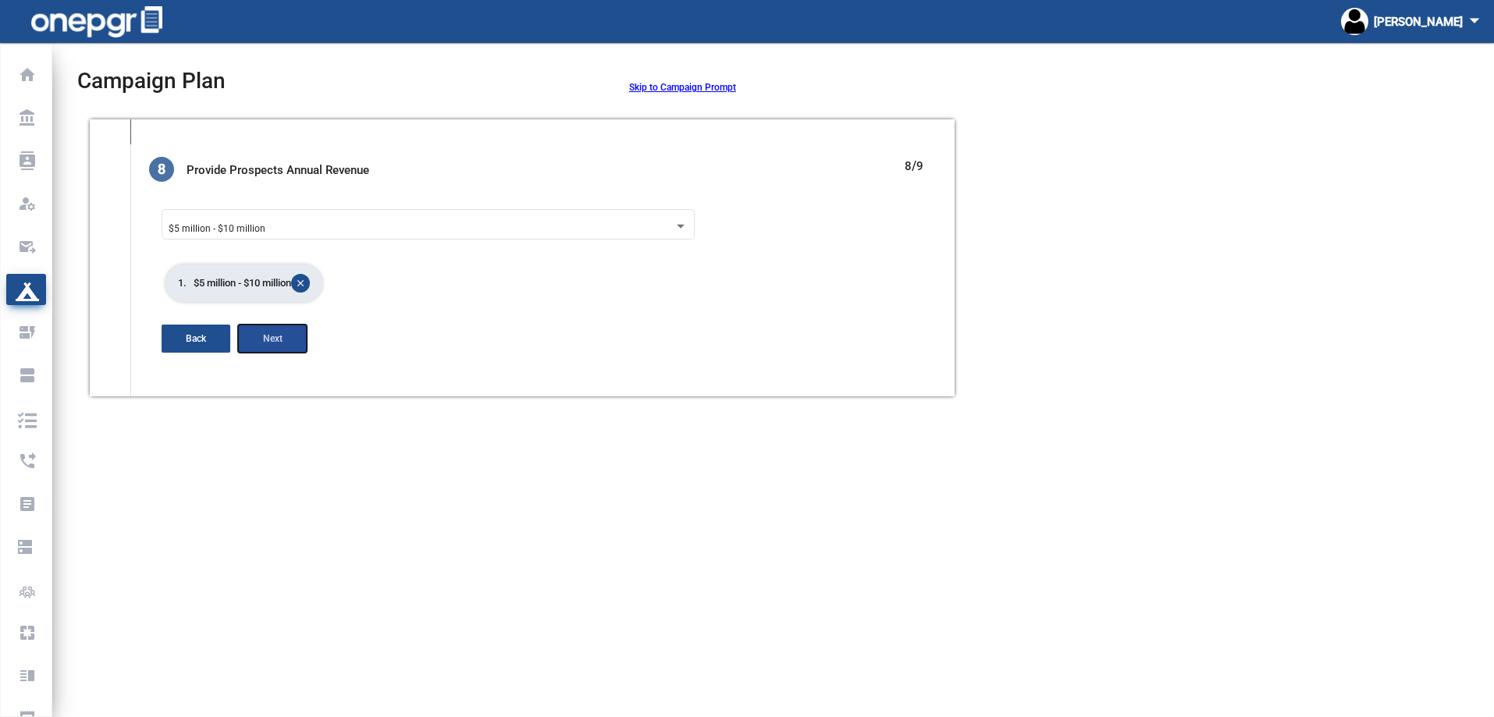
click at [273, 336] on span "Next" at bounding box center [273, 338] width 20 height 11
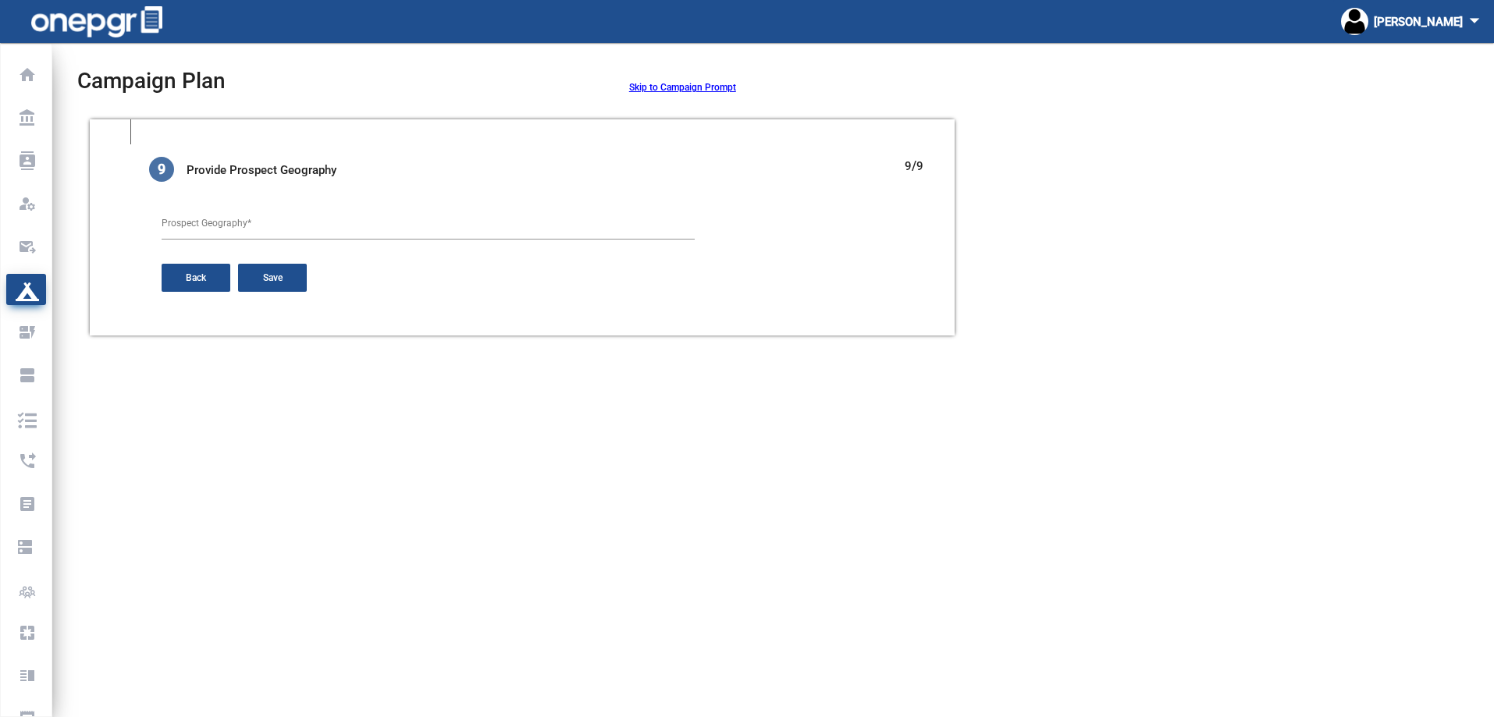
click at [273, 233] on div "Prospect Geography *" at bounding box center [428, 220] width 533 height 27
click at [292, 280] on button "Save" at bounding box center [272, 278] width 69 height 28
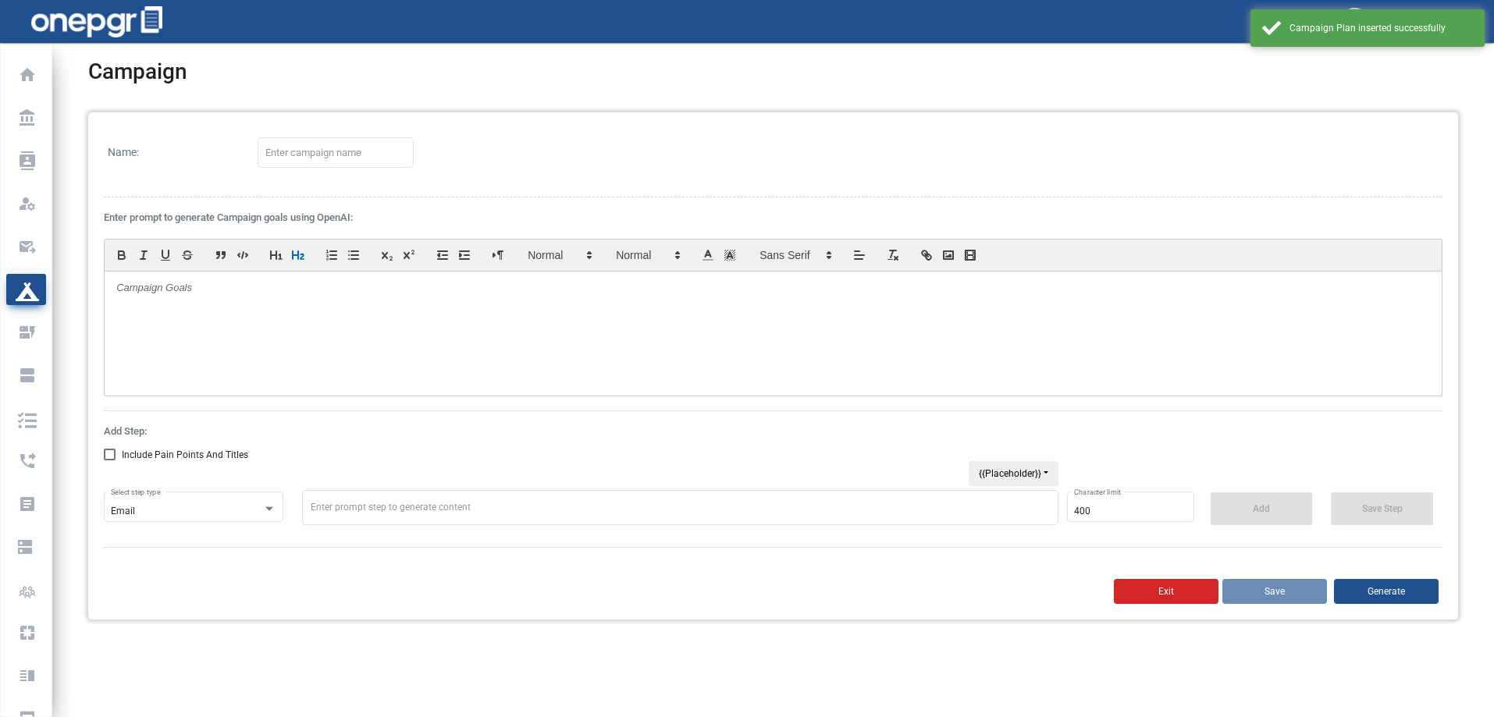
type input "Test Campaign [DATE]"
click at [1279, 605] on div "Name: Test Campaign [DATE] Enter prompt to generate Campaign goals using OpenAI…" at bounding box center [773, 365] width 1370 height 507
click at [774, 329] on div at bounding box center [773, 311] width 1337 height 78
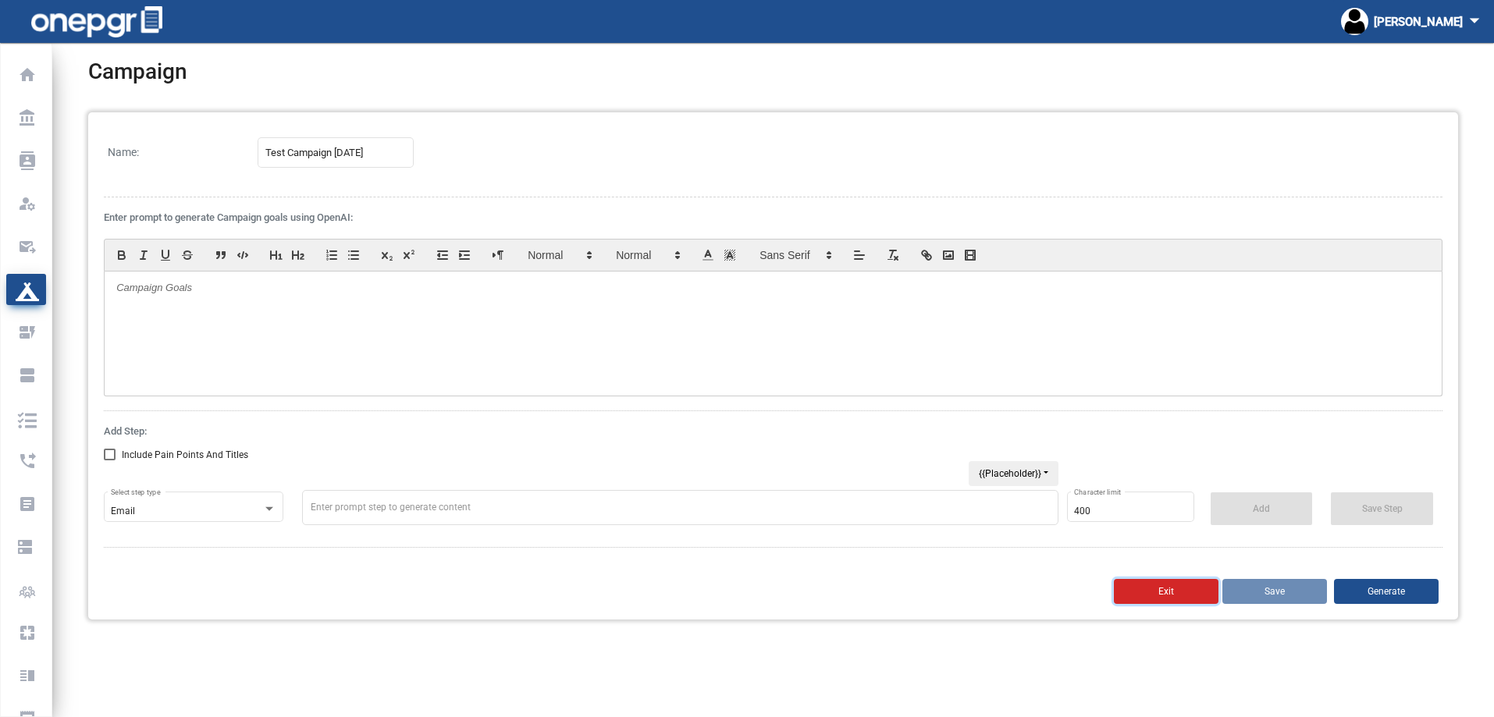
click at [1145, 595] on button "Exit" at bounding box center [1166, 591] width 105 height 25
